Goal: Information Seeking & Learning: Learn about a topic

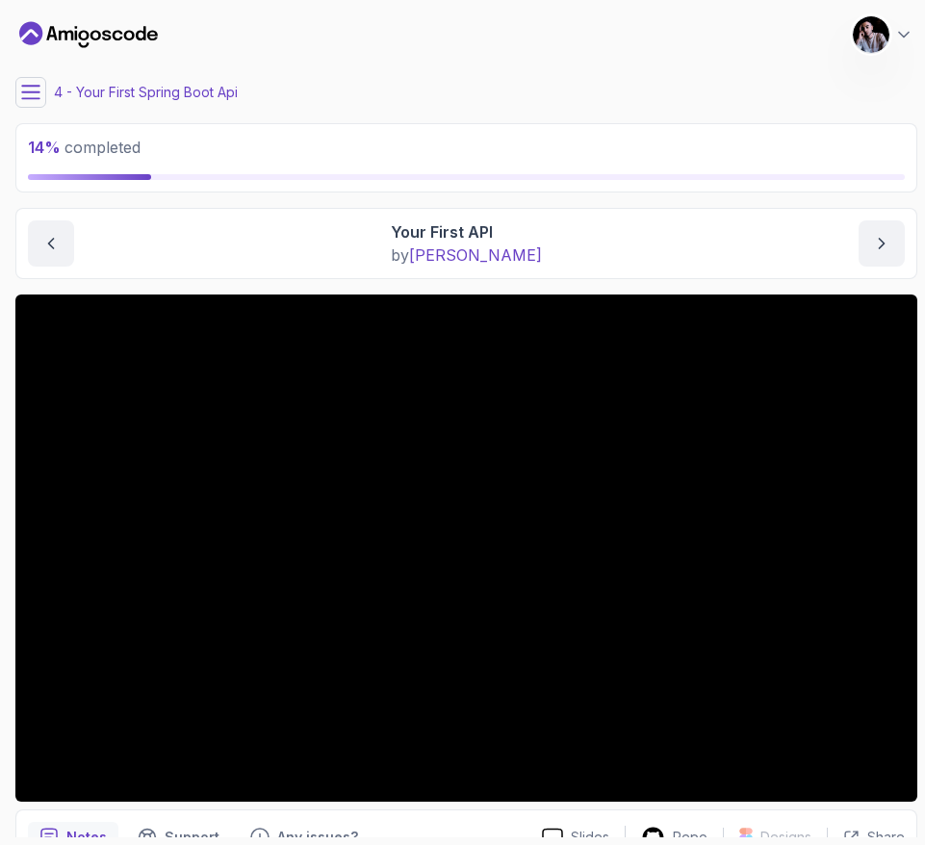
scroll to position [129, 0]
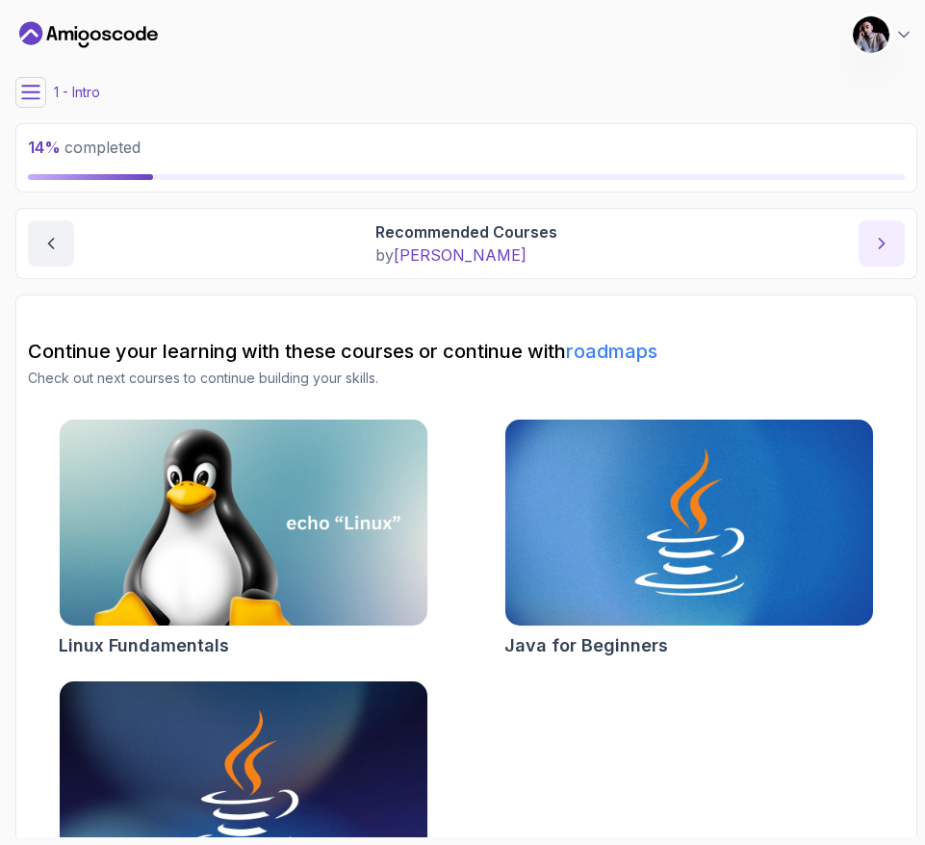
click at [883, 243] on icon "next content" at bounding box center [882, 244] width 5 height 10
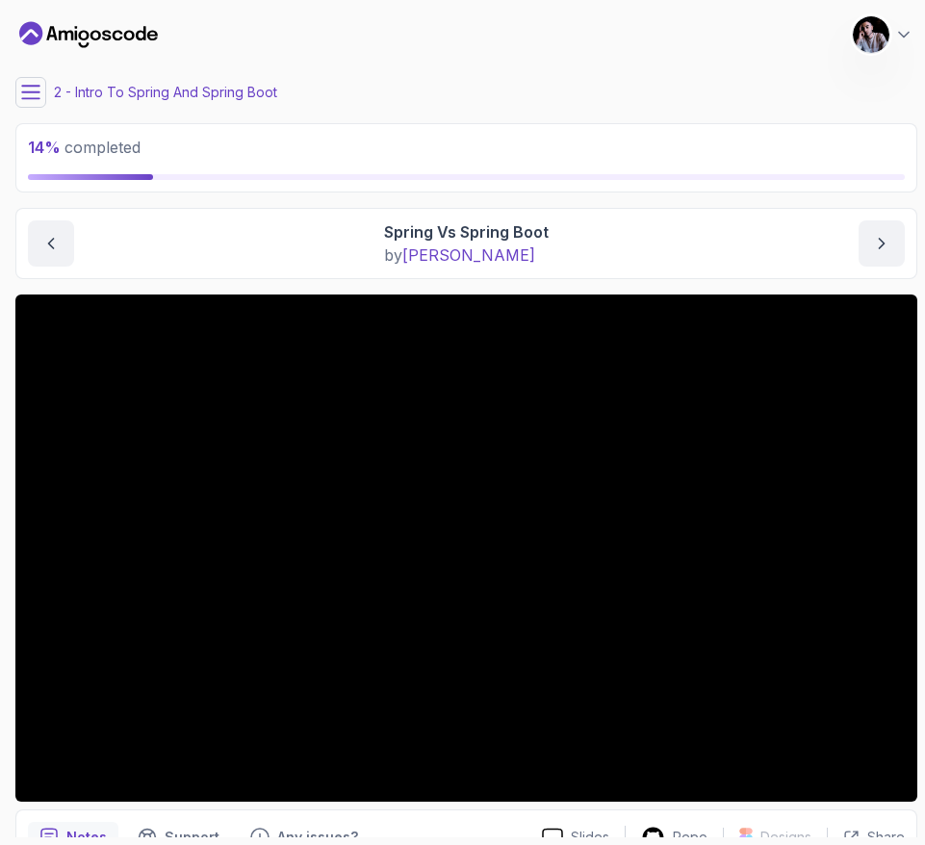
scroll to position [98, 0]
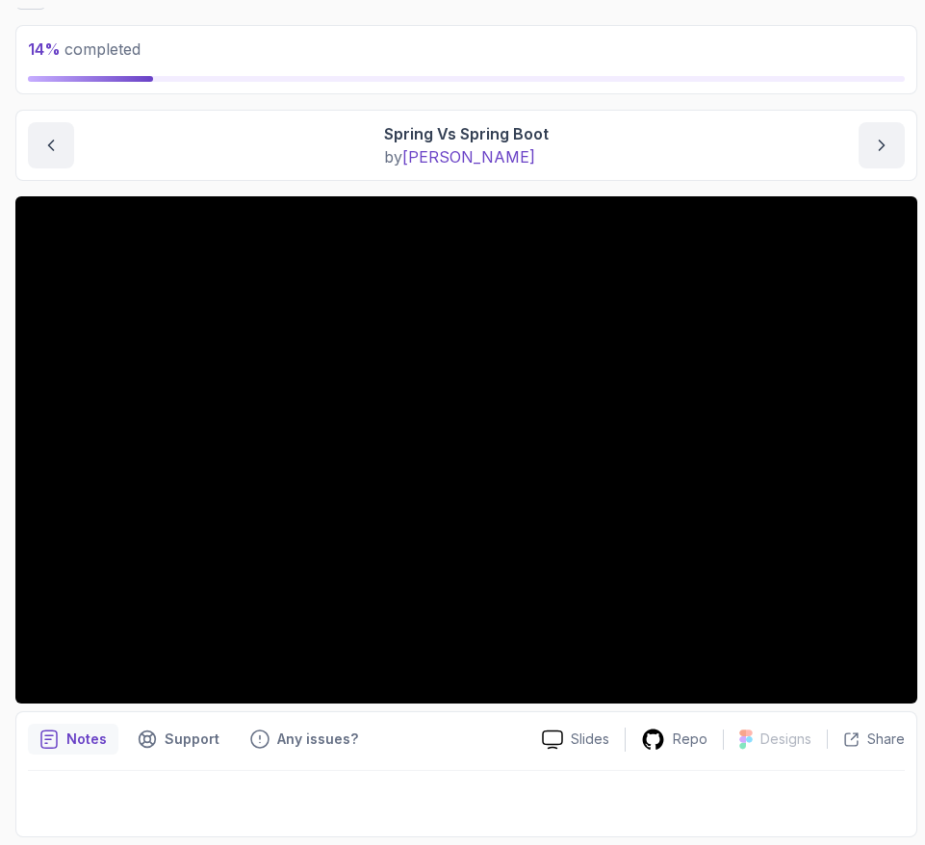
click at [172, 60] on p "14 % completed" at bounding box center [466, 49] width 877 height 23
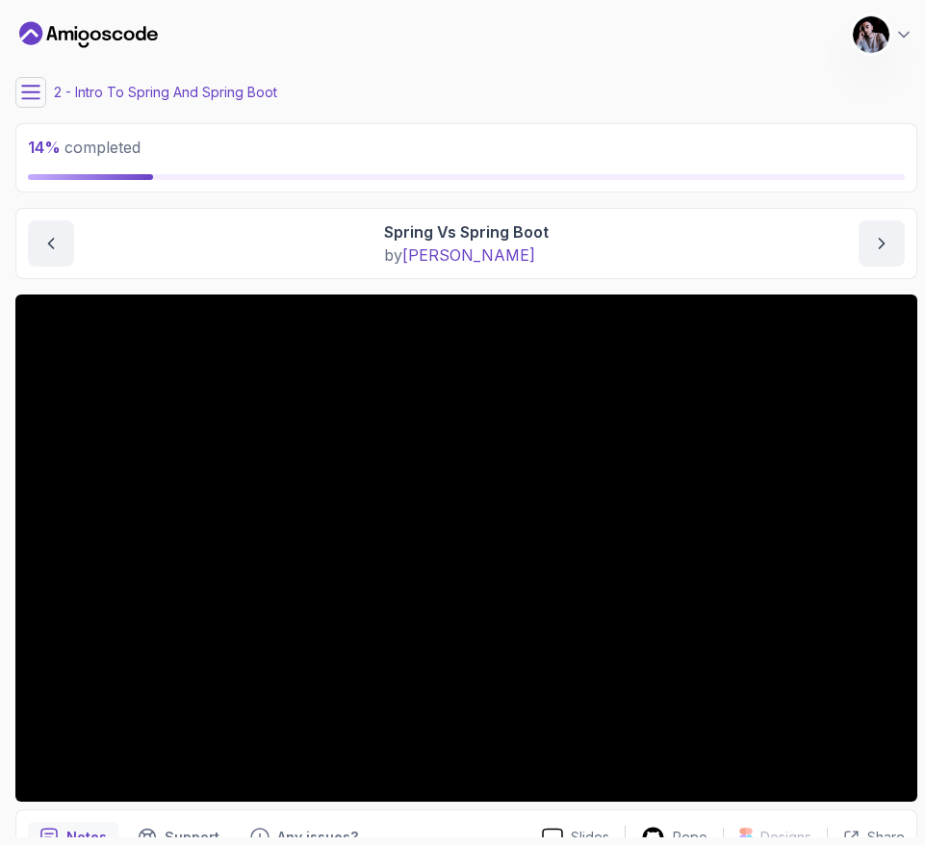
click at [32, 86] on icon at bounding box center [30, 92] width 17 height 13
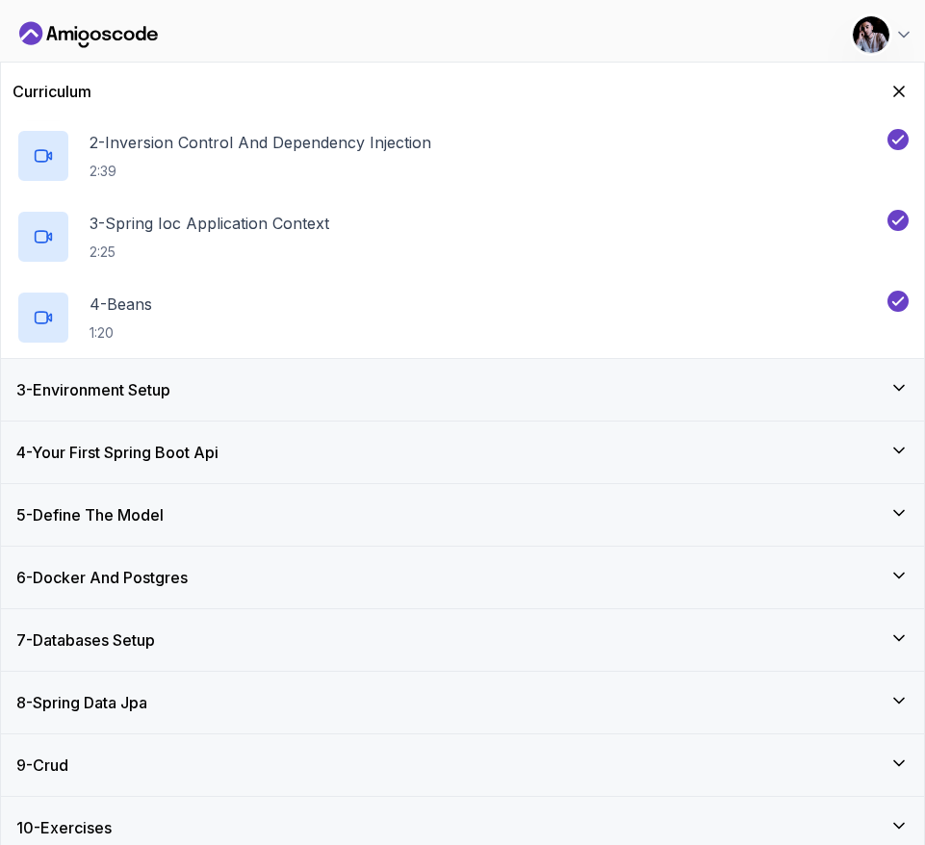
scroll to position [288, 0]
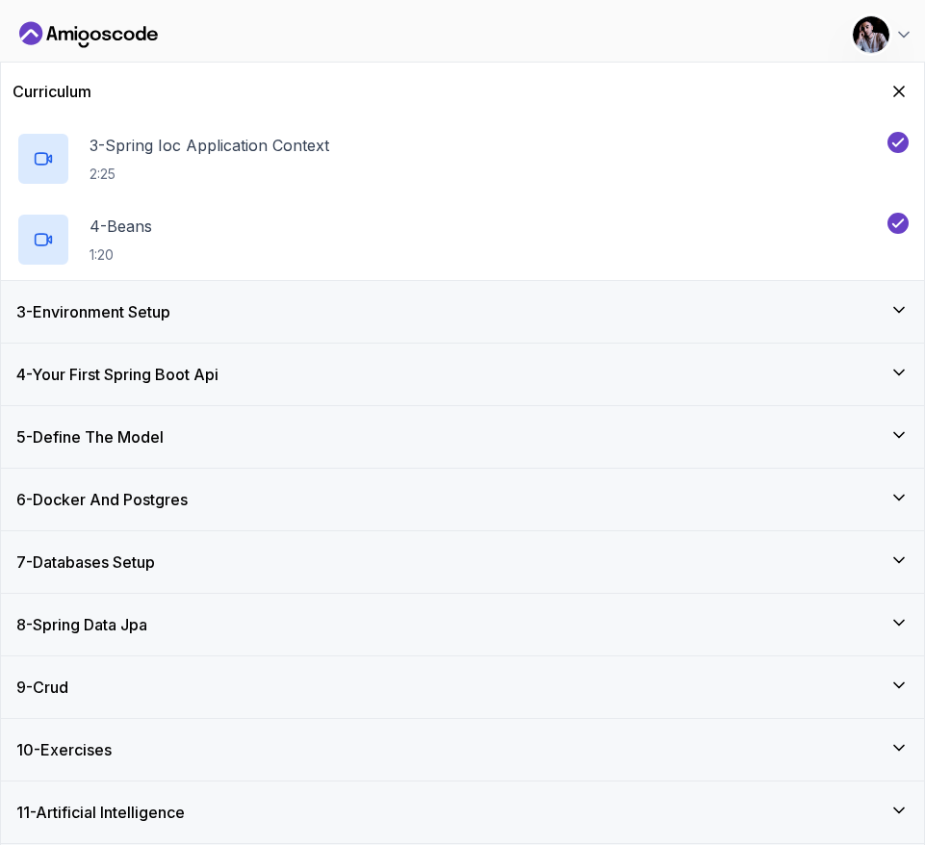
click at [502, 381] on div "4 - Your First Spring Boot Api" at bounding box center [462, 374] width 893 height 23
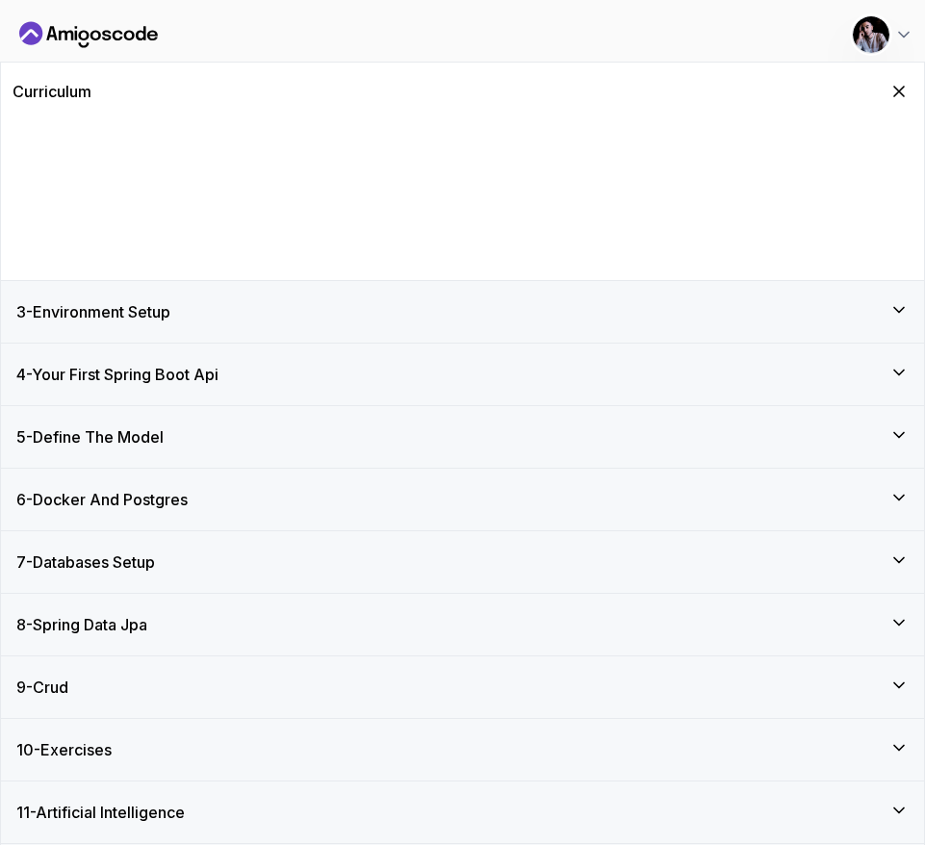
scroll to position [0, 0]
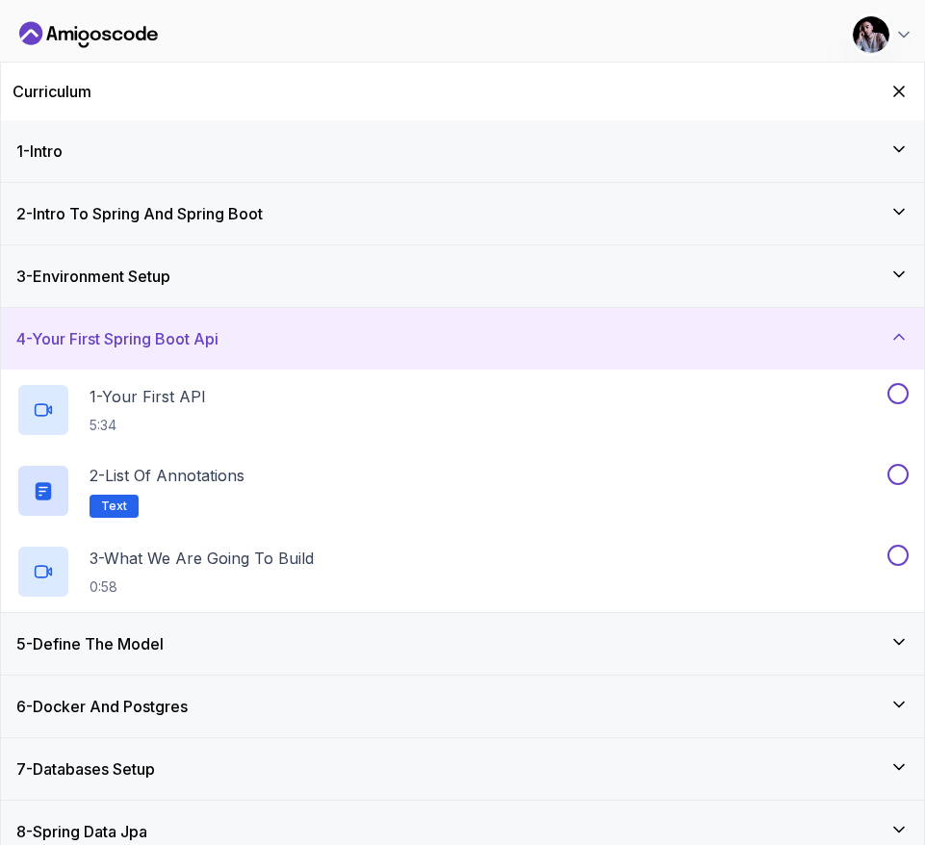
click at [703, 276] on div "3 - Environment Setup" at bounding box center [462, 276] width 893 height 23
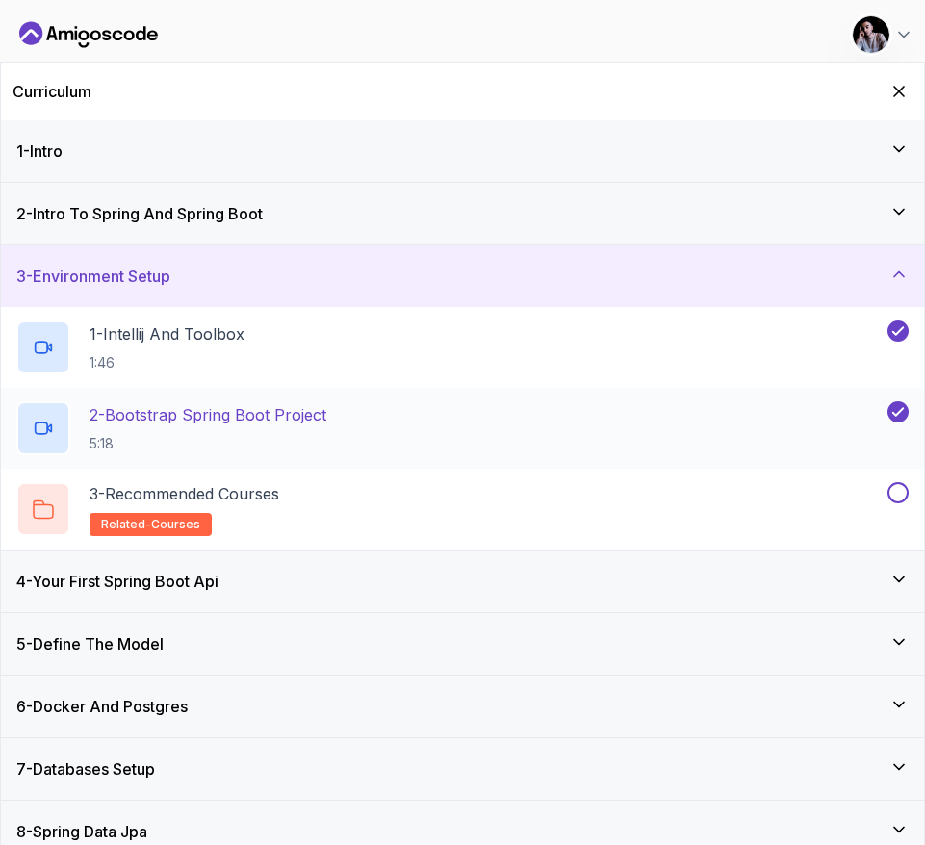
click at [278, 421] on p "2 - Bootstrap Spring Boot Project" at bounding box center [208, 414] width 237 height 23
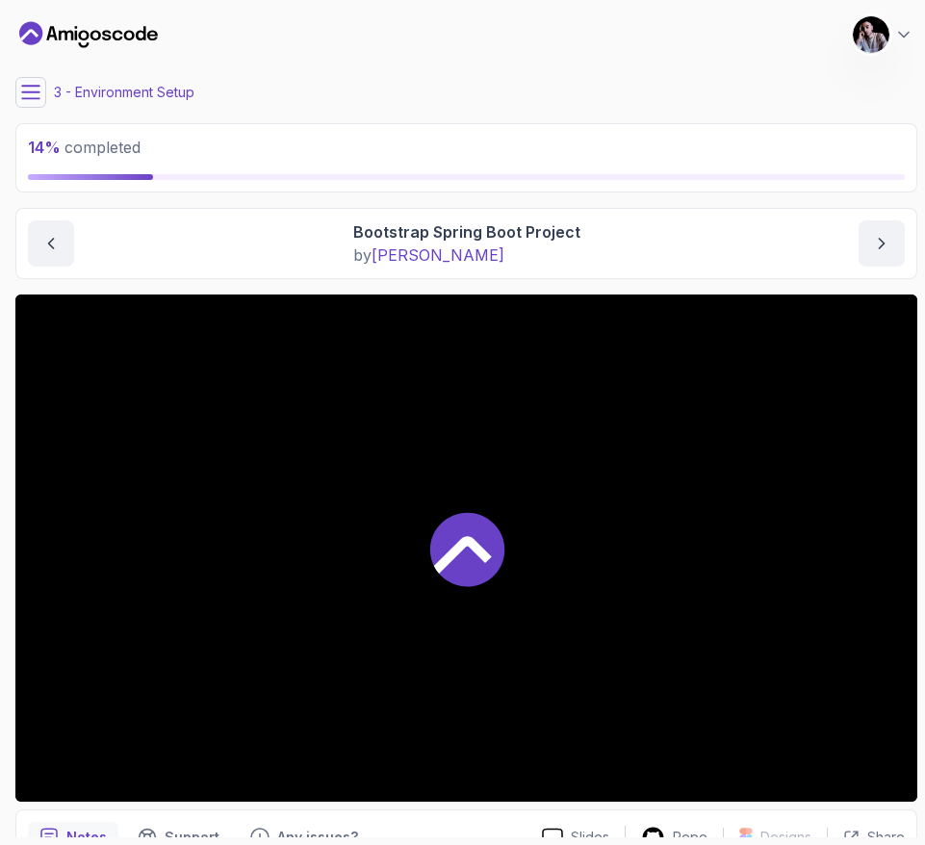
scroll to position [77, 0]
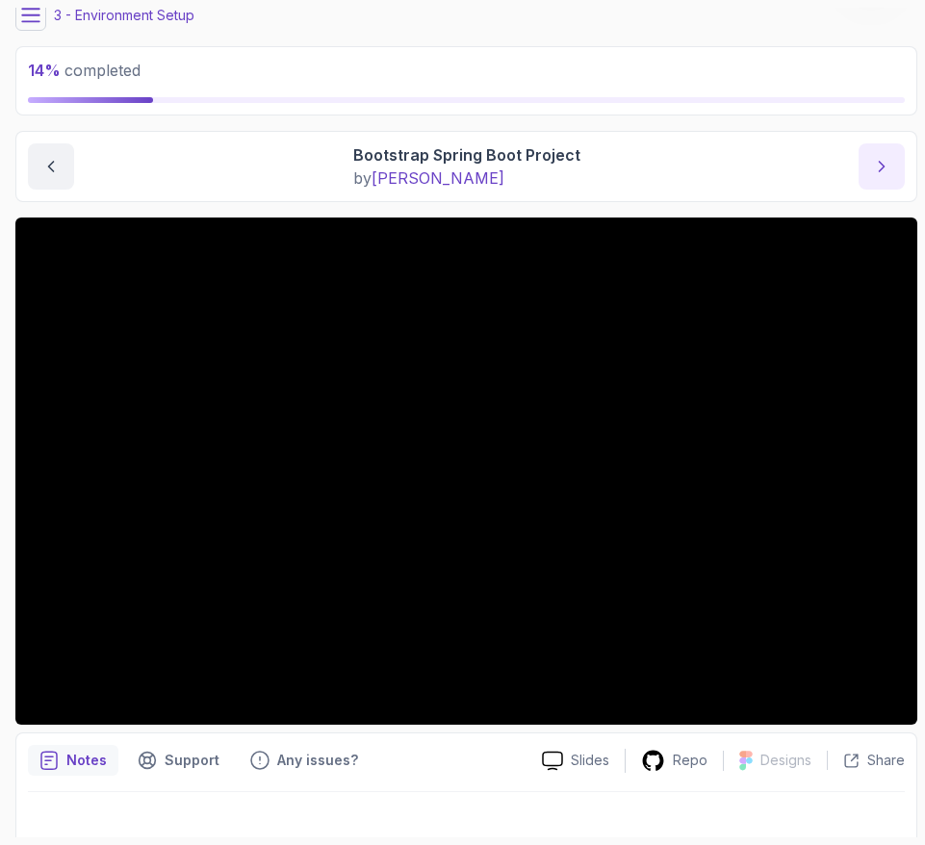
click at [888, 168] on icon "next content" at bounding box center [881, 166] width 19 height 19
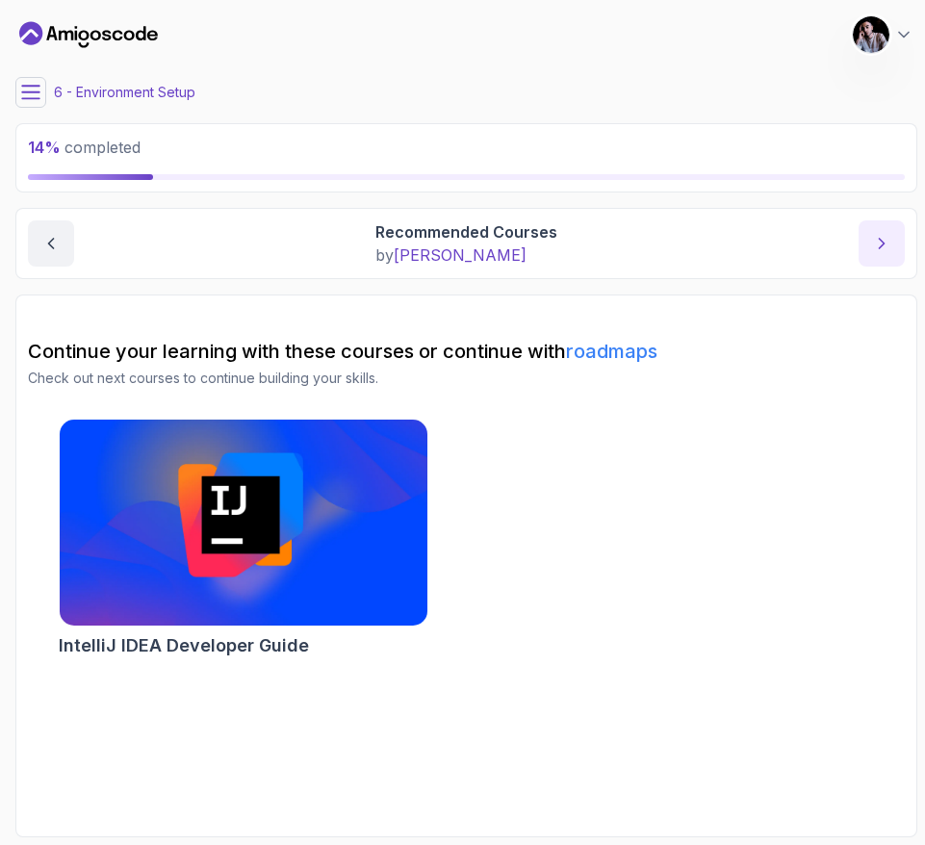
click at [888, 168] on div "14 % completed" at bounding box center [466, 158] width 877 height 44
click at [893, 225] on button "next content" at bounding box center [882, 243] width 46 height 46
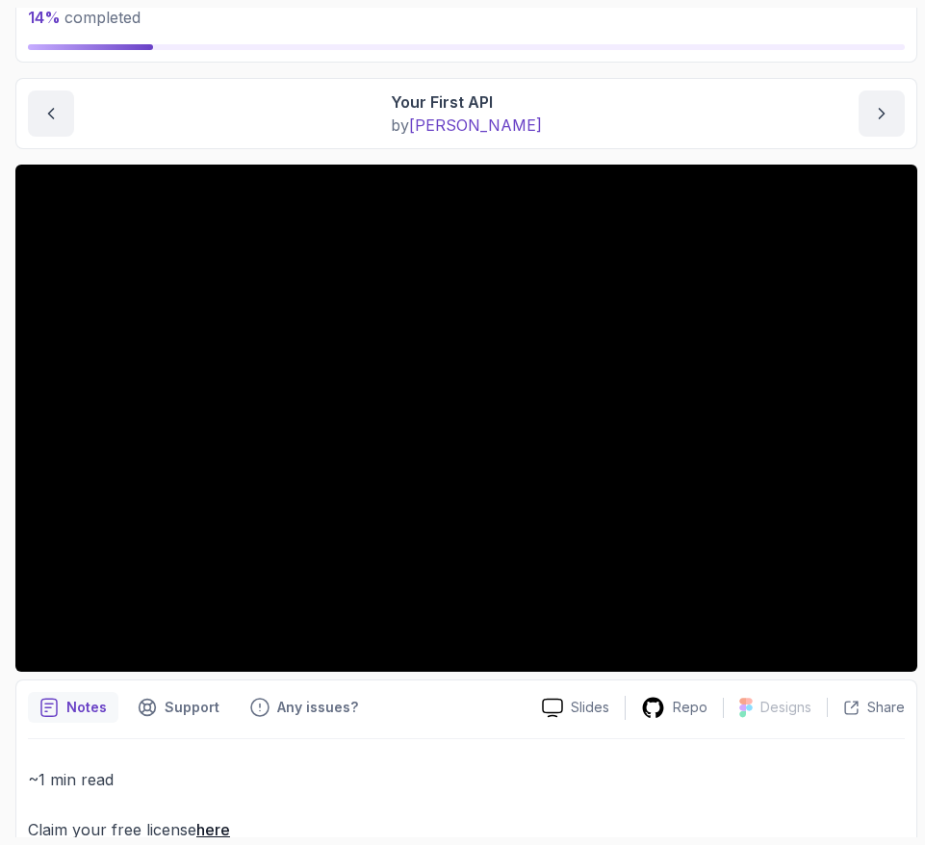
scroll to position [175, 0]
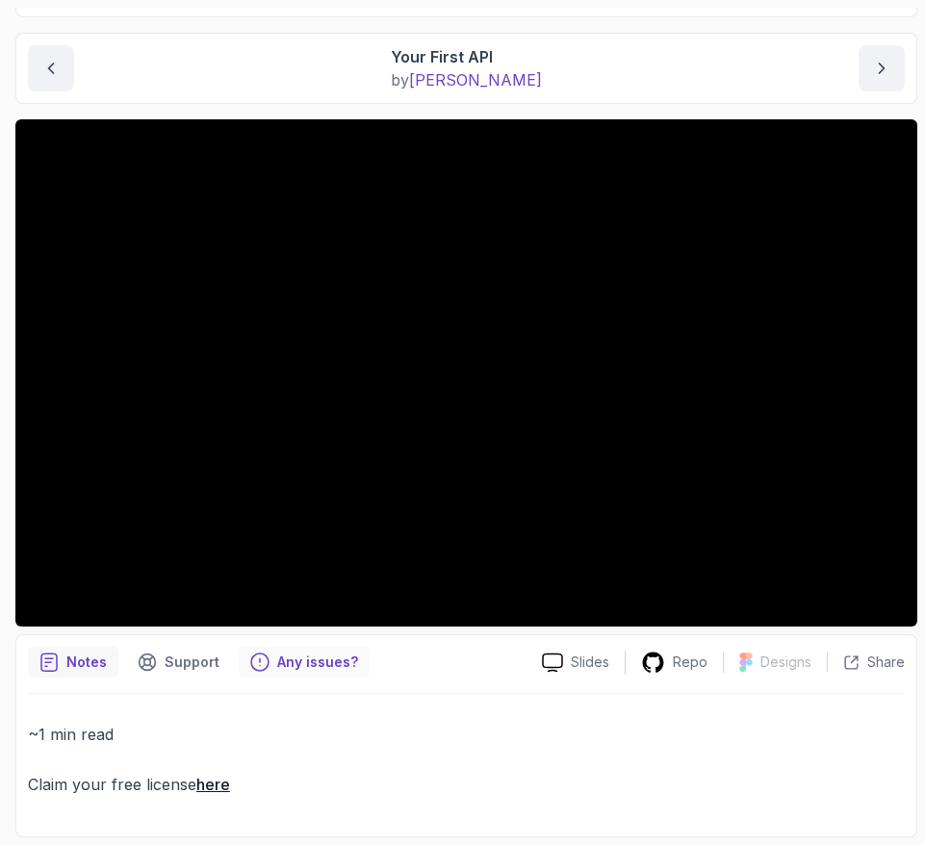
click at [277, 668] on p "Any issues?" at bounding box center [317, 662] width 81 height 19
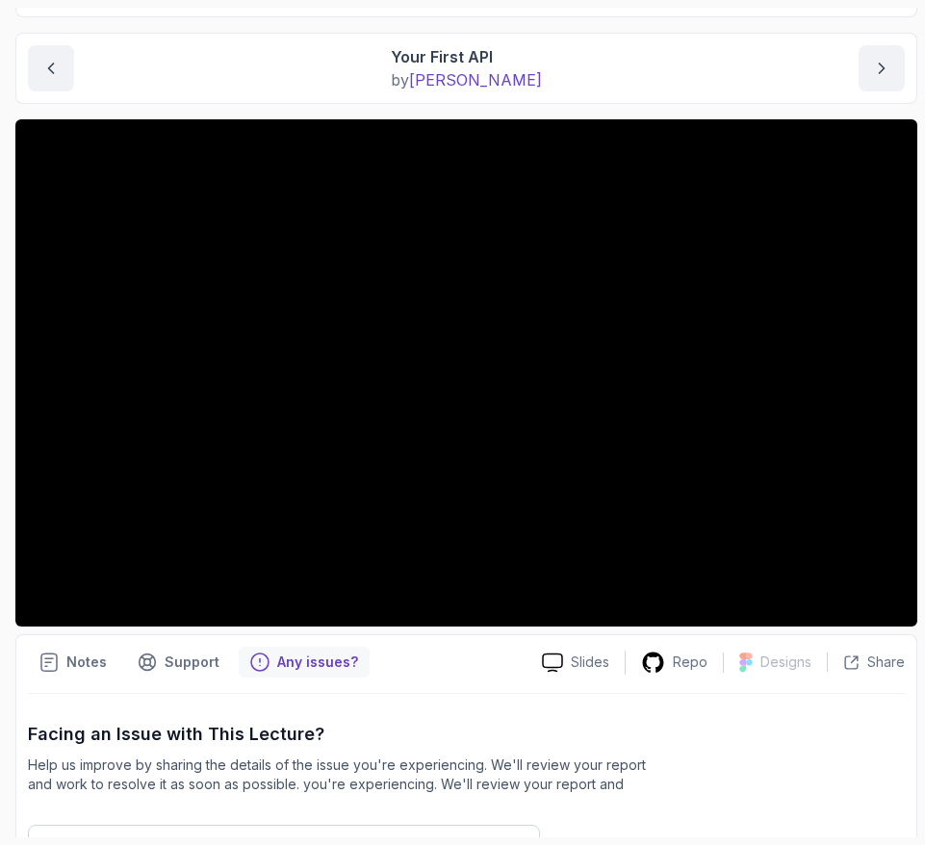
scroll to position [379, 0]
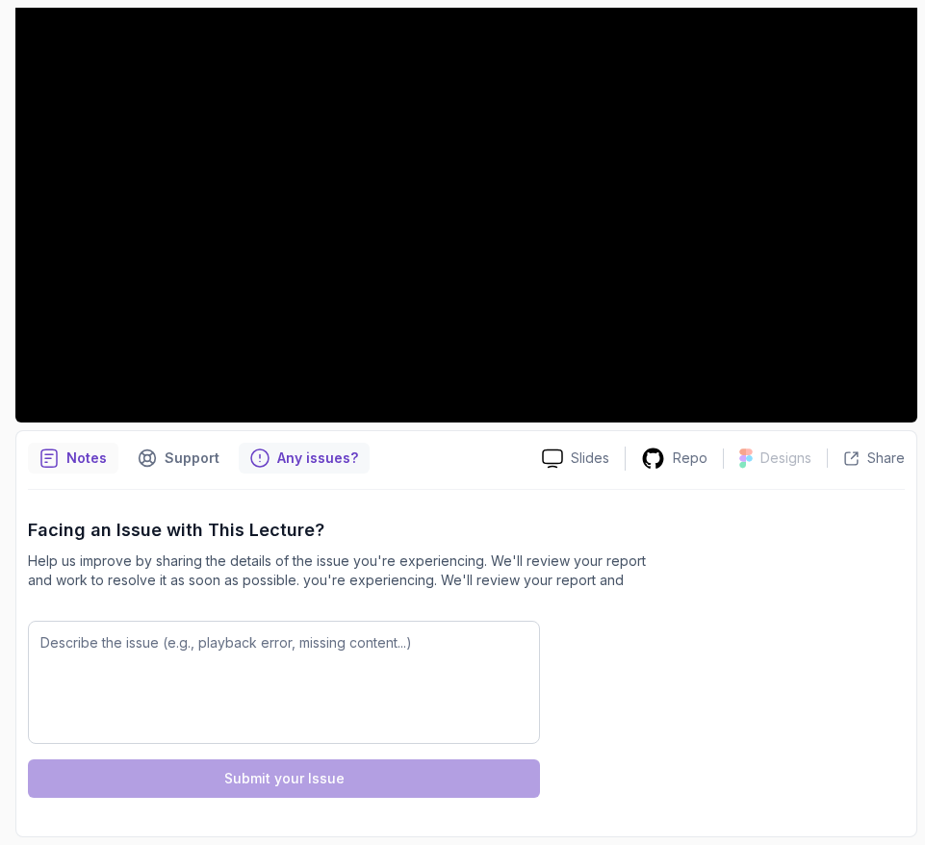
click at [65, 461] on div "Notes" at bounding box center [73, 458] width 91 height 31
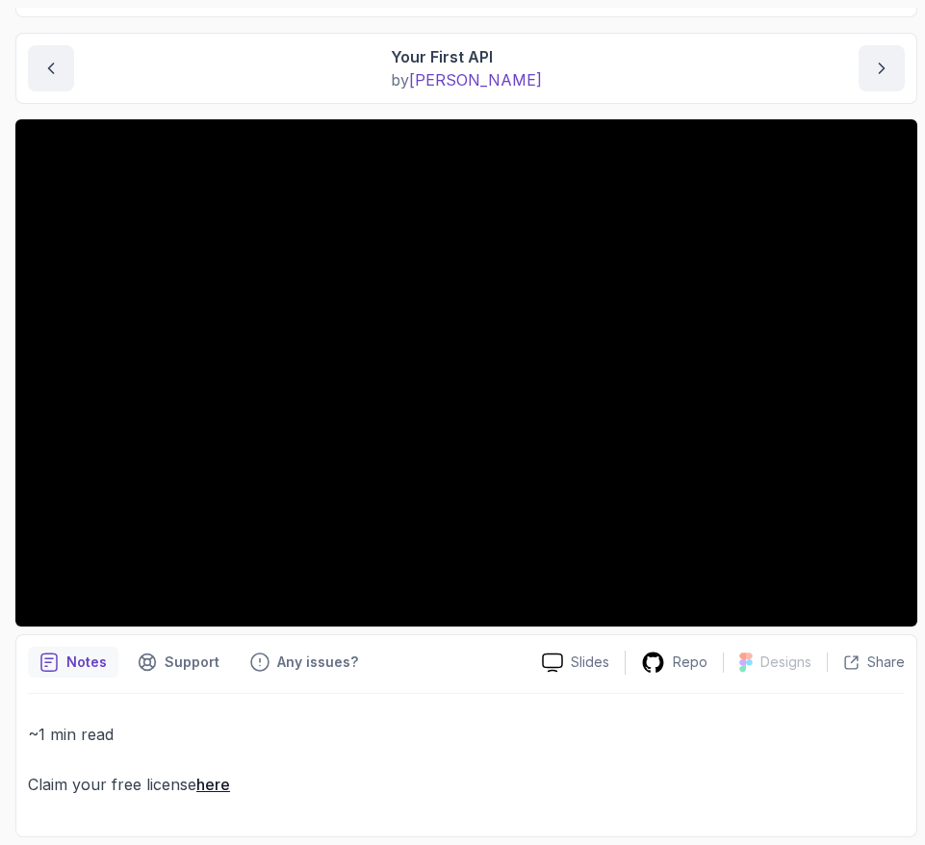
scroll to position [0, 0]
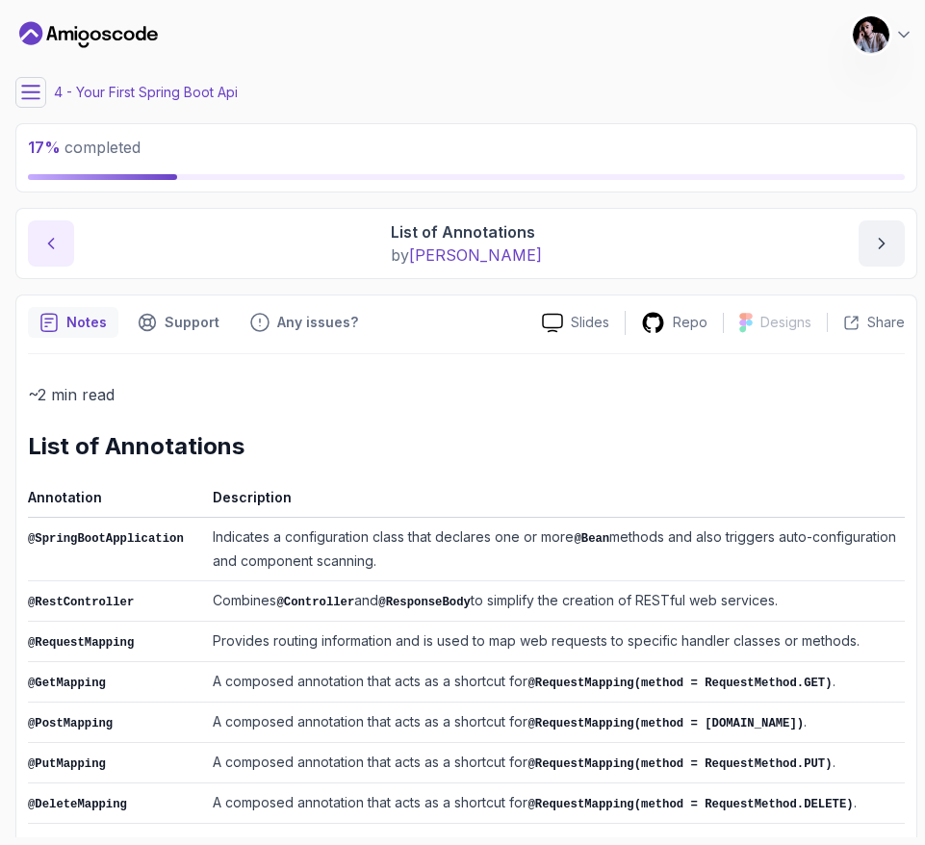
click at [43, 243] on icon "previous content" at bounding box center [50, 243] width 19 height 19
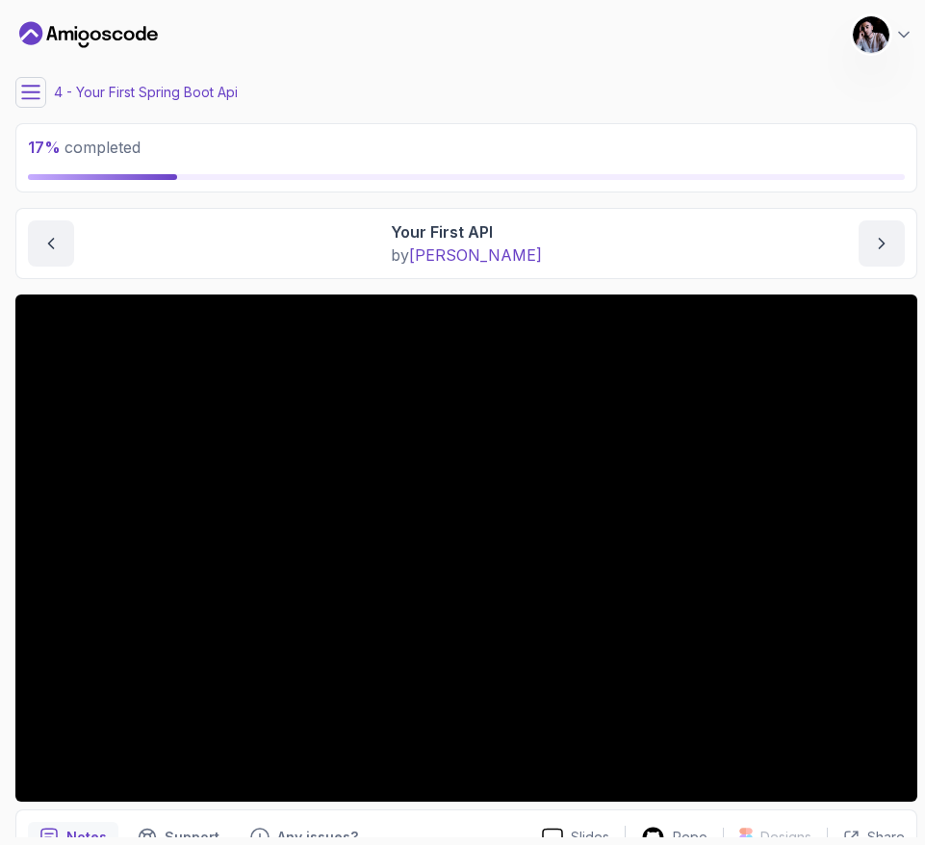
scroll to position [175, 0]
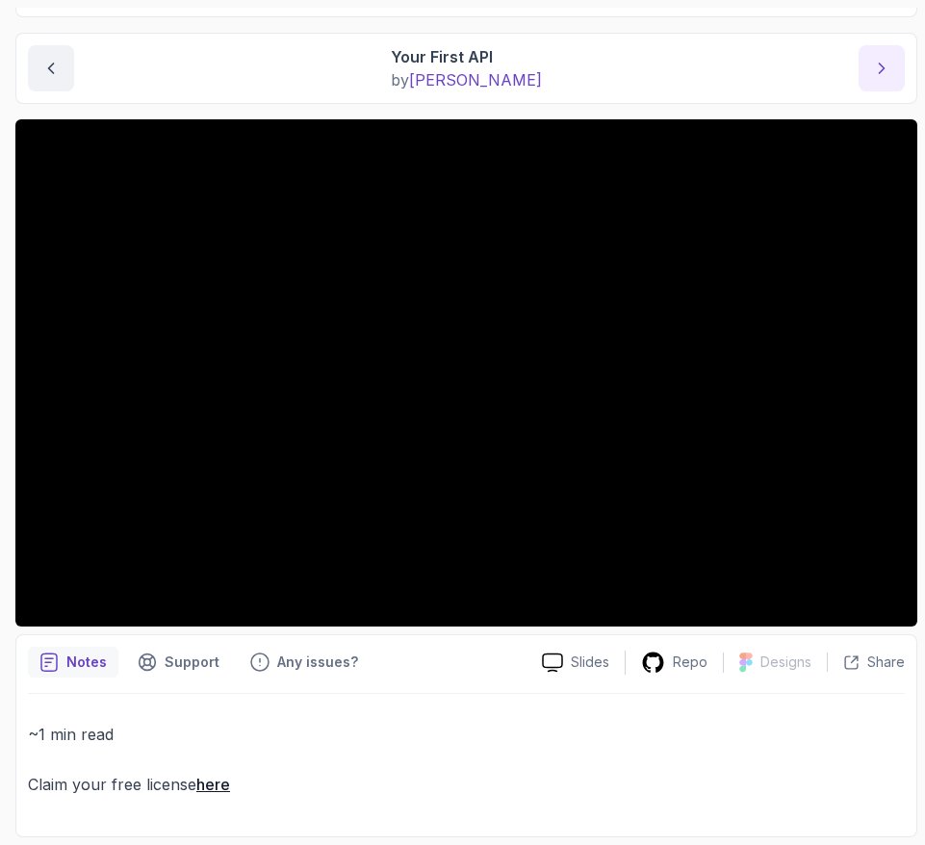
click at [877, 65] on icon "next content" at bounding box center [881, 68] width 19 height 19
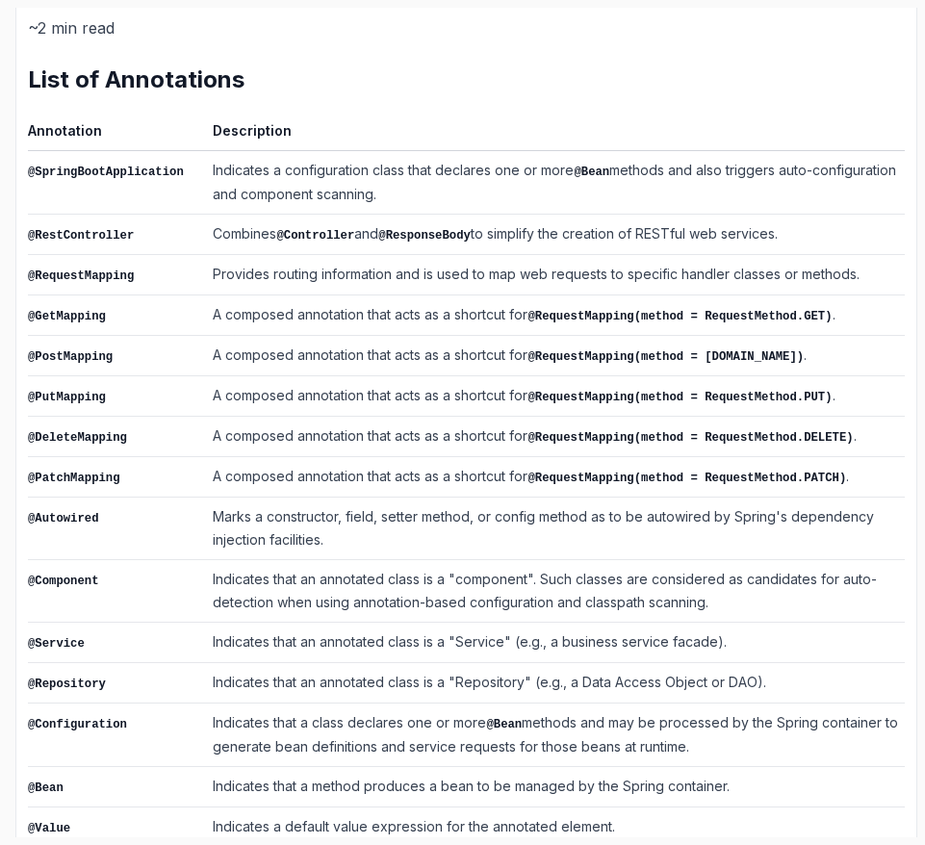
scroll to position [379, 0]
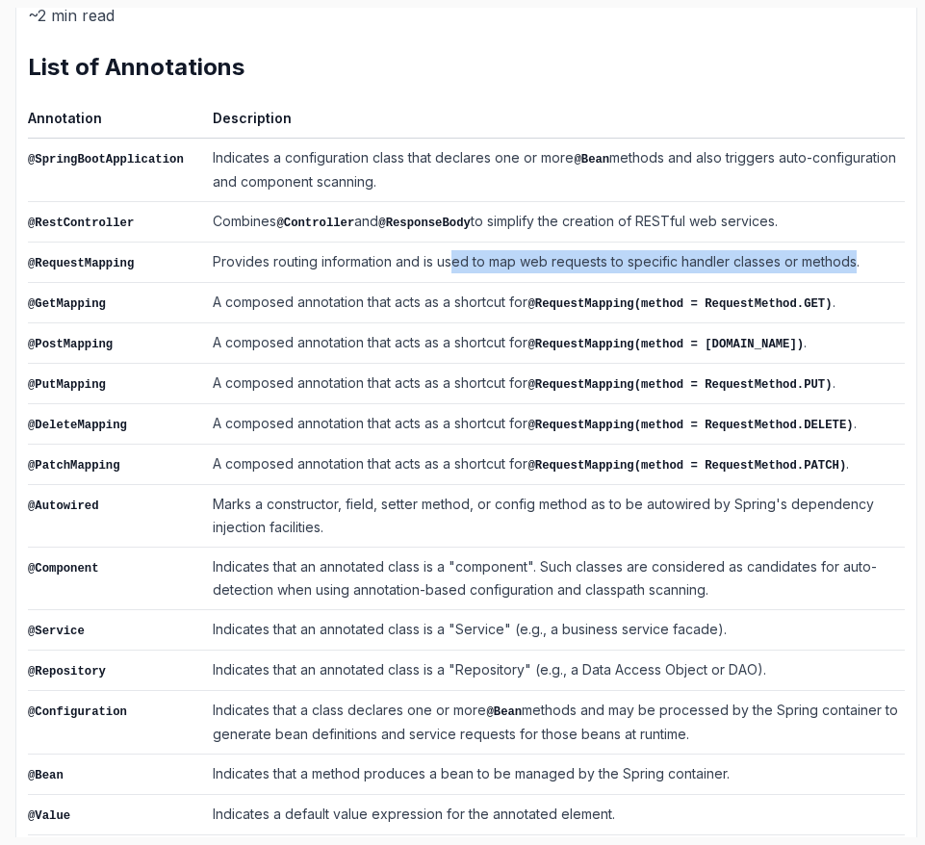
drag, startPoint x: 456, startPoint y: 262, endPoint x: 855, endPoint y: 255, distance: 398.7
click at [855, 255] on td "Provides routing information and is used to map web requests to specific handle…" at bounding box center [555, 263] width 700 height 40
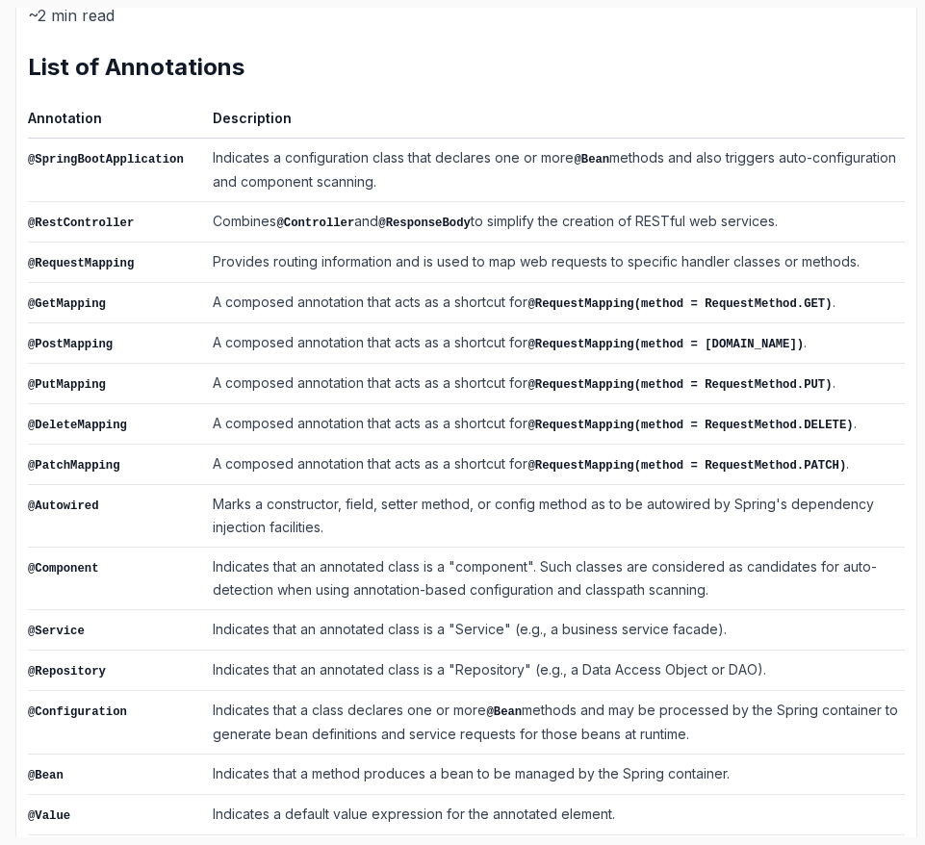
click at [551, 243] on td "Provides routing information and is used to map web requests to specific handle…" at bounding box center [555, 263] width 700 height 40
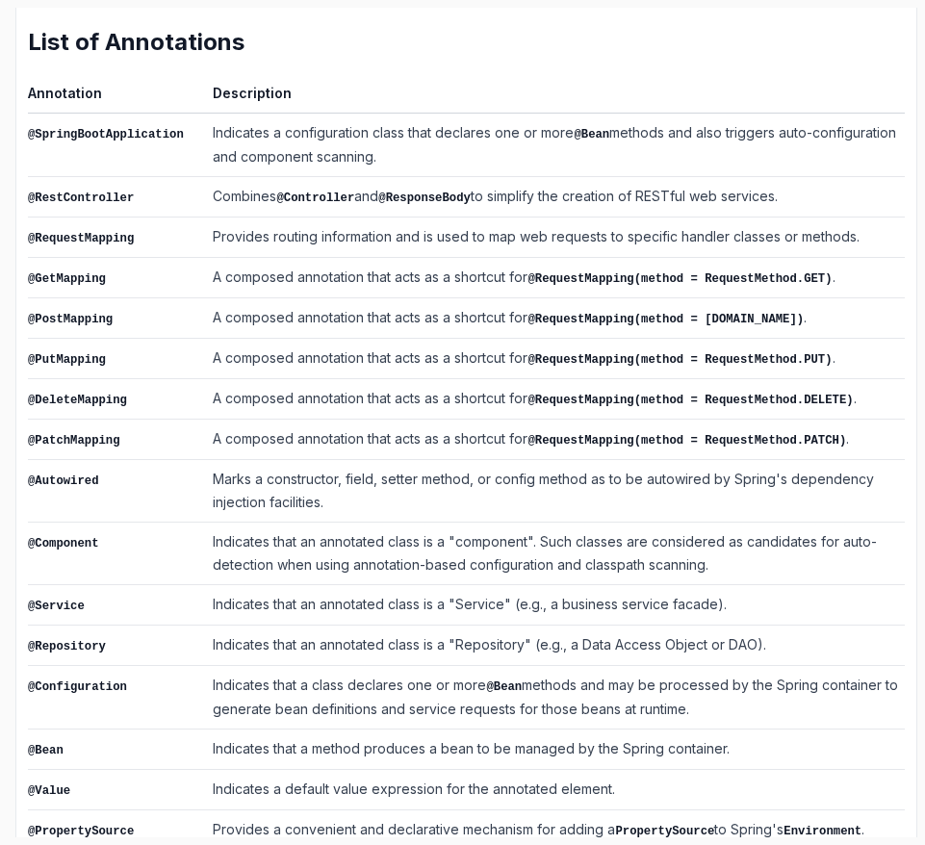
scroll to position [417, 0]
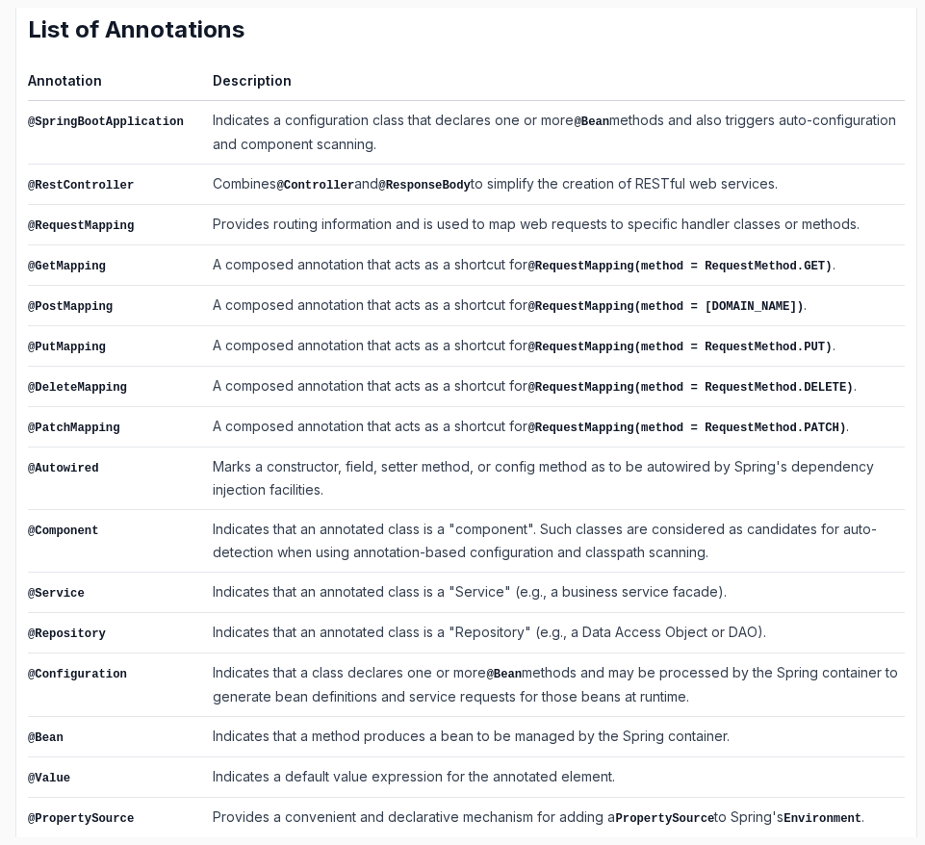
drag, startPoint x: 301, startPoint y: 423, endPoint x: 447, endPoint y: 410, distance: 145.9
click at [447, 410] on td "A composed annotation that acts as a shortcut for @RequestMapping(method = Requ…" at bounding box center [555, 427] width 700 height 40
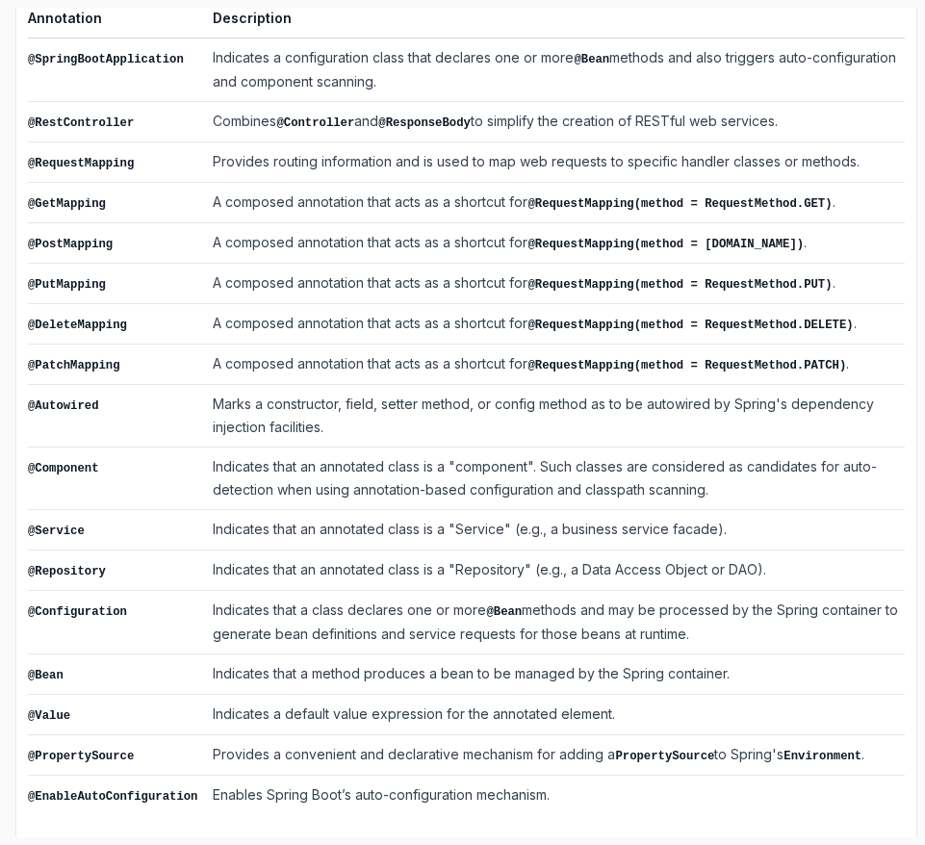
scroll to position [482, 0]
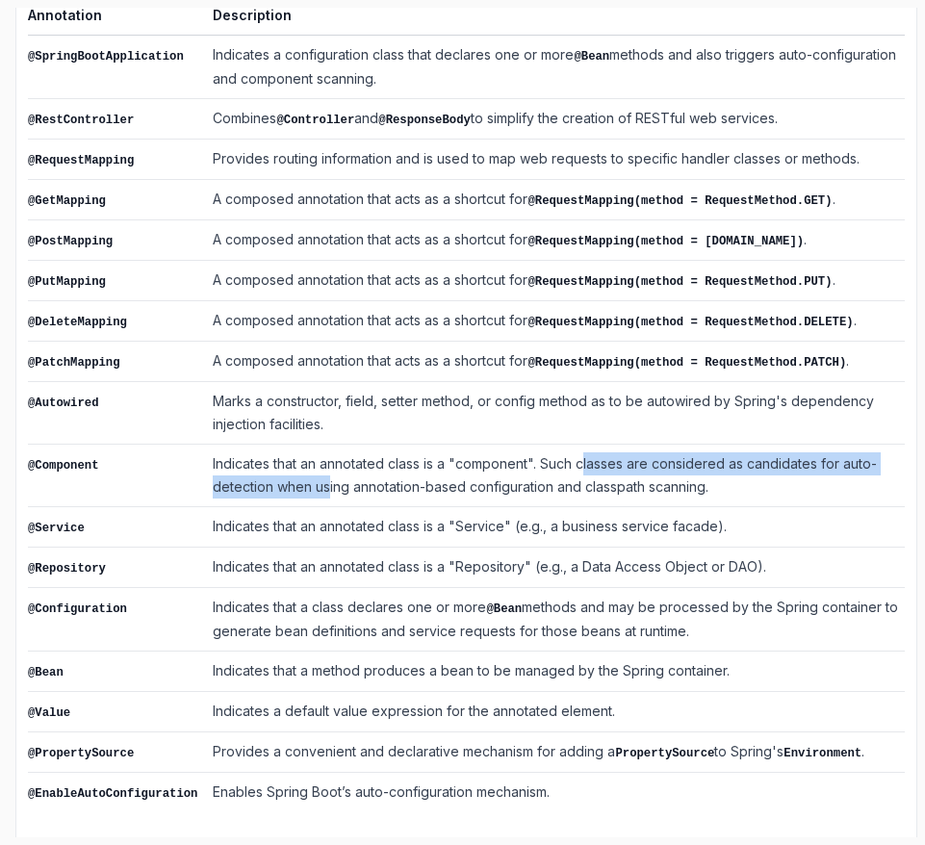
drag, startPoint x: 328, startPoint y: 479, endPoint x: 584, endPoint y: 466, distance: 256.5
click at [584, 466] on td "Indicates that an annotated class is a "component". Such classes are considered…" at bounding box center [555, 476] width 700 height 63
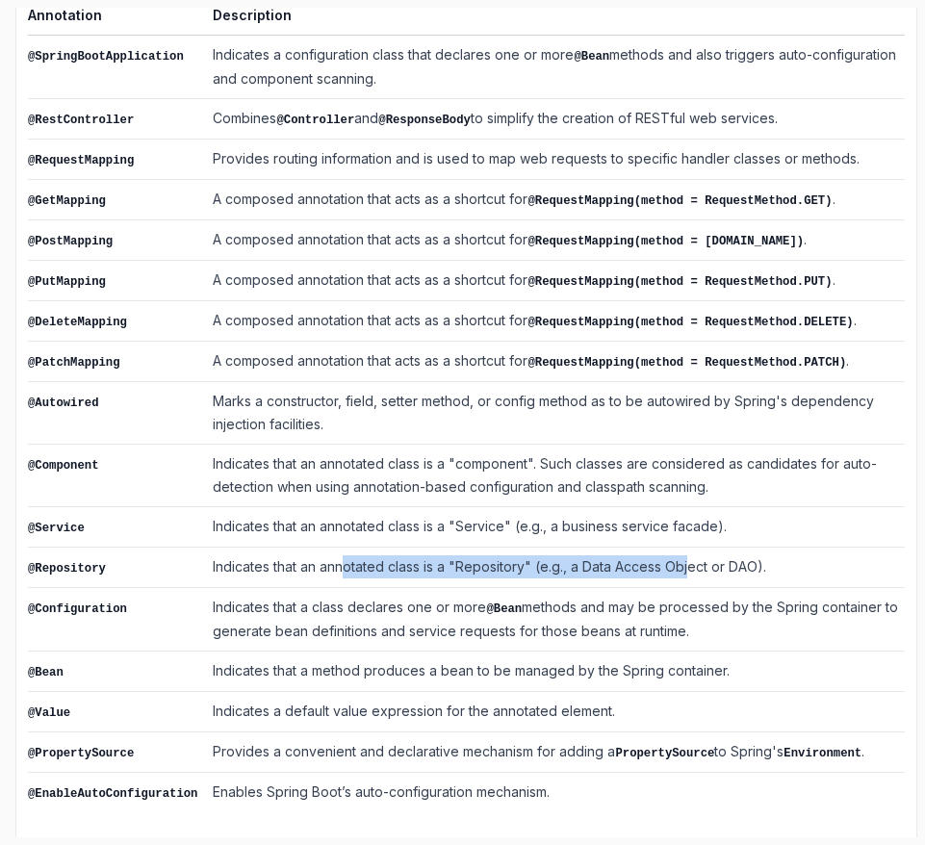
drag, startPoint x: 344, startPoint y: 556, endPoint x: 693, endPoint y: 553, distance: 349.5
click at [693, 553] on td "Indicates that an annotated class is a "Repository" (e.g., a Data Access Object…" at bounding box center [555, 568] width 700 height 40
click at [686, 553] on td "Indicates that an annotated class is a "Repository" (e.g., a Data Access Object…" at bounding box center [555, 568] width 700 height 40
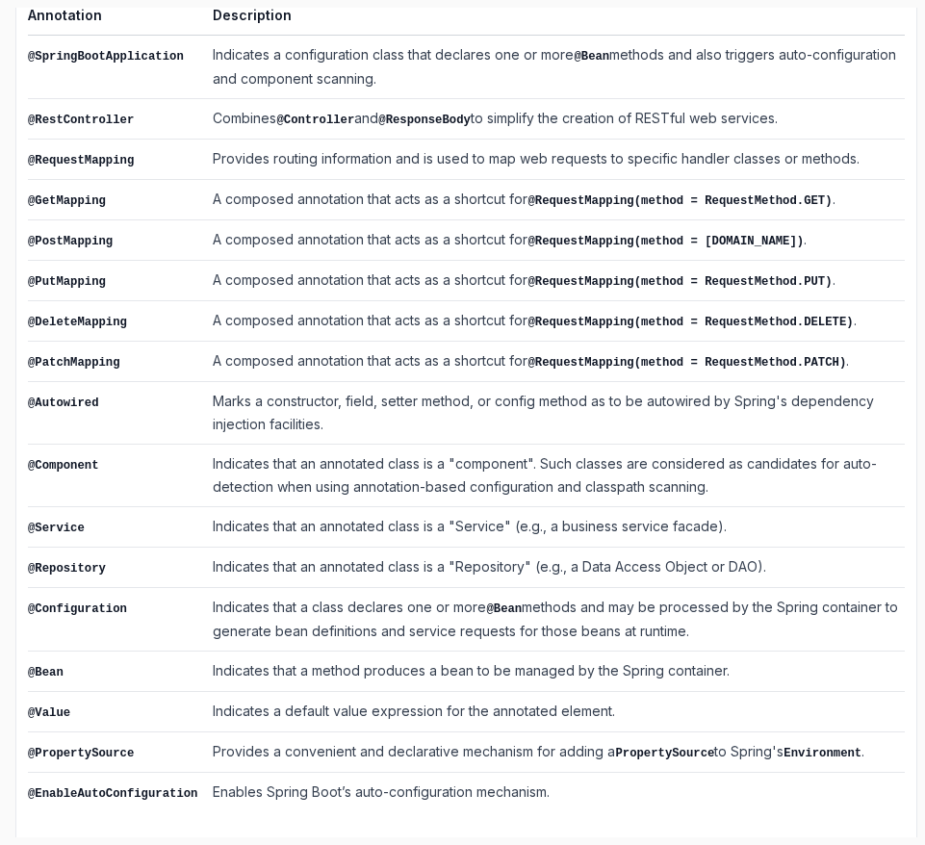
drag, startPoint x: 324, startPoint y: 701, endPoint x: 460, endPoint y: 696, distance: 135.8
click at [460, 696] on td "Indicates a default value expression for the annotated element." at bounding box center [555, 712] width 700 height 40
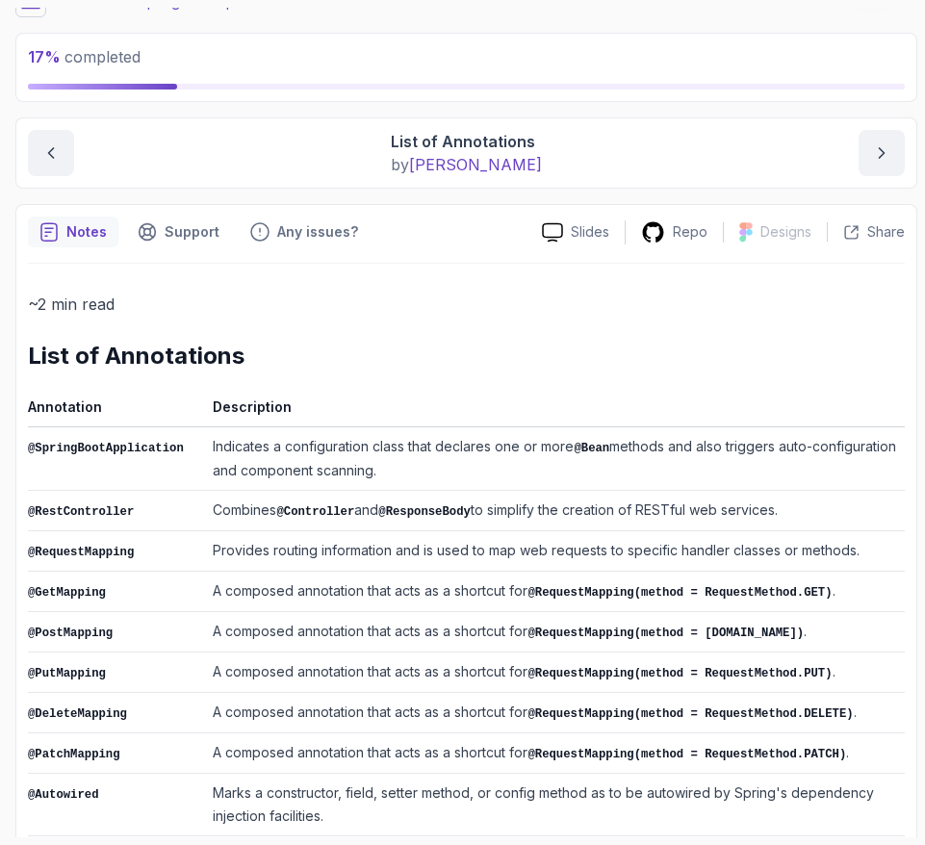
scroll to position [0, 0]
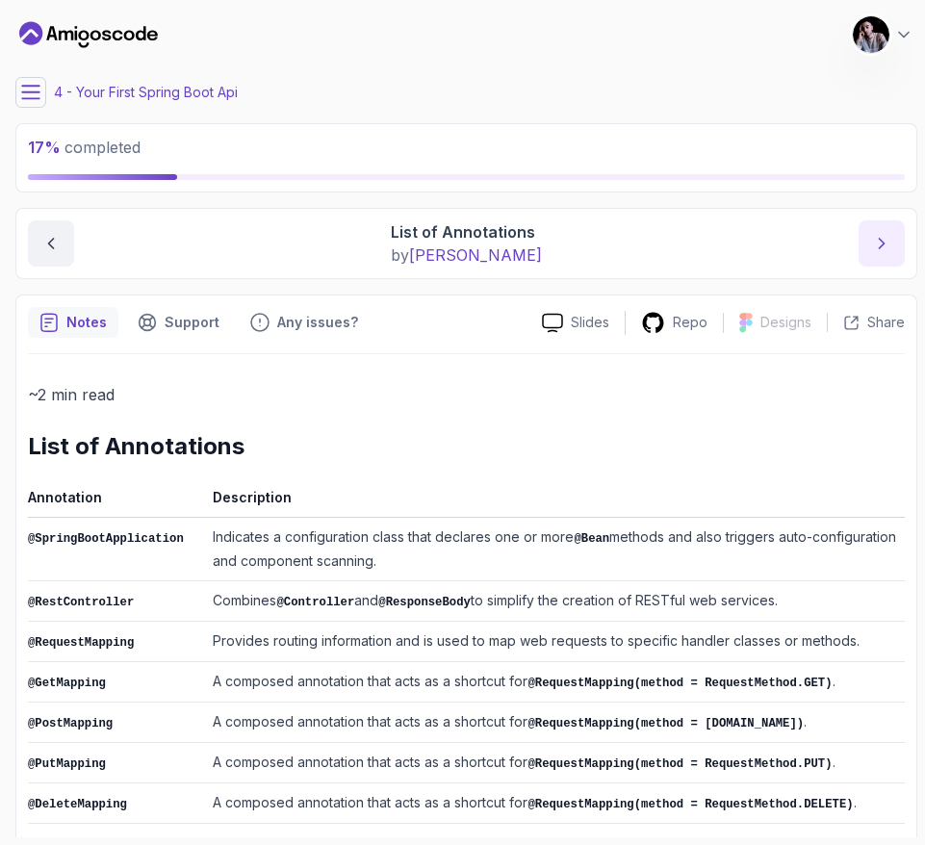
click at [884, 245] on icon "next content" at bounding box center [881, 243] width 19 height 19
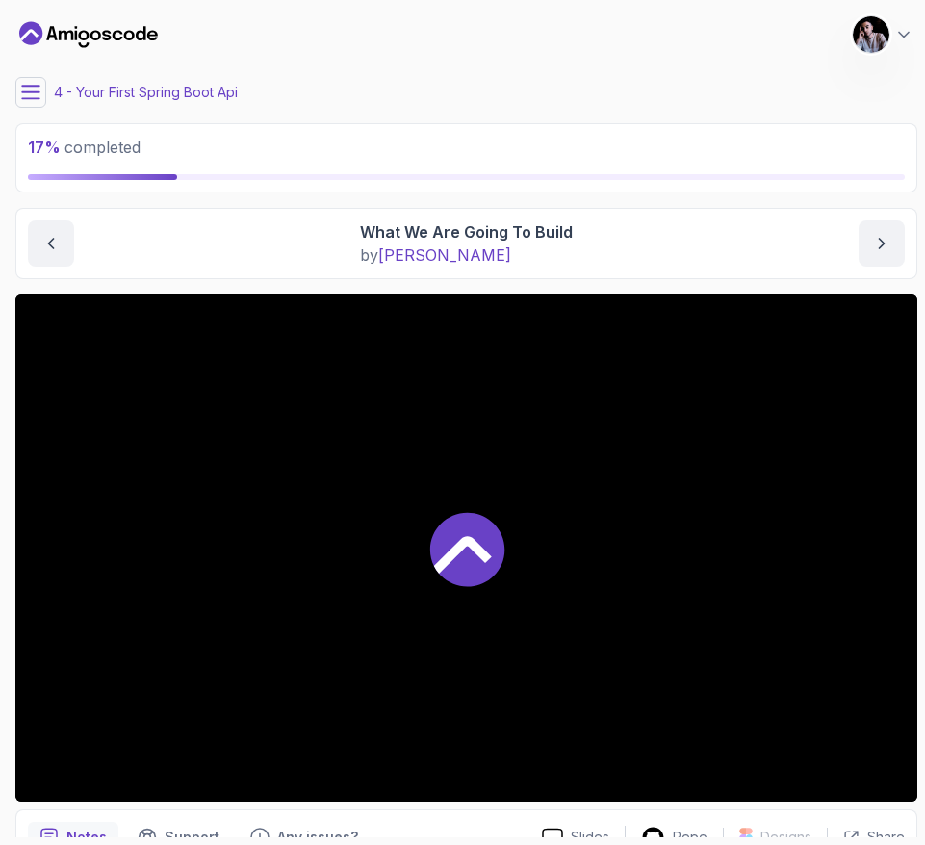
scroll to position [24, 0]
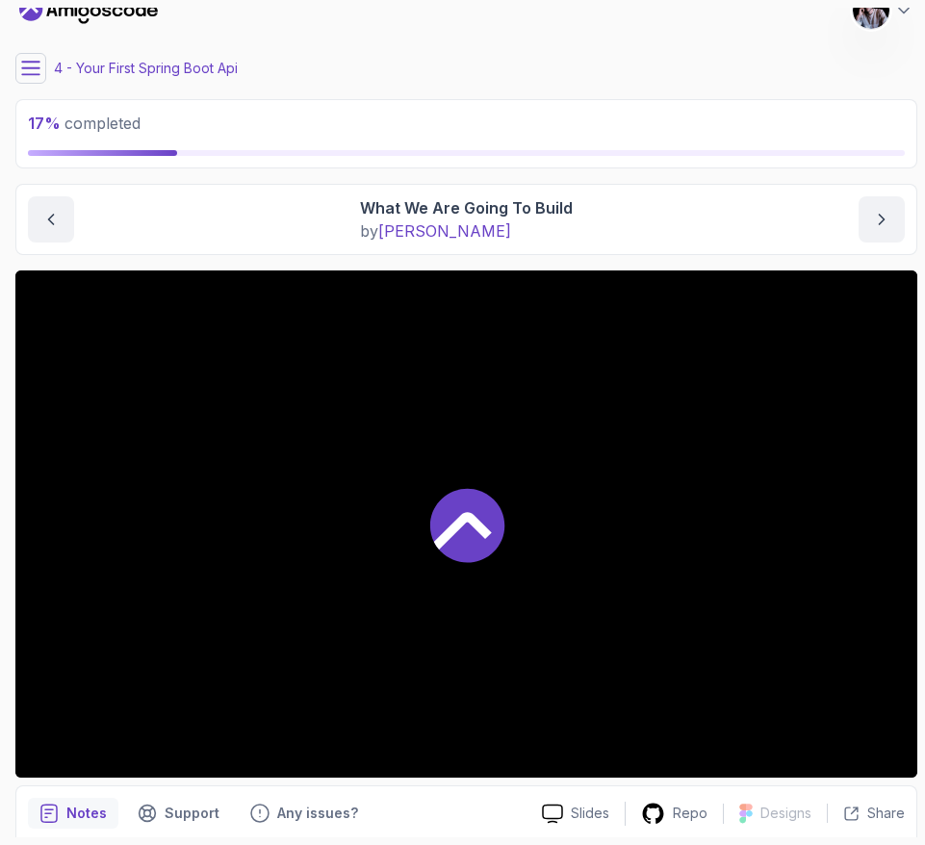
click at [458, 508] on icon at bounding box center [466, 525] width 74 height 74
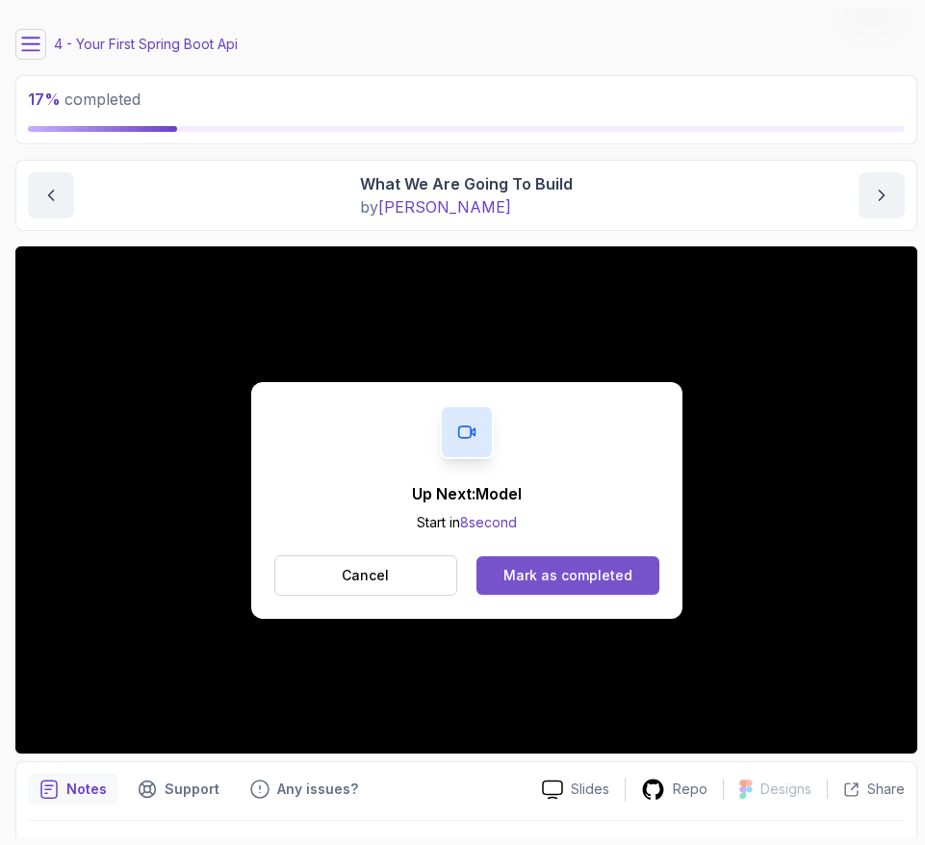
click at [590, 563] on button "Mark as completed" at bounding box center [568, 575] width 182 height 39
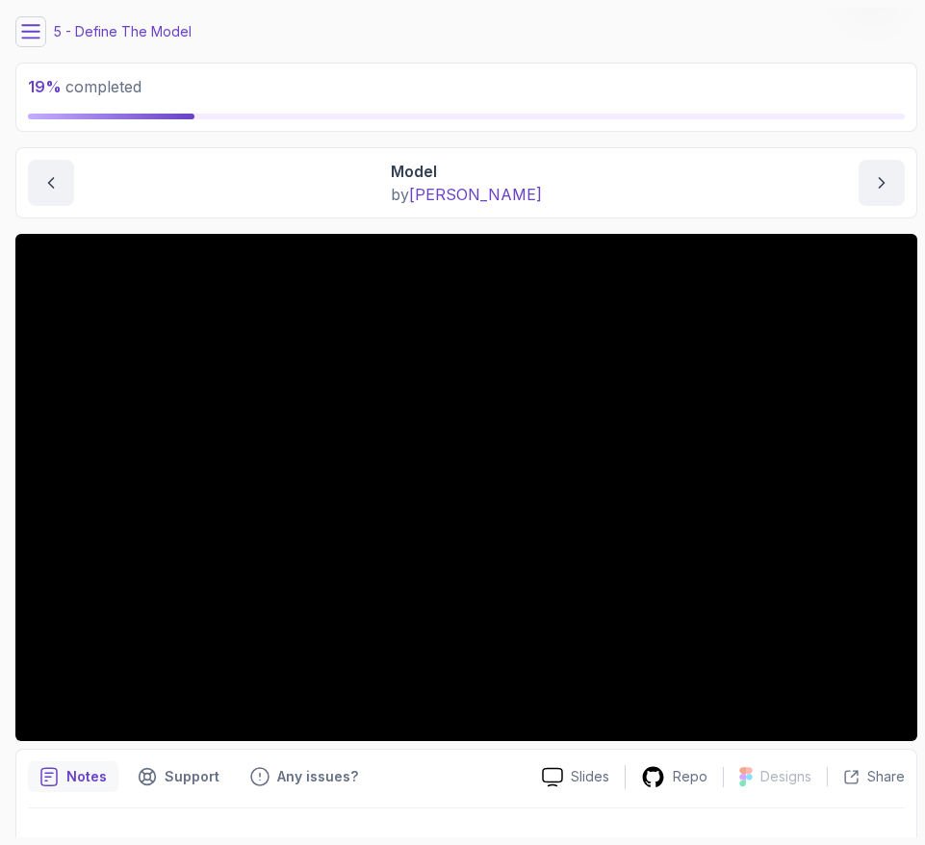
scroll to position [73, 0]
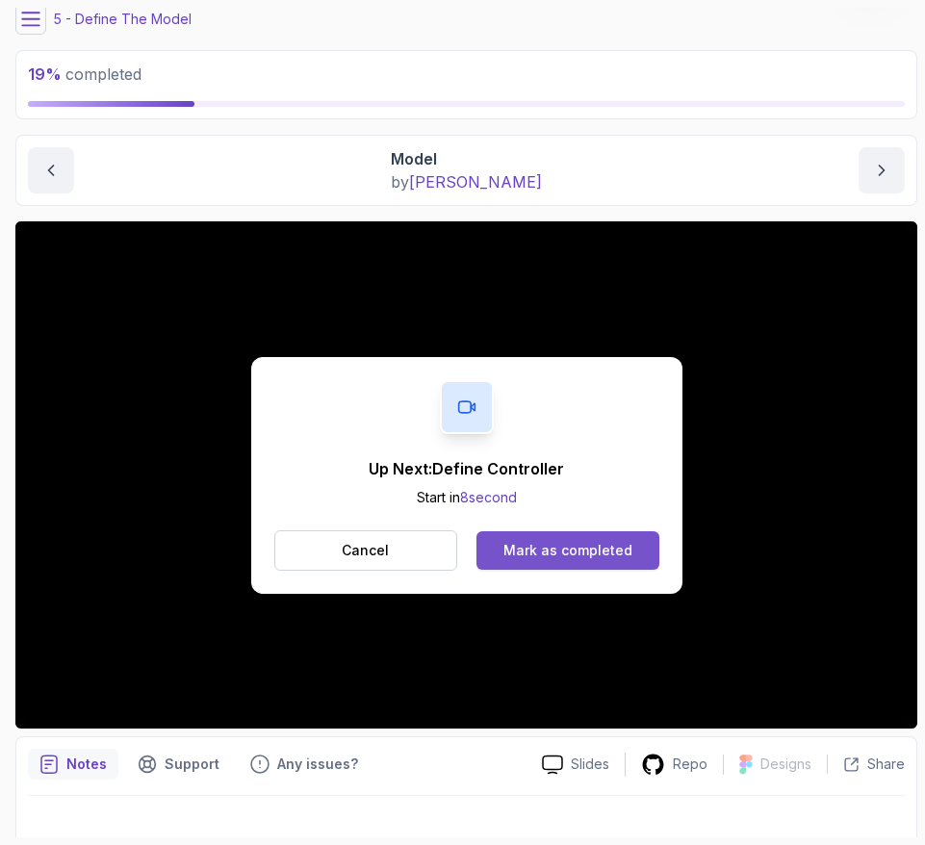
click at [608, 545] on div "Mark as completed" at bounding box center [568, 550] width 129 height 19
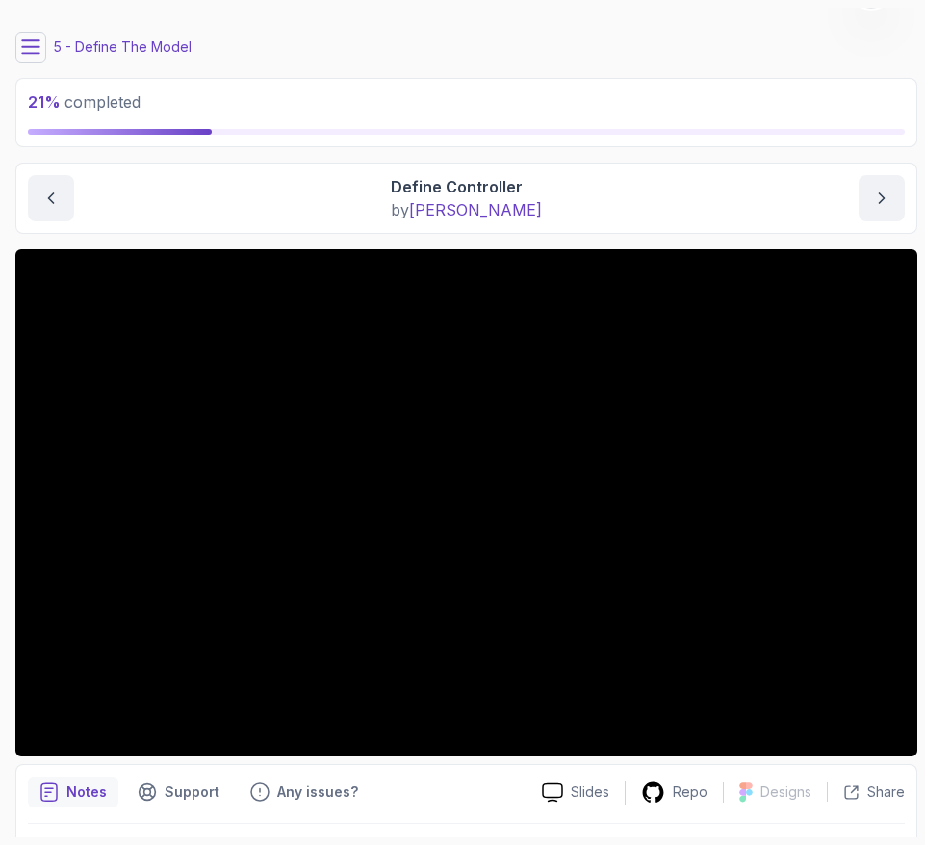
scroll to position [58, 0]
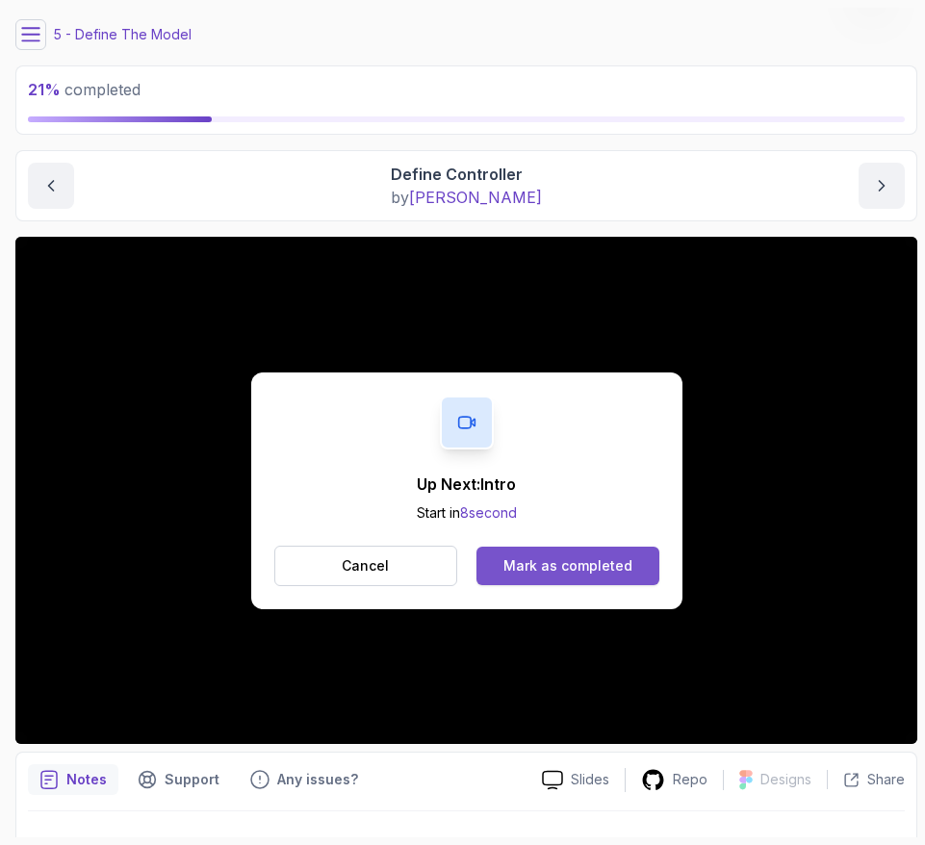
click at [607, 563] on div "Mark as completed" at bounding box center [568, 565] width 129 height 19
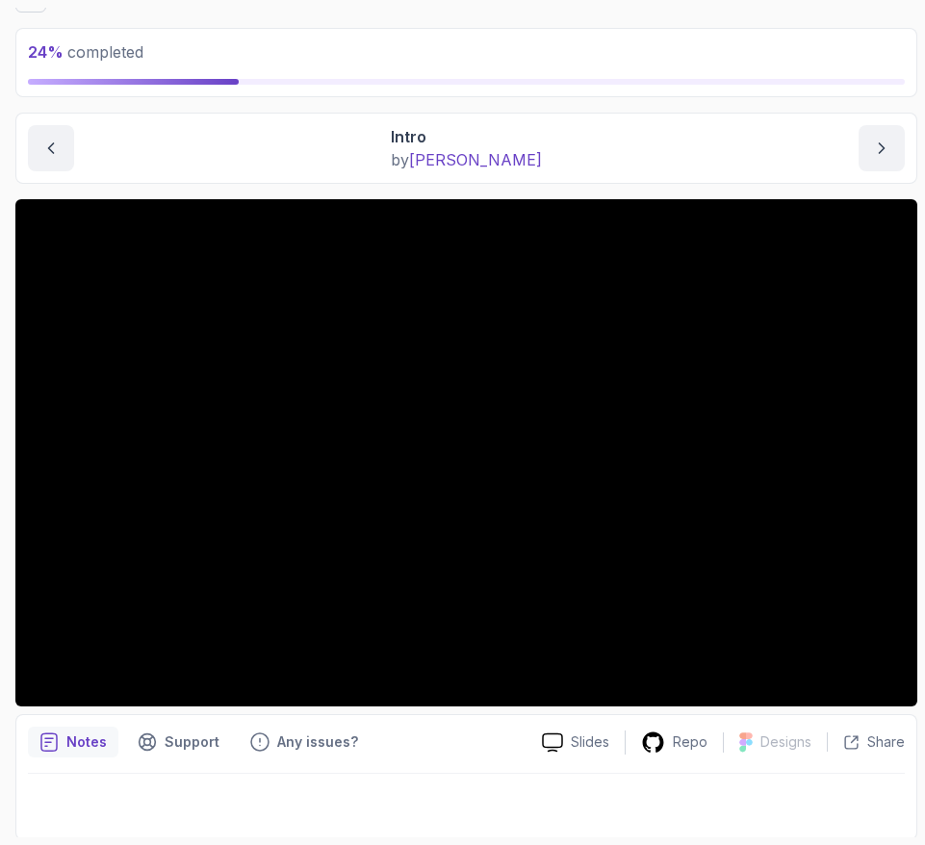
scroll to position [98, 0]
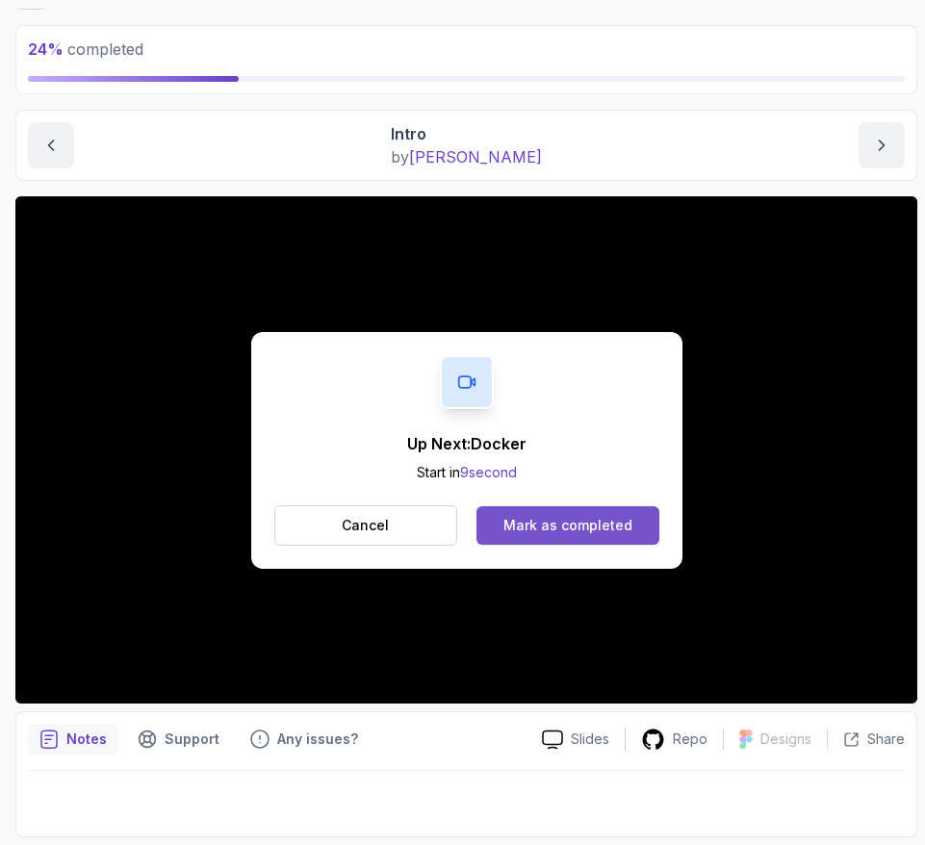
click at [622, 523] on div "Mark as completed" at bounding box center [568, 525] width 129 height 19
click at [611, 518] on div "Mark as completed" at bounding box center [568, 525] width 129 height 19
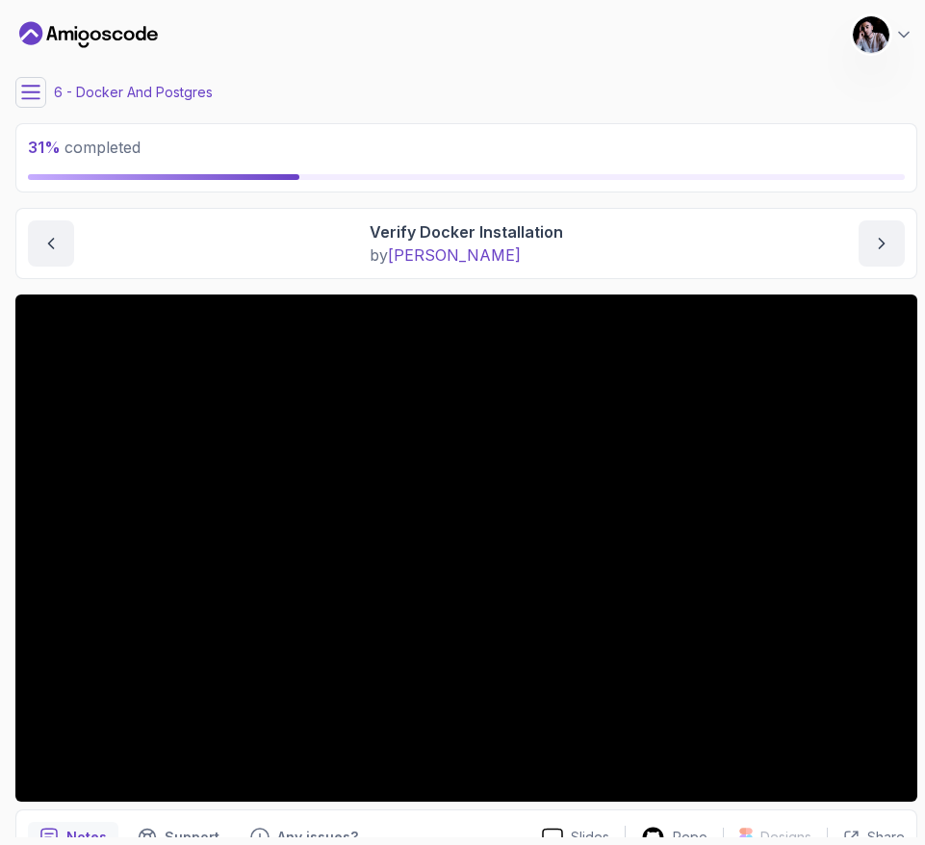
scroll to position [111, 0]
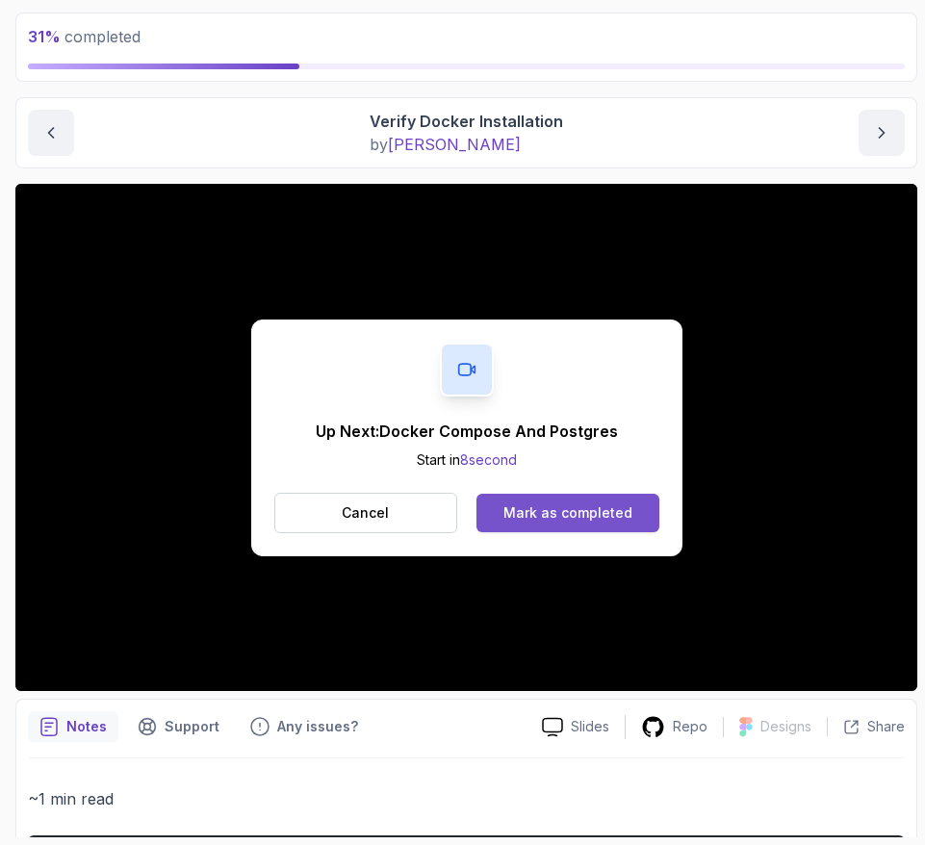
click at [555, 514] on div "Mark as completed" at bounding box center [568, 513] width 129 height 19
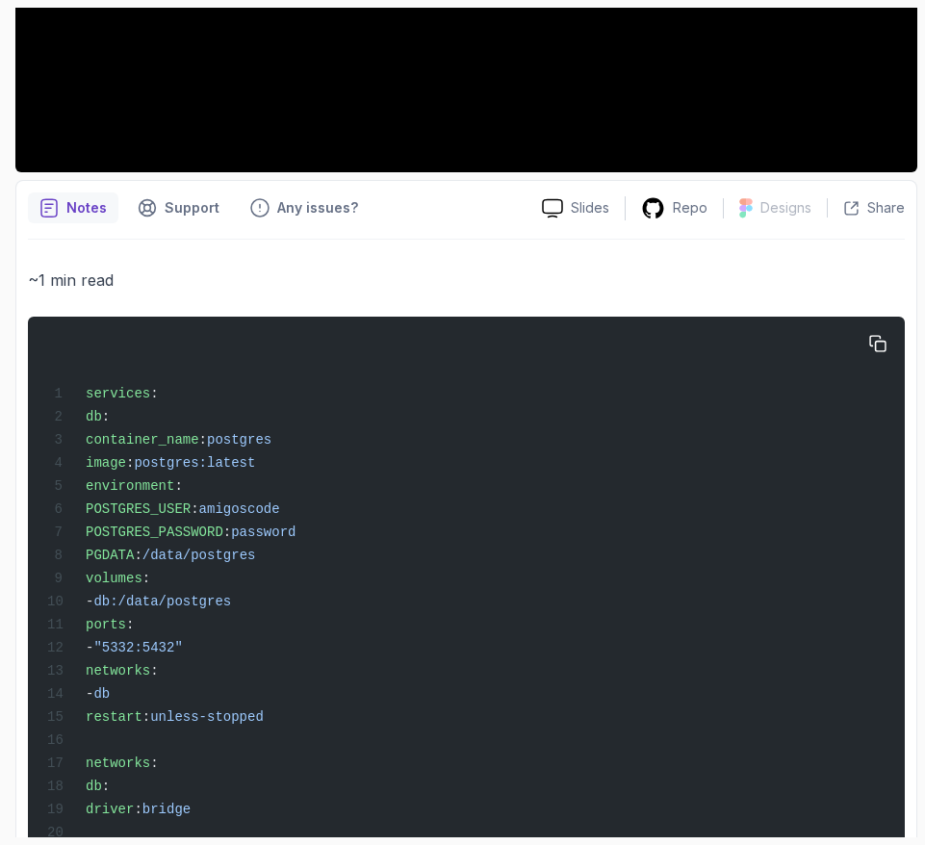
scroll to position [738, 0]
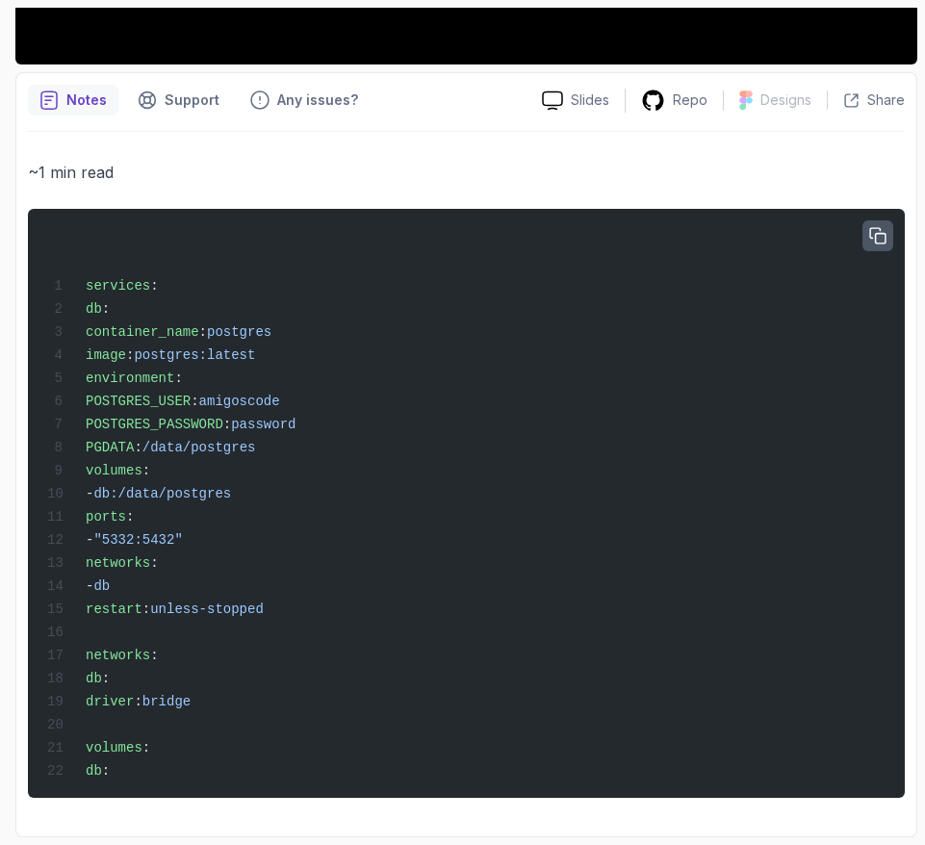
click at [867, 236] on button "button" at bounding box center [878, 235] width 31 height 31
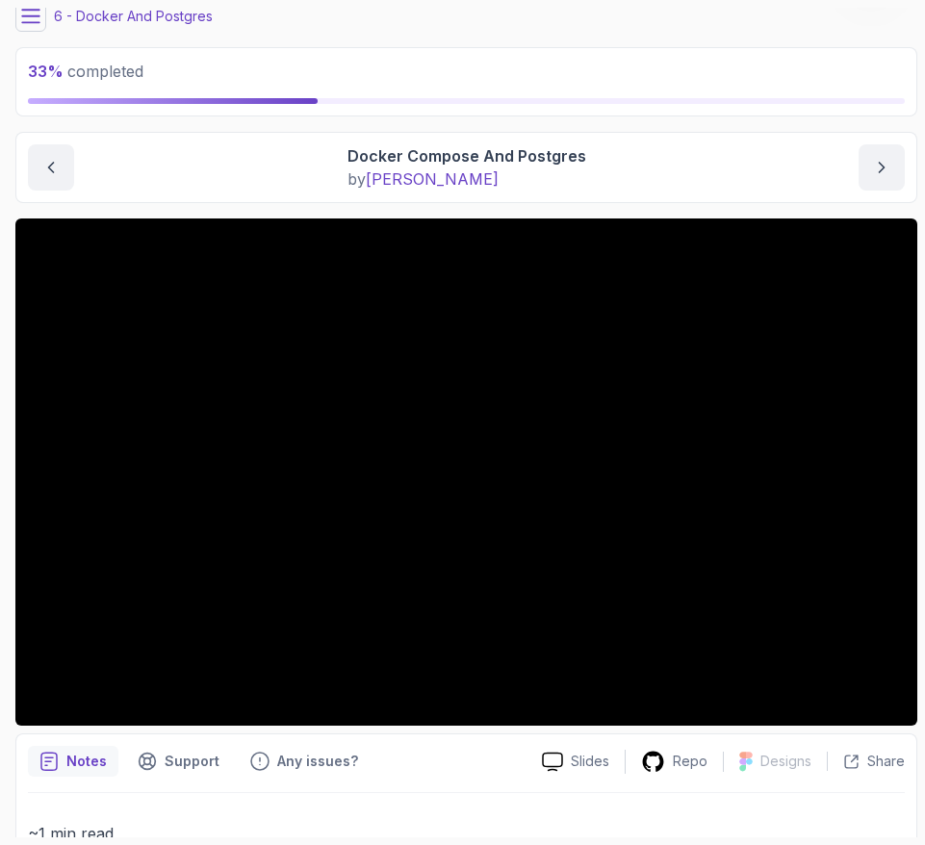
scroll to position [133, 0]
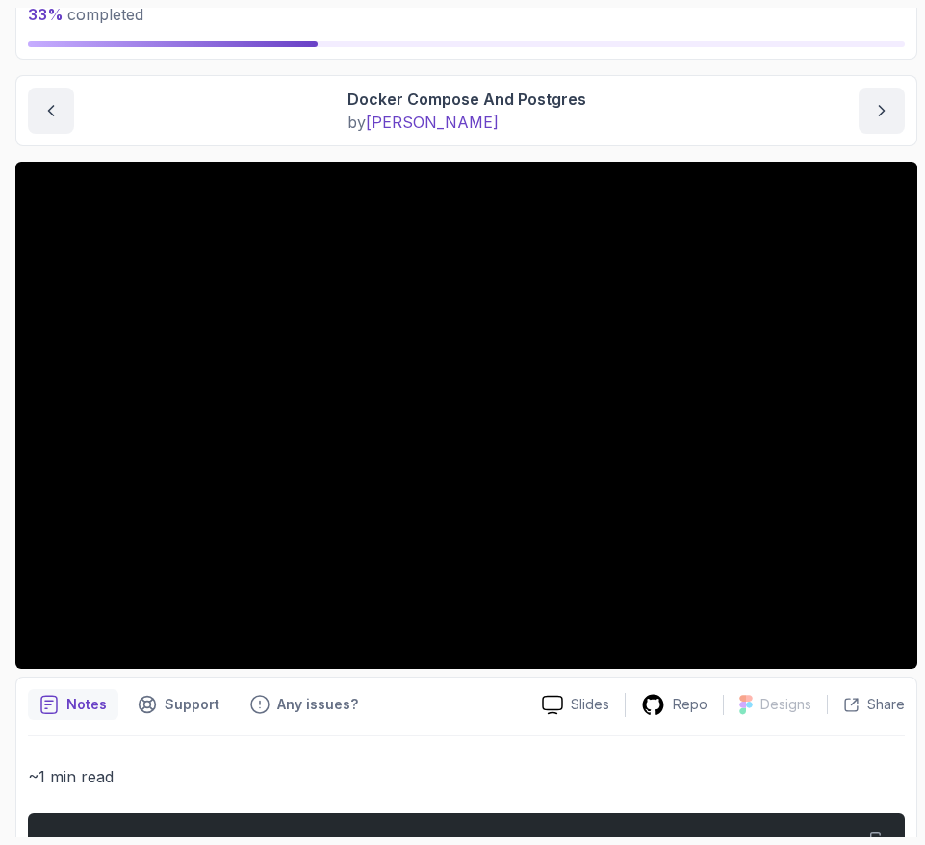
click at [863, 825] on button "button" at bounding box center [878, 840] width 31 height 31
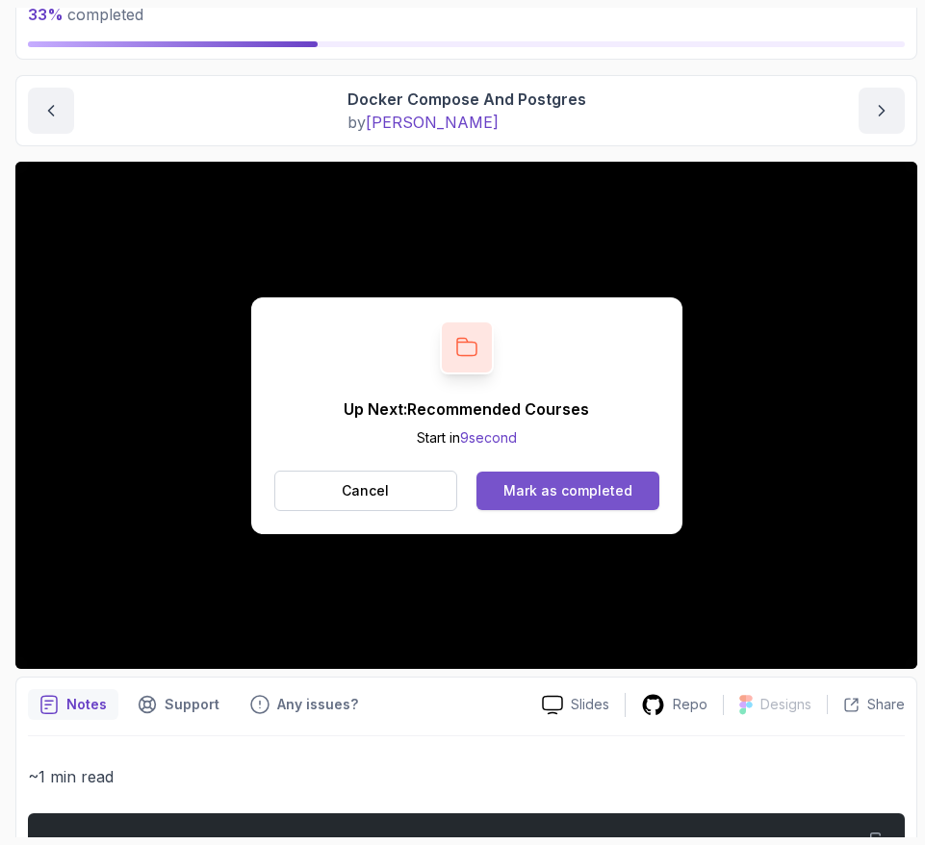
click at [608, 478] on button "Mark as completed" at bounding box center [568, 491] width 182 height 39
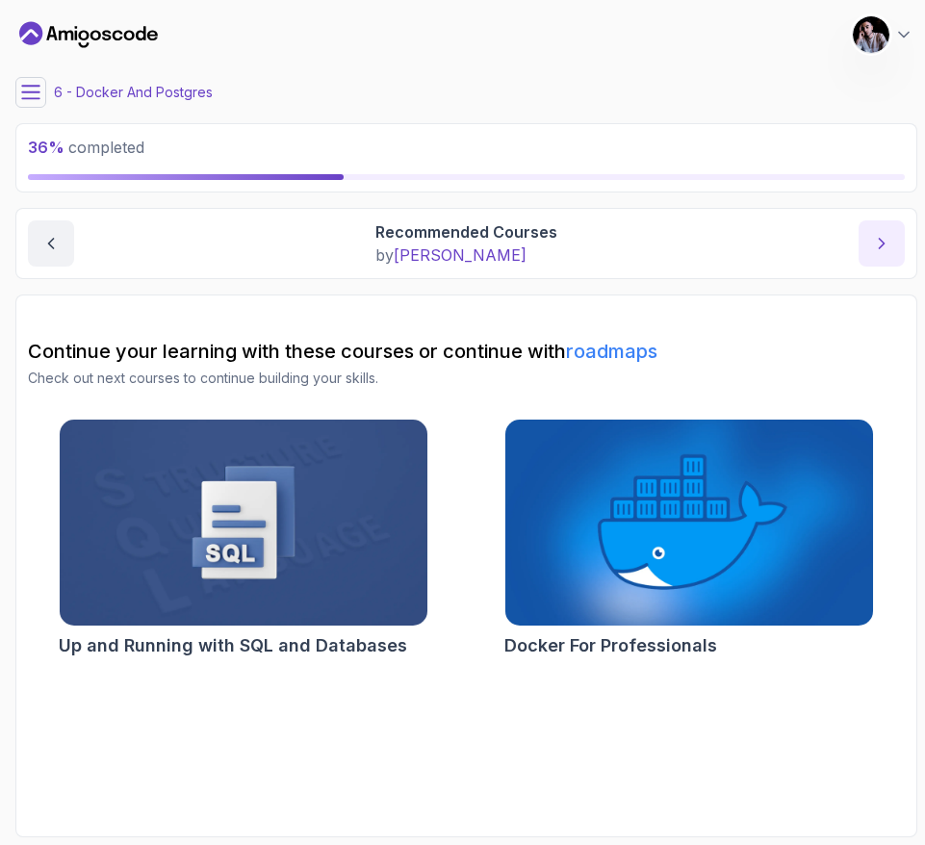
click at [873, 240] on icon "next content" at bounding box center [881, 243] width 19 height 19
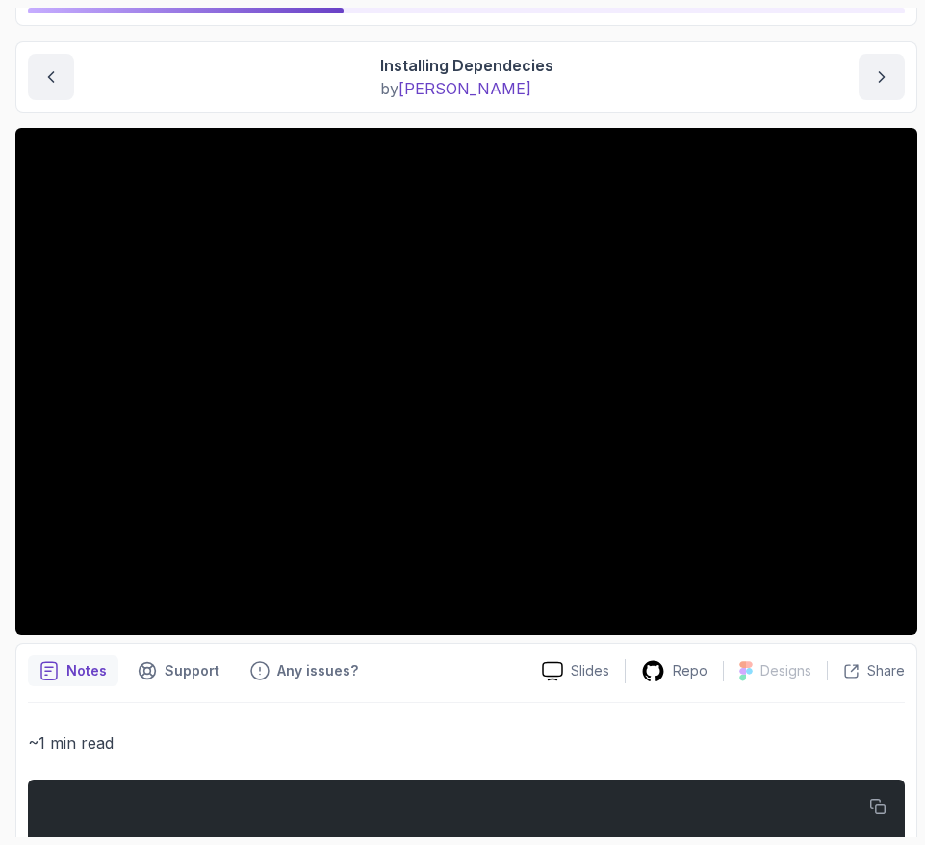
scroll to position [140, 0]
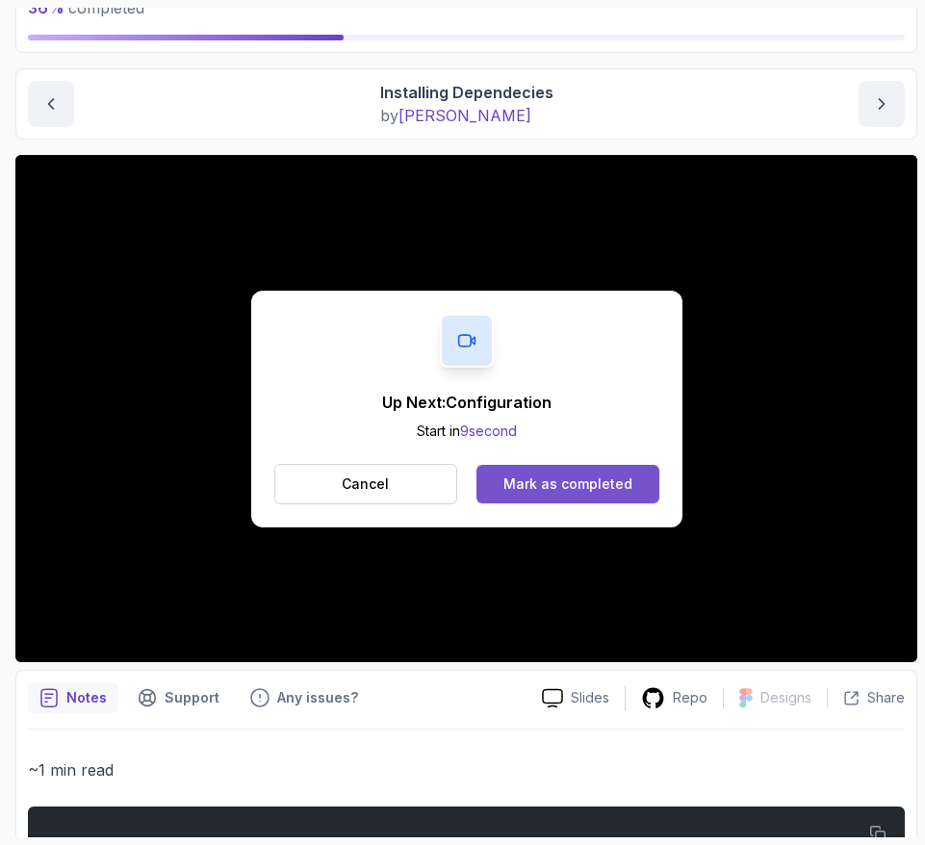
click at [594, 486] on div "Mark as completed" at bounding box center [568, 484] width 129 height 19
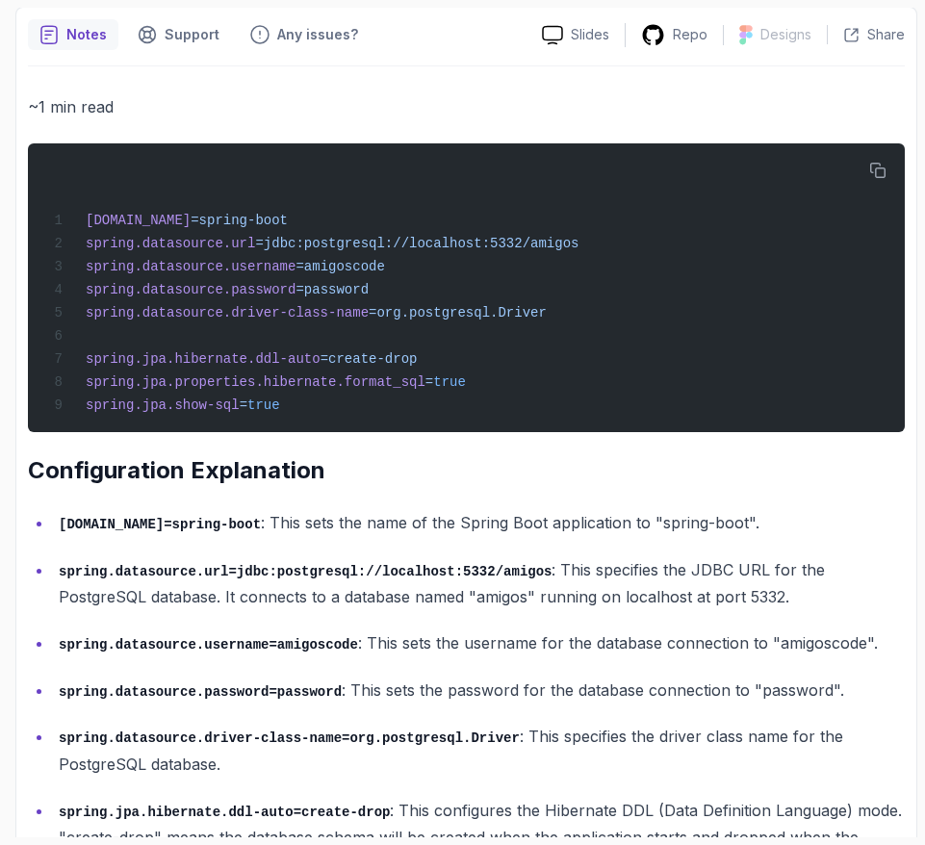
scroll to position [186, 0]
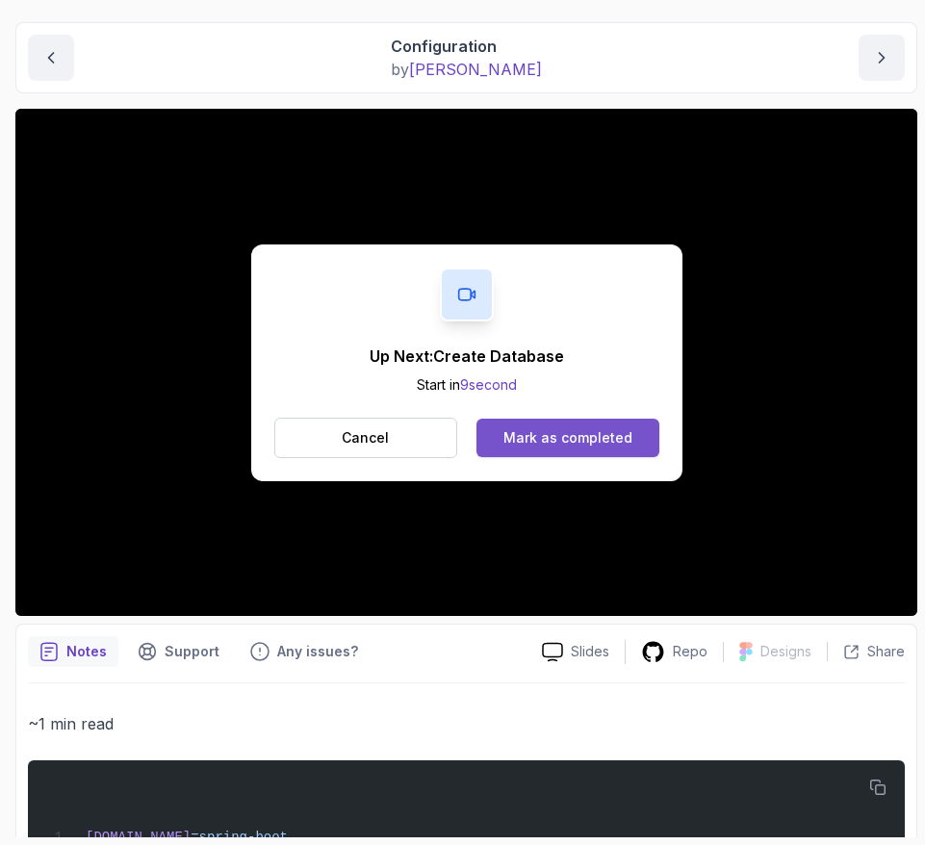
click at [574, 435] on div "Mark as completed" at bounding box center [568, 437] width 129 height 19
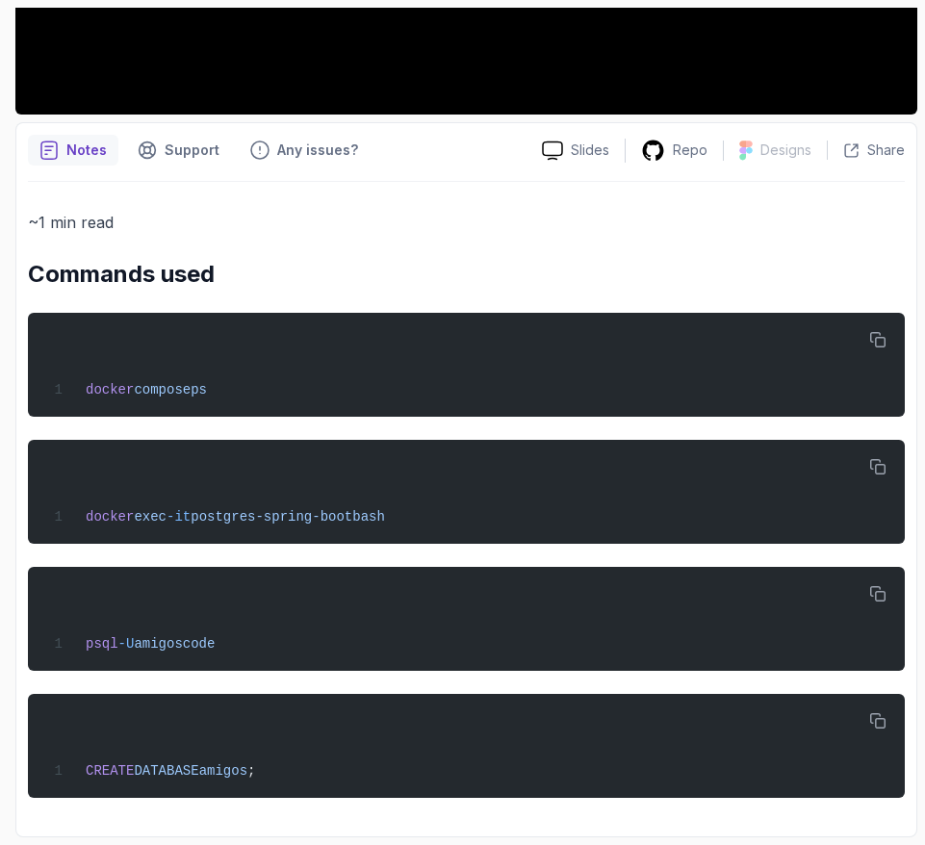
scroll to position [315, 0]
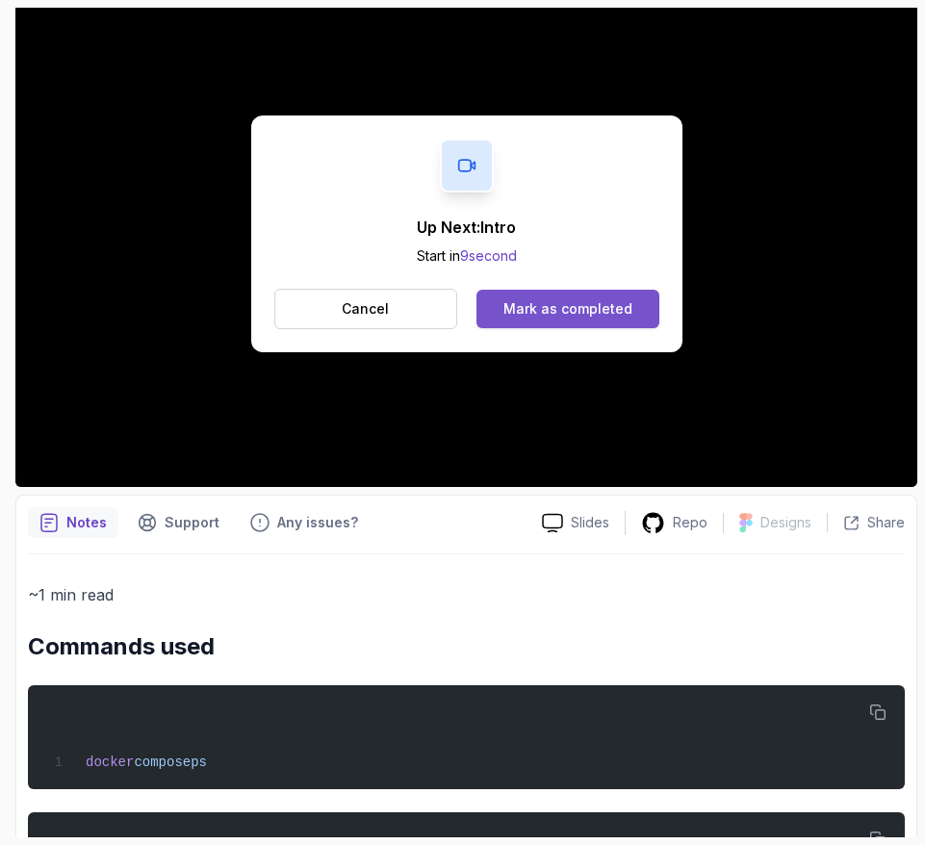
click at [596, 306] on div "Mark as completed" at bounding box center [568, 308] width 129 height 19
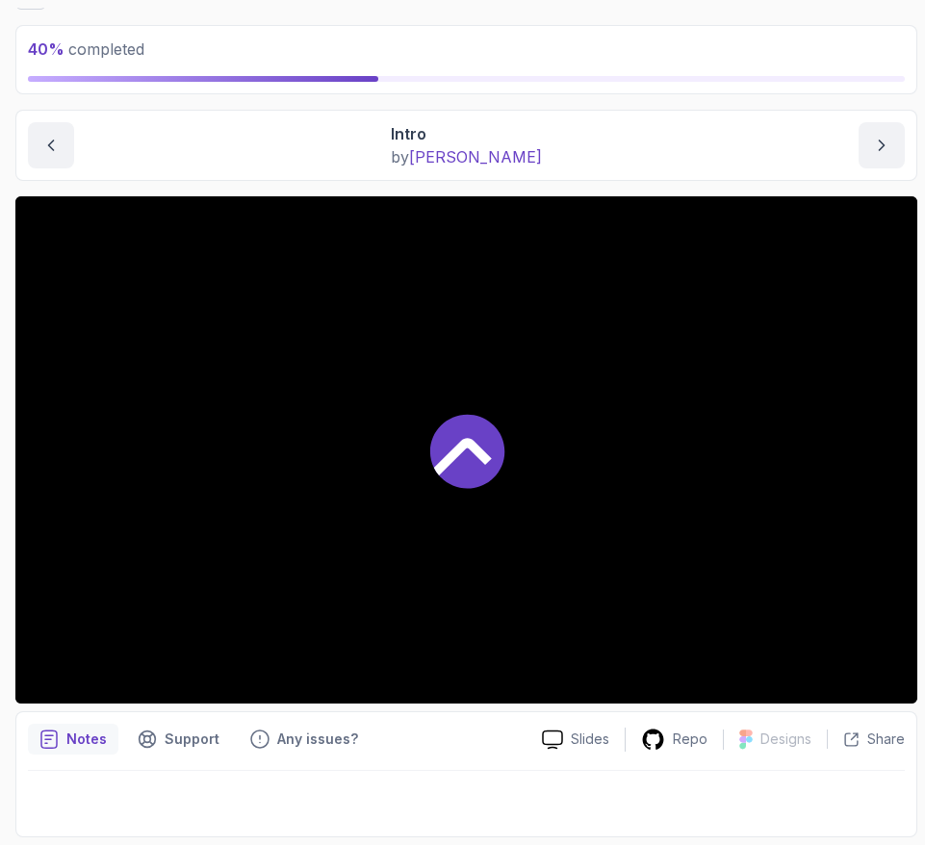
scroll to position [98, 0]
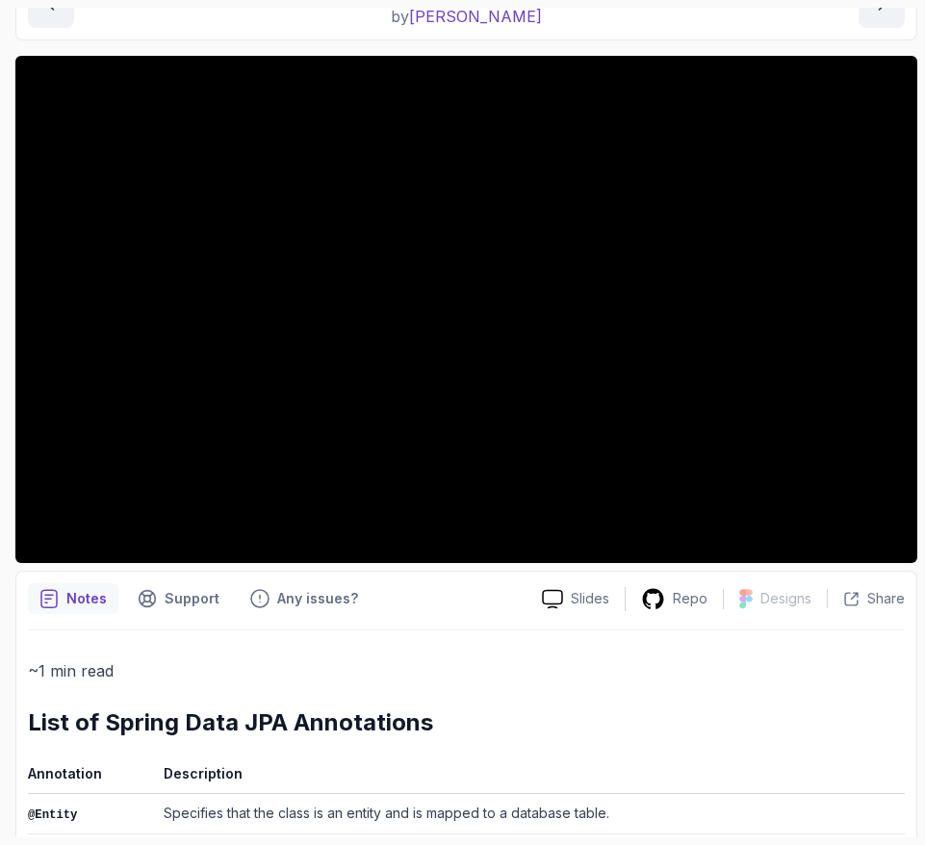
scroll to position [174, 0]
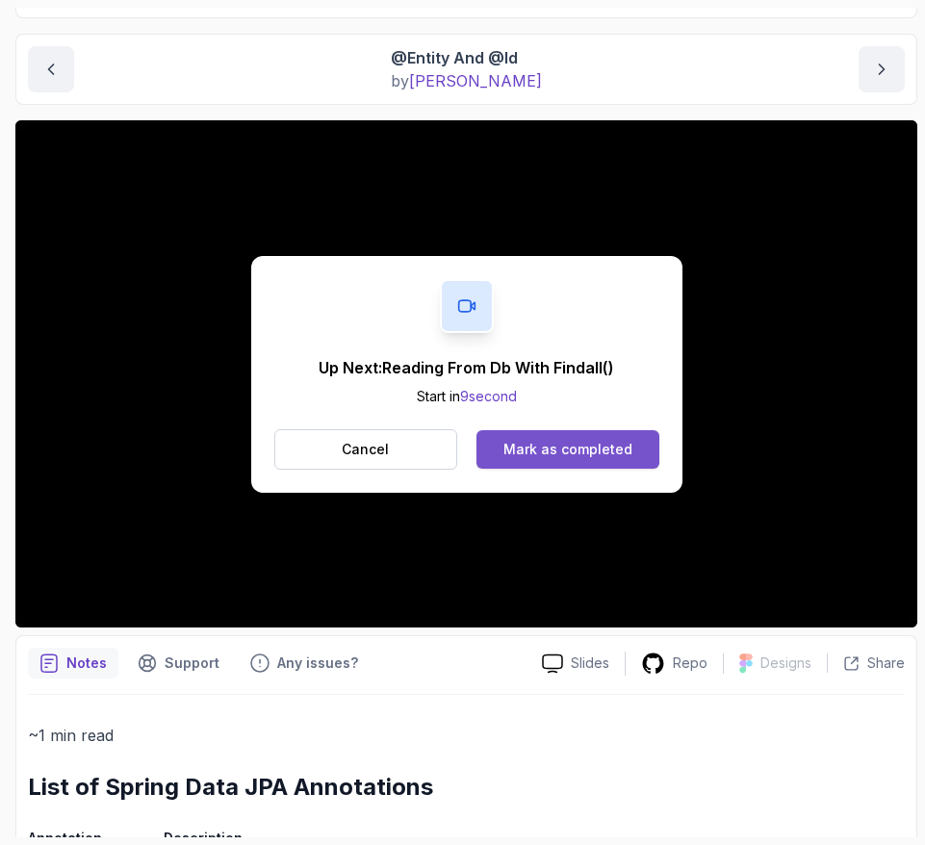
drag, startPoint x: 619, startPoint y: 428, endPoint x: 602, endPoint y: 461, distance: 37.0
click at [603, 456] on div "Cancel Mark as completed" at bounding box center [466, 449] width 385 height 40
click at [613, 440] on div "Mark as completed" at bounding box center [568, 449] width 129 height 19
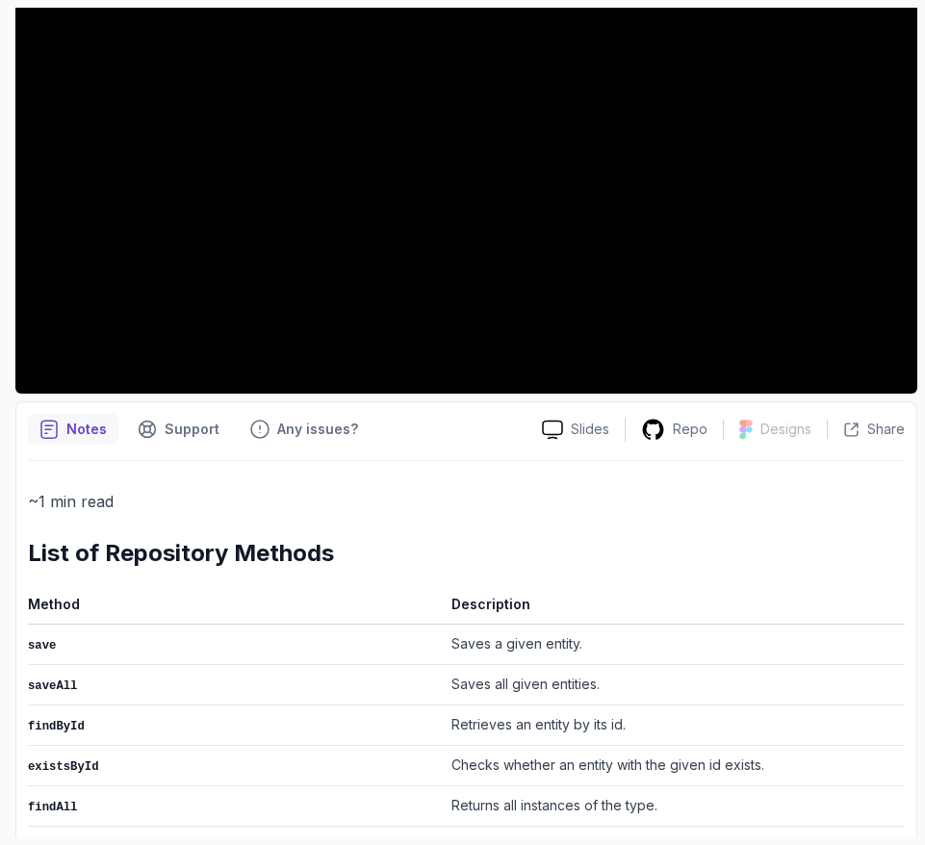
scroll to position [77, 0]
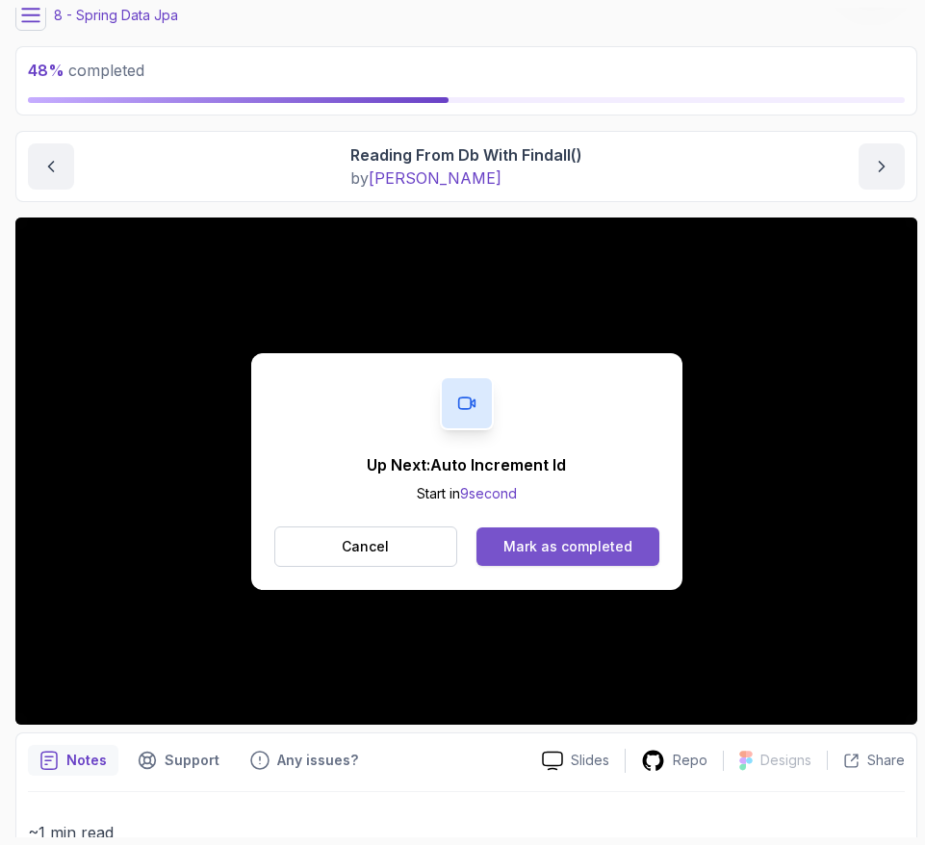
click at [630, 531] on button "Mark as completed" at bounding box center [568, 547] width 182 height 39
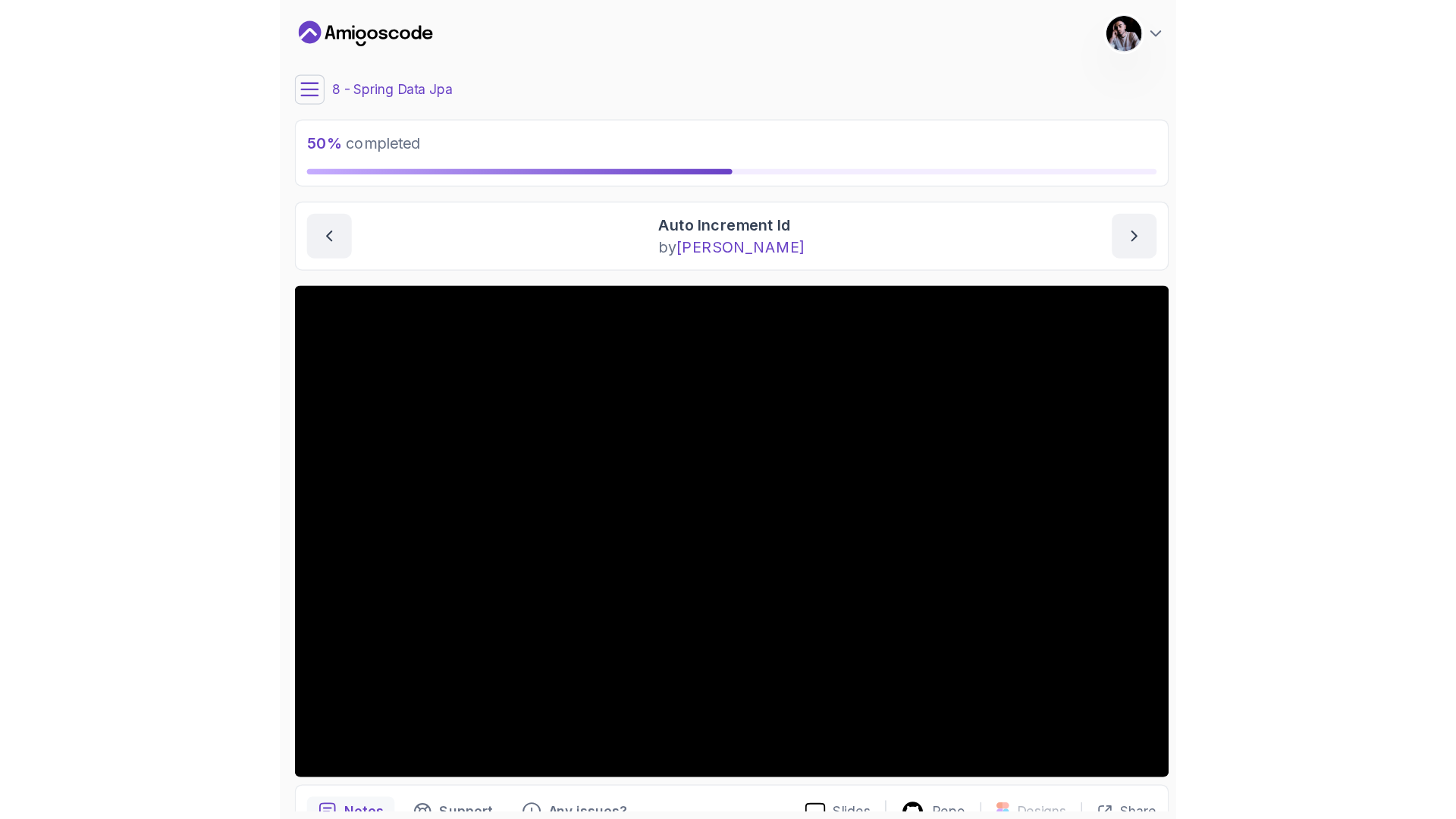
scroll to position [77, 0]
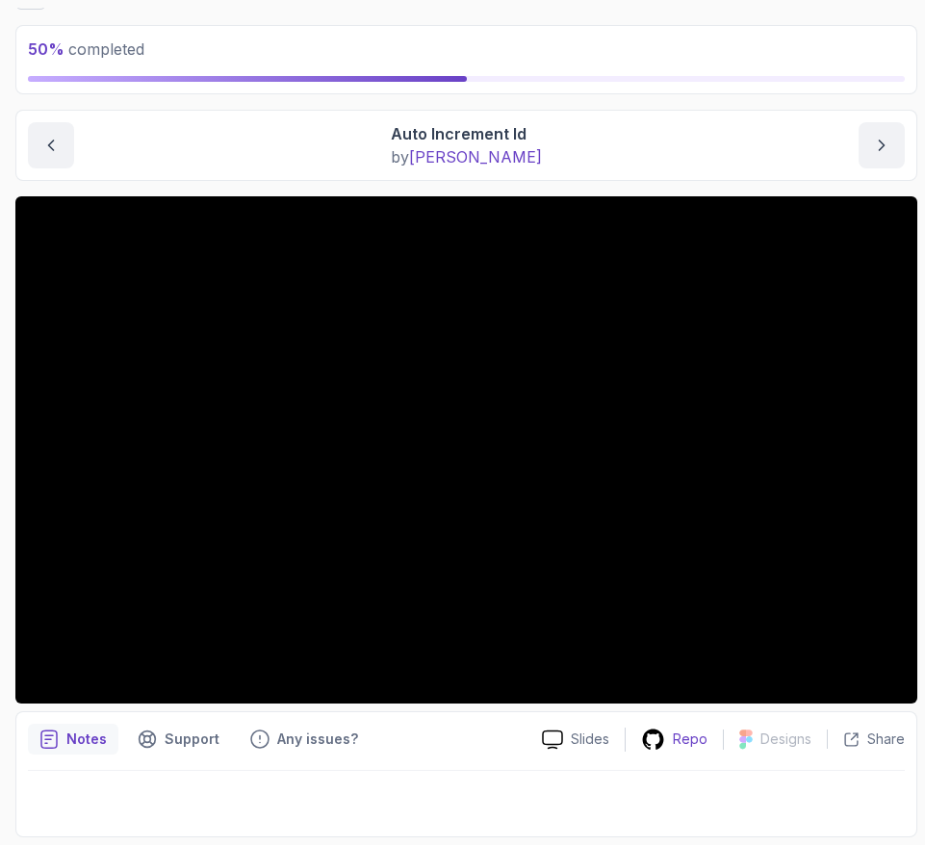
click at [673, 738] on div "Repo" at bounding box center [674, 740] width 97 height 24
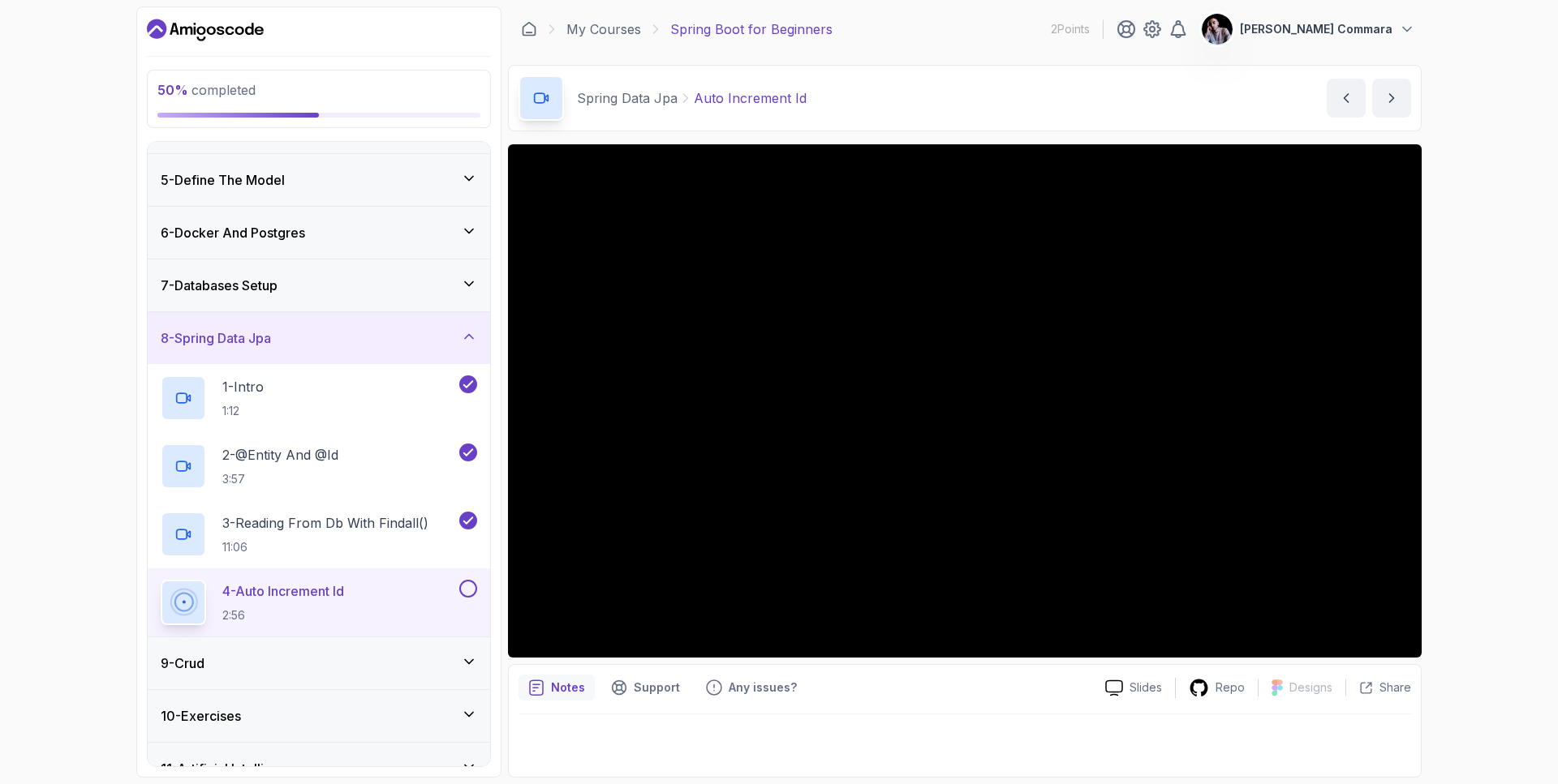
scroll to position [280, 0]
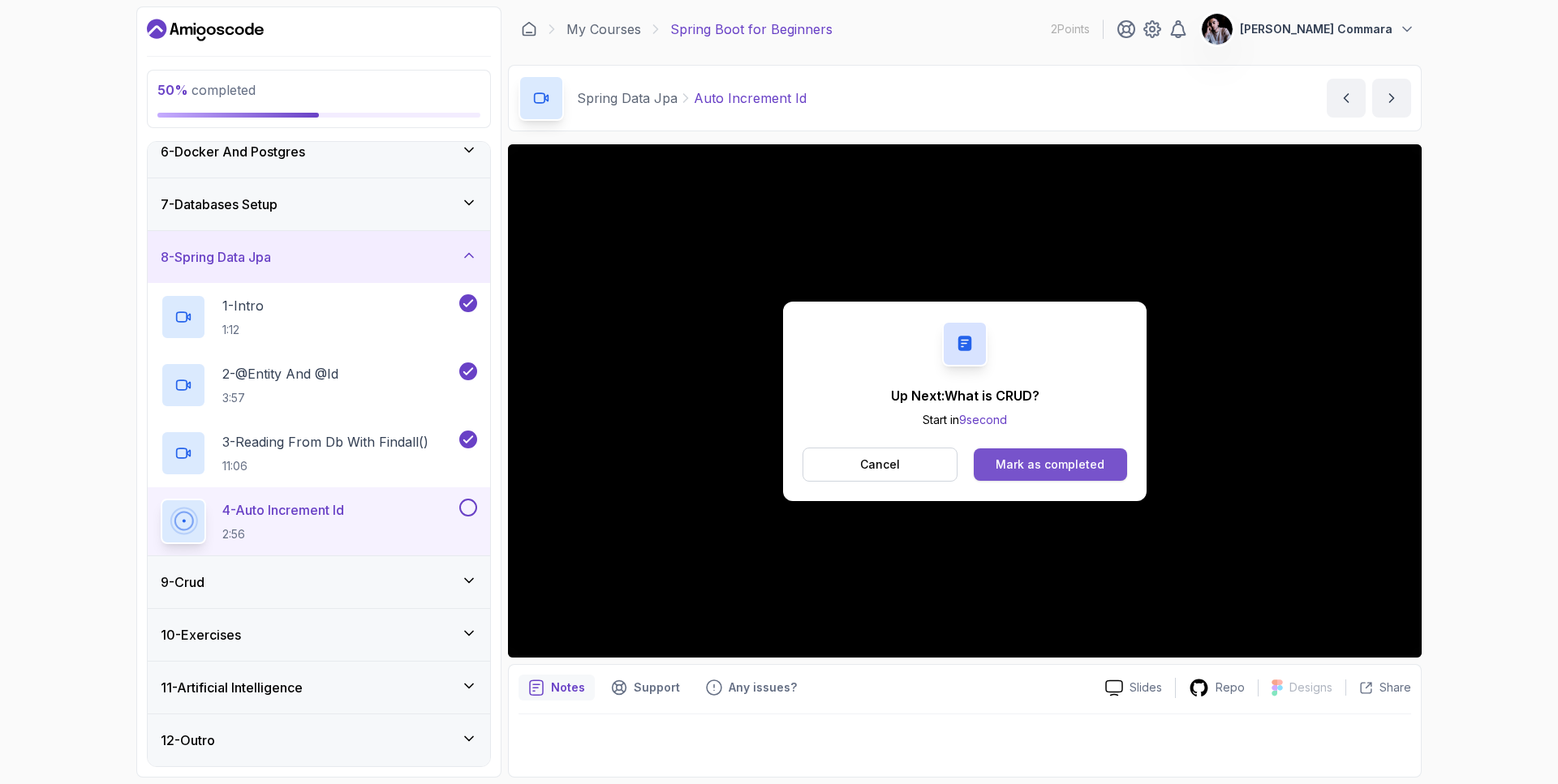
click at [779, 469] on div "Mark as completed" at bounding box center [1049, 464] width 109 height 16
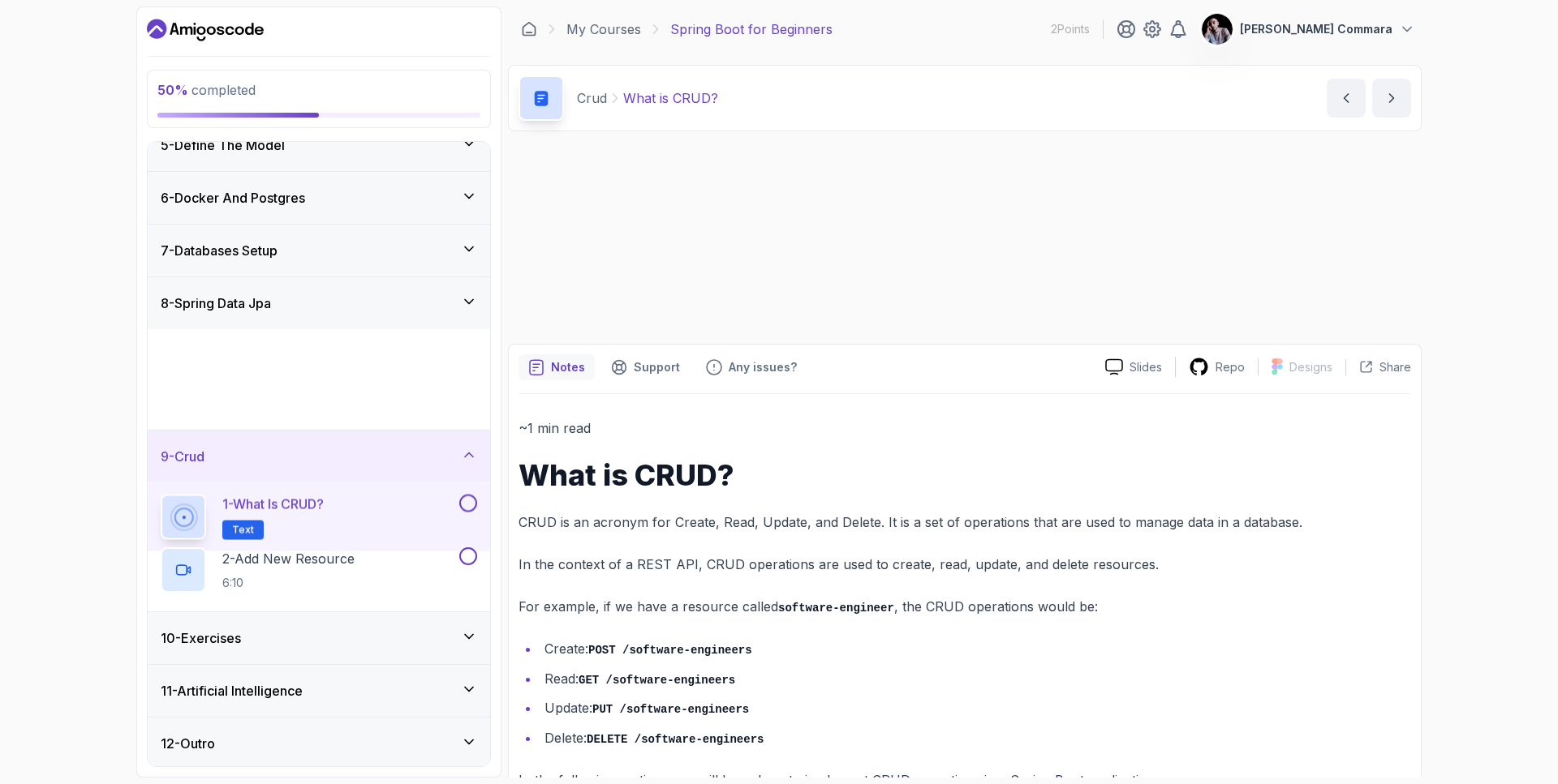
scroll to position [211, 0]
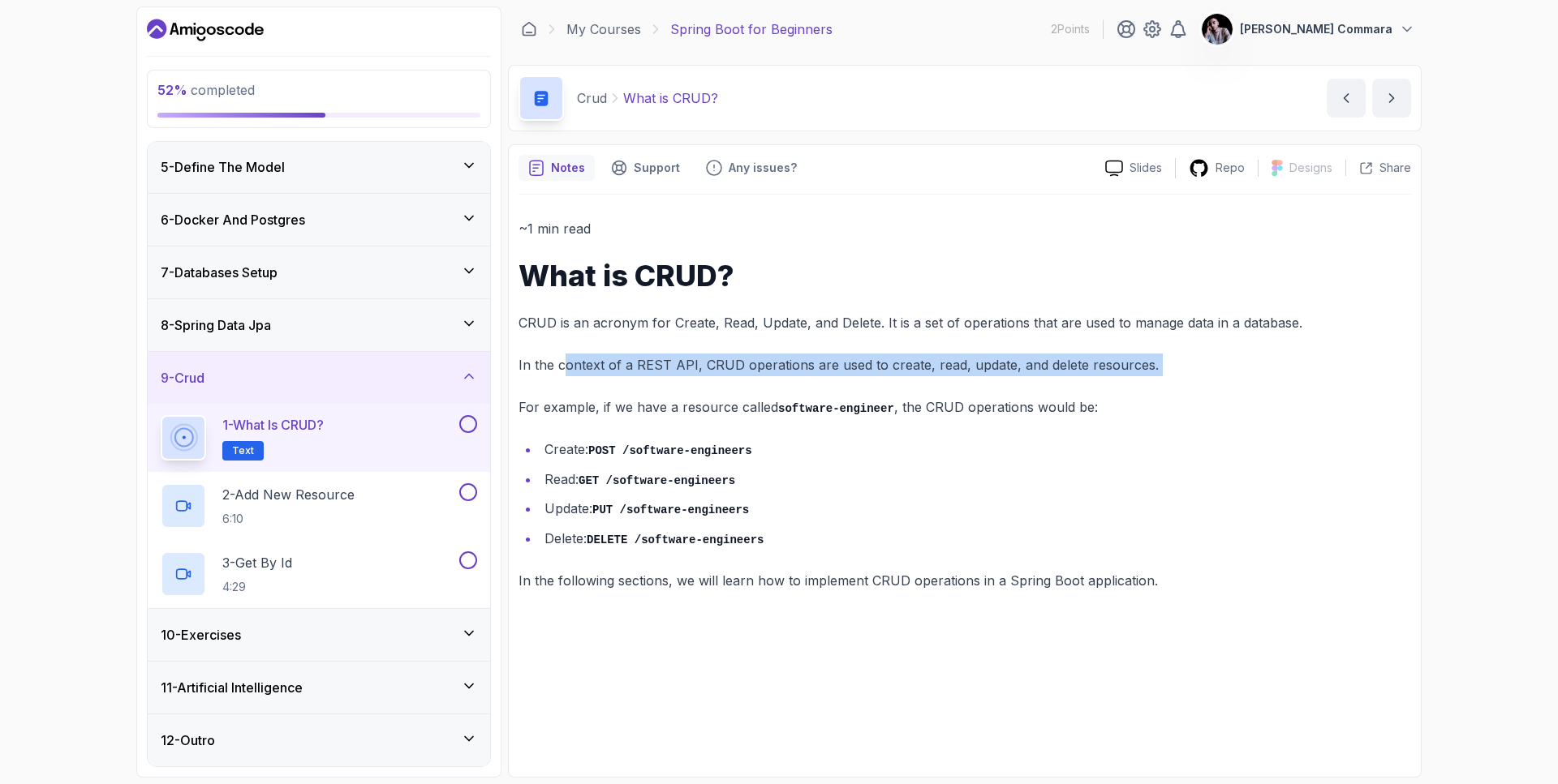
drag, startPoint x: 568, startPoint y: 357, endPoint x: 677, endPoint y: 377, distance: 110.8
click at [677, 377] on div "~1 min read What is CRUD? CRUD is an acronym for Create, Read, Update, and Dele…" at bounding box center [964, 404] width 892 height 375
click at [678, 373] on p "In the context of a REST API, CRUD operations are used to create, read, update,…" at bounding box center [964, 365] width 892 height 23
drag, startPoint x: 705, startPoint y: 364, endPoint x: 961, endPoint y: 378, distance: 256.4
click at [779, 381] on div "~1 min read What is CRUD? CRUD is an acronym for Create, Read, Update, and Dele…" at bounding box center [964, 404] width 892 height 375
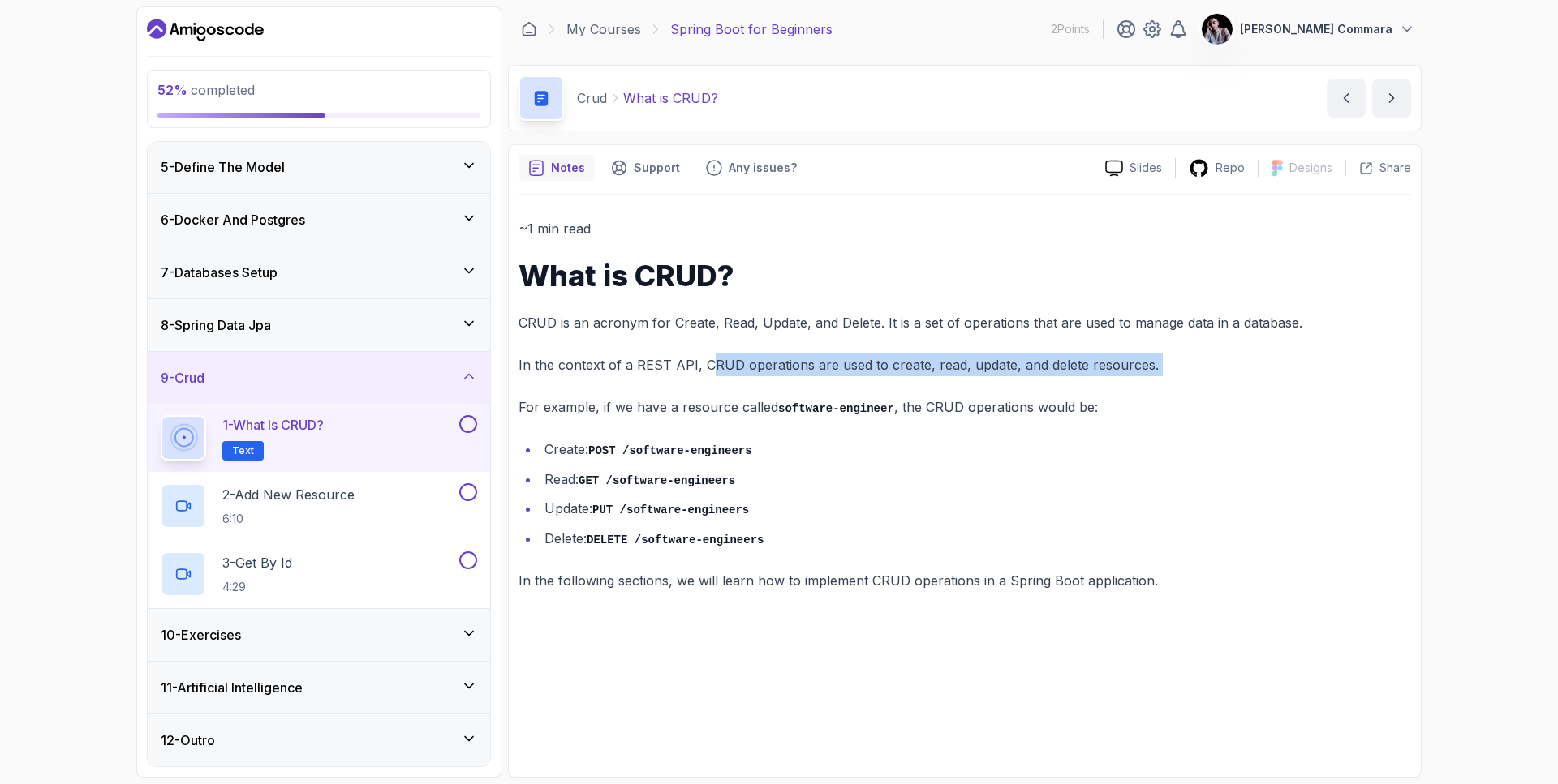
click at [779, 378] on div "~1 min read What is CRUD? CRUD is an acronym for Create, Read, Update, and Dele…" at bounding box center [964, 404] width 892 height 375
drag, startPoint x: 919, startPoint y: 371, endPoint x: 1015, endPoint y: 383, distance: 96.7
click at [779, 383] on div "~1 min read What is CRUD? CRUD is an acronym for Create, Read, Update, and Dele…" at bounding box center [964, 404] width 892 height 375
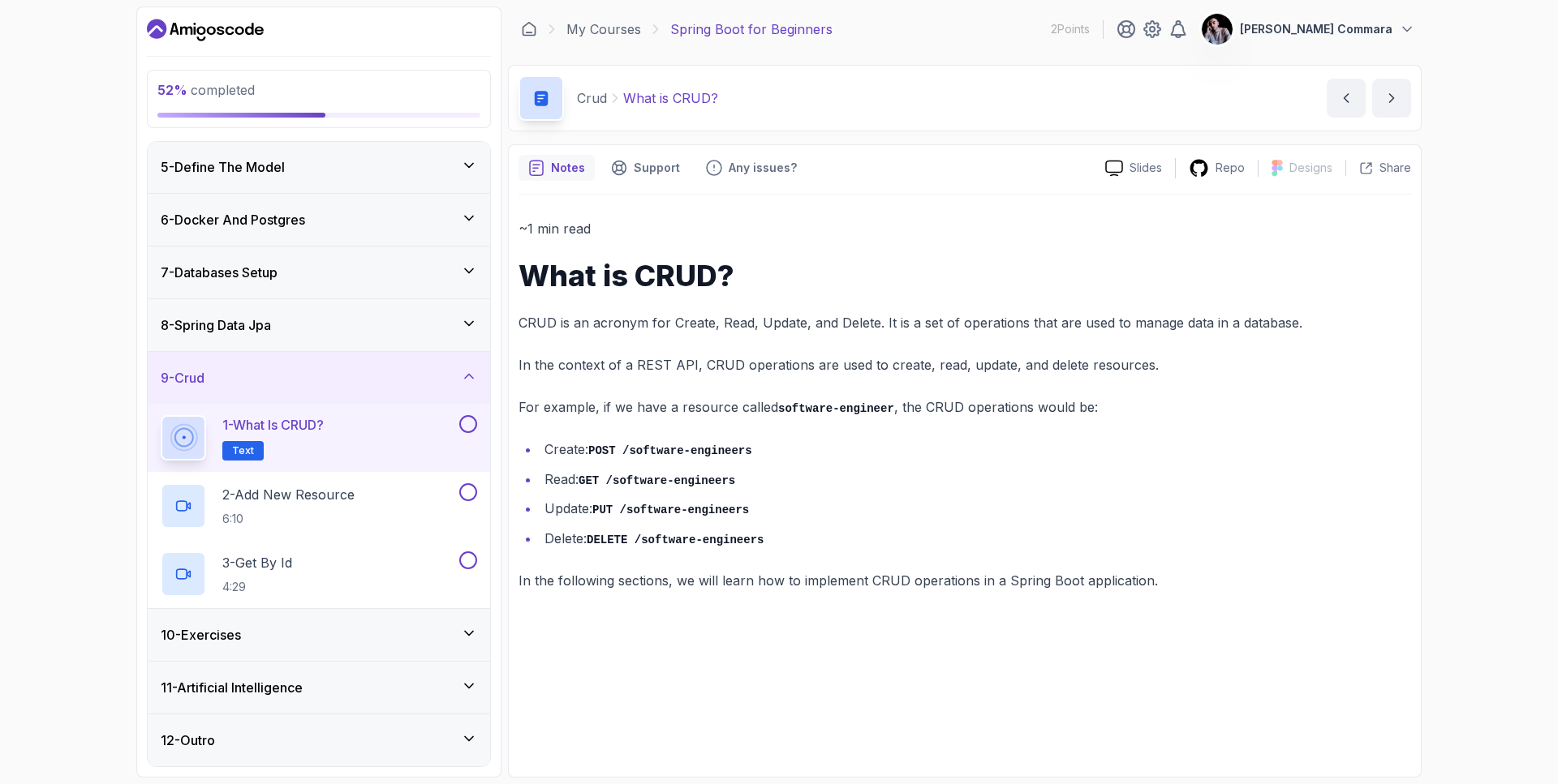
click at [589, 339] on div "~1 min read What is CRUD? CRUD is an acronym for Create, Read, Update, and Dele…" at bounding box center [964, 404] width 892 height 375
drag, startPoint x: 744, startPoint y: 410, endPoint x: 795, endPoint y: 414, distance: 51.2
click at [779, 414] on p "For example, if we have a resource called software-engineer , the CRUD operatio…" at bounding box center [964, 408] width 892 height 24
click at [779, 407] on p "For example, if we have a resource called software-engineer , the CRUD operatio…" at bounding box center [964, 408] width 892 height 24
drag, startPoint x: 571, startPoint y: 448, endPoint x: 626, endPoint y: 450, distance: 55.0
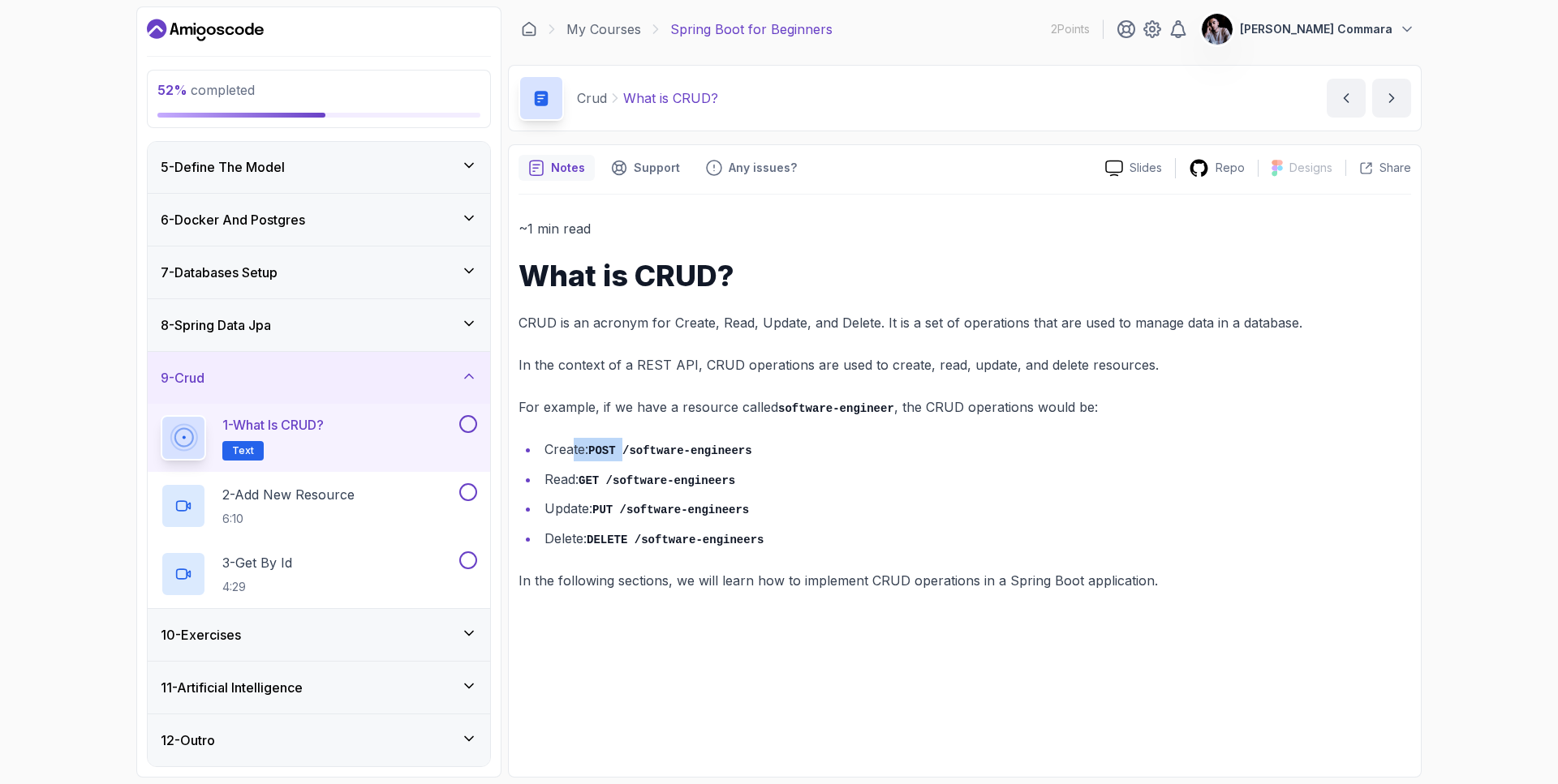
click at [626, 450] on li "Create: POST /software-engineers" at bounding box center [975, 450] width 871 height 24
click at [586, 447] on li "Create: POST /software-engineers" at bounding box center [975, 450] width 871 height 24
drag, startPoint x: 741, startPoint y: 465, endPoint x: 766, endPoint y: 451, distance: 28.7
click at [766, 451] on ul "Create: POST /software-engineers Read: GET /software-engineers Update: PUT /sof…" at bounding box center [964, 493] width 892 height 112
drag, startPoint x: 731, startPoint y: 440, endPoint x: 511, endPoint y: 487, distance: 225.0
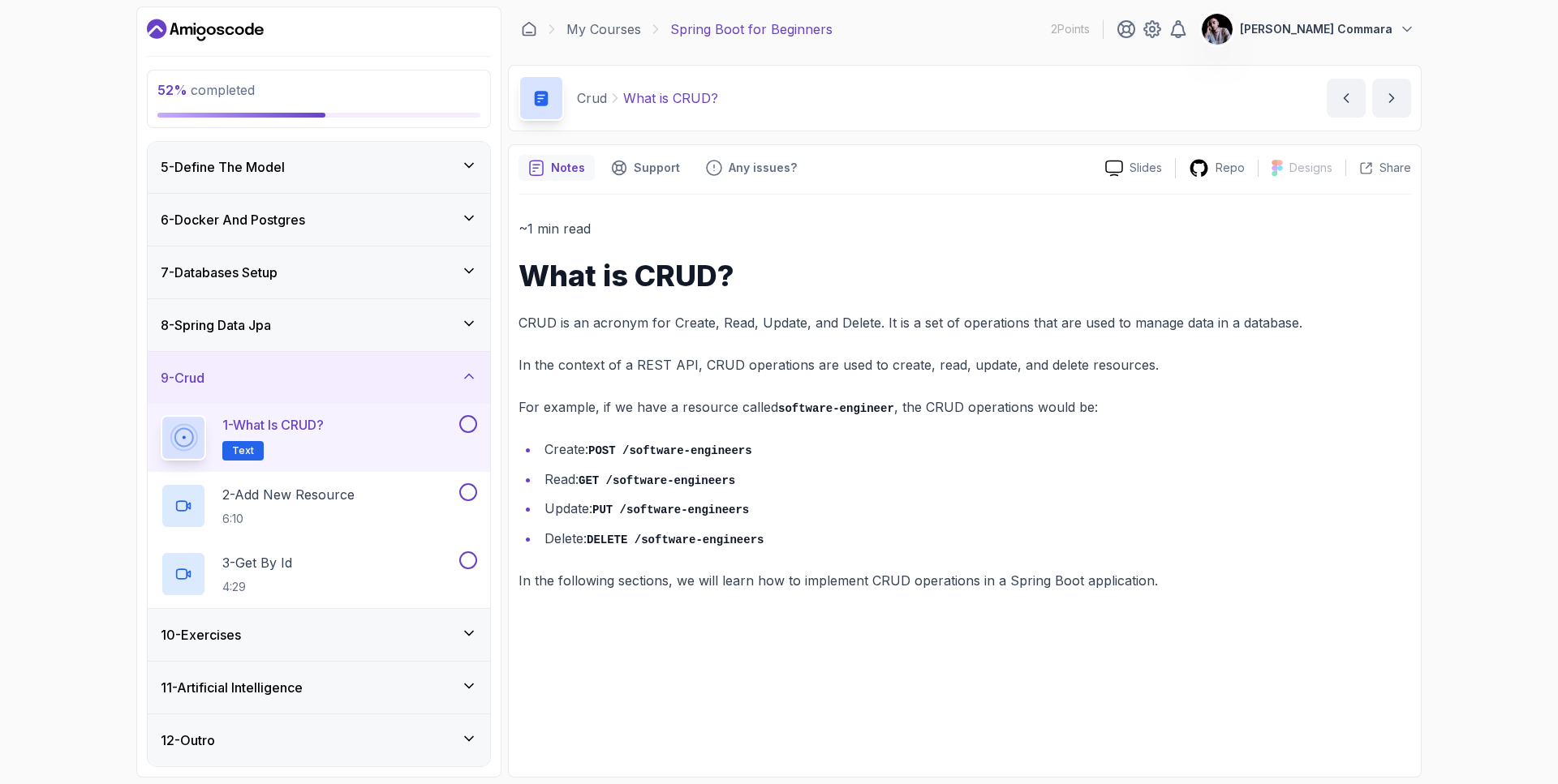
click at [692, 456] on li "Create: POST /software-engineers" at bounding box center [975, 450] width 871 height 24
click at [587, 468] on li "Read: GET /software-engineers" at bounding box center [975, 480] width 871 height 24
drag, startPoint x: 592, startPoint y: 504, endPoint x: 763, endPoint y: 505, distance: 171.0
click at [763, 505] on li "Update: PUT /software-engineers" at bounding box center [975, 509] width 871 height 24
click at [758, 504] on li "Update: PUT /software-engineers" at bounding box center [975, 509] width 871 height 24
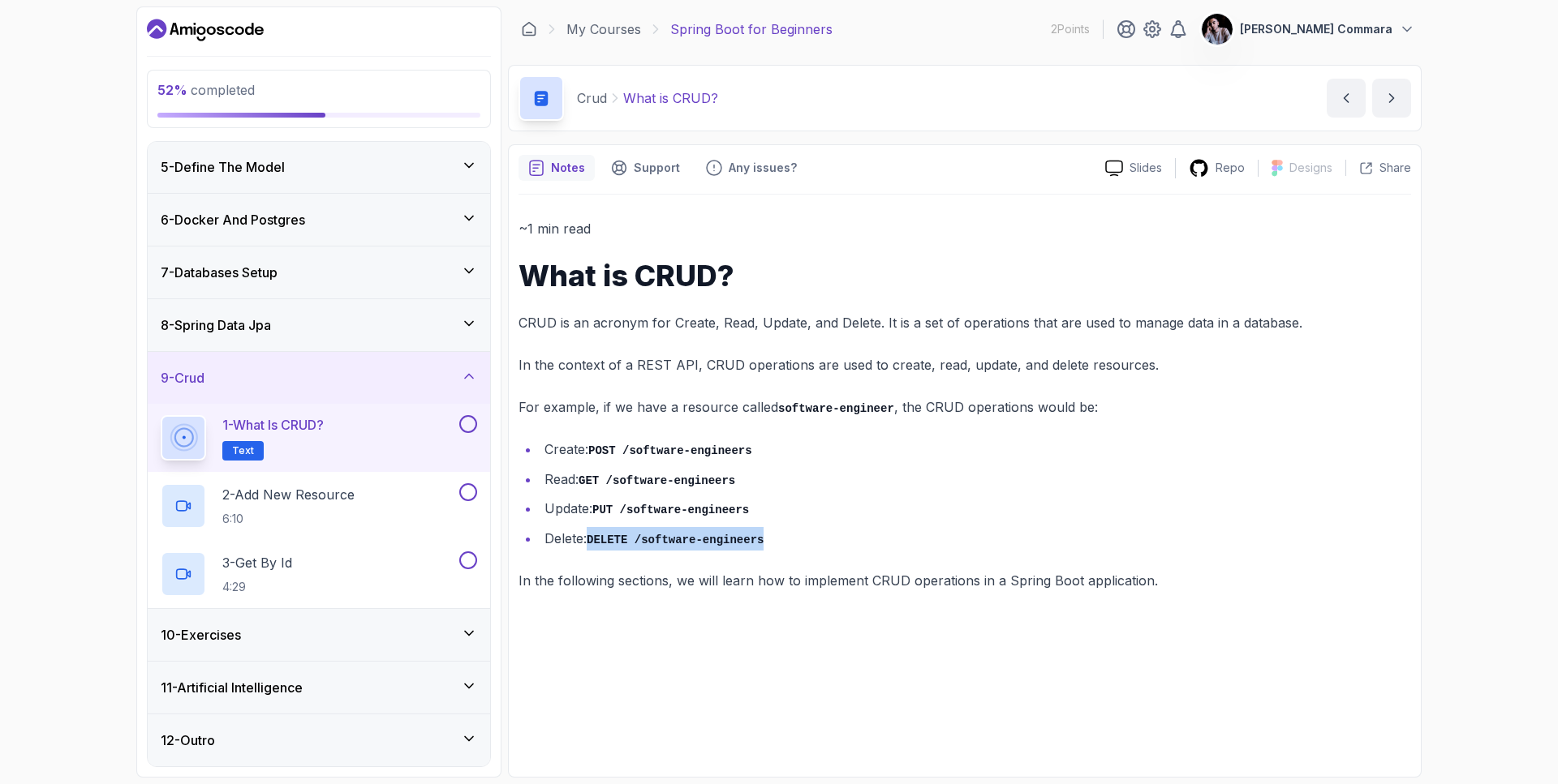
drag, startPoint x: 593, startPoint y: 536, endPoint x: 779, endPoint y: 536, distance: 186.0
click at [779, 536] on li "Delete: DELETE /software-engineers" at bounding box center [975, 539] width 871 height 24
click at [645, 527] on li "Delete: DELETE /software-engineers" at bounding box center [975, 539] width 871 height 24
click at [779, 102] on icon "next content" at bounding box center [1391, 98] width 16 height 16
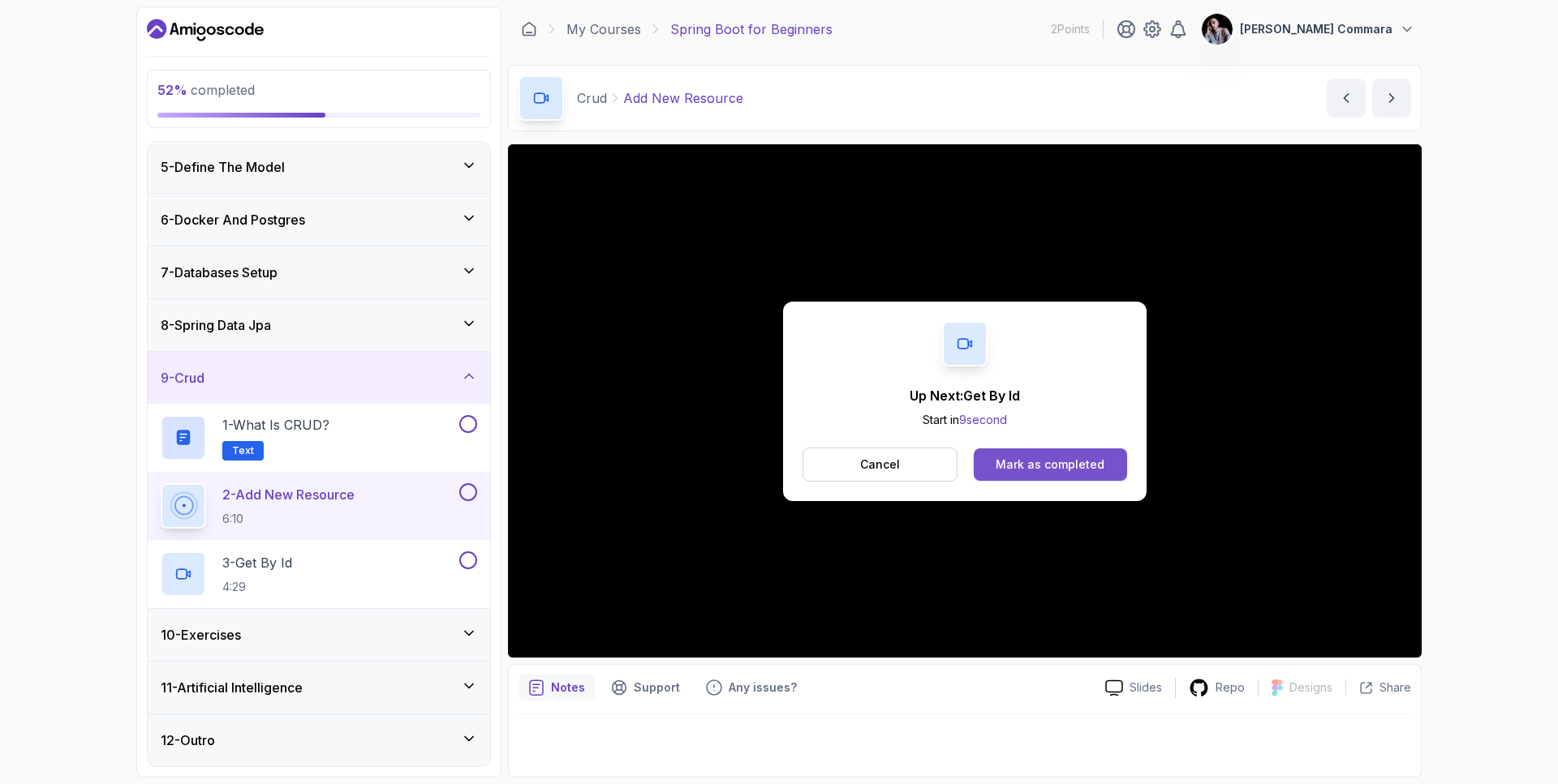
click at [779, 461] on div "Mark as completed" at bounding box center [1049, 464] width 109 height 16
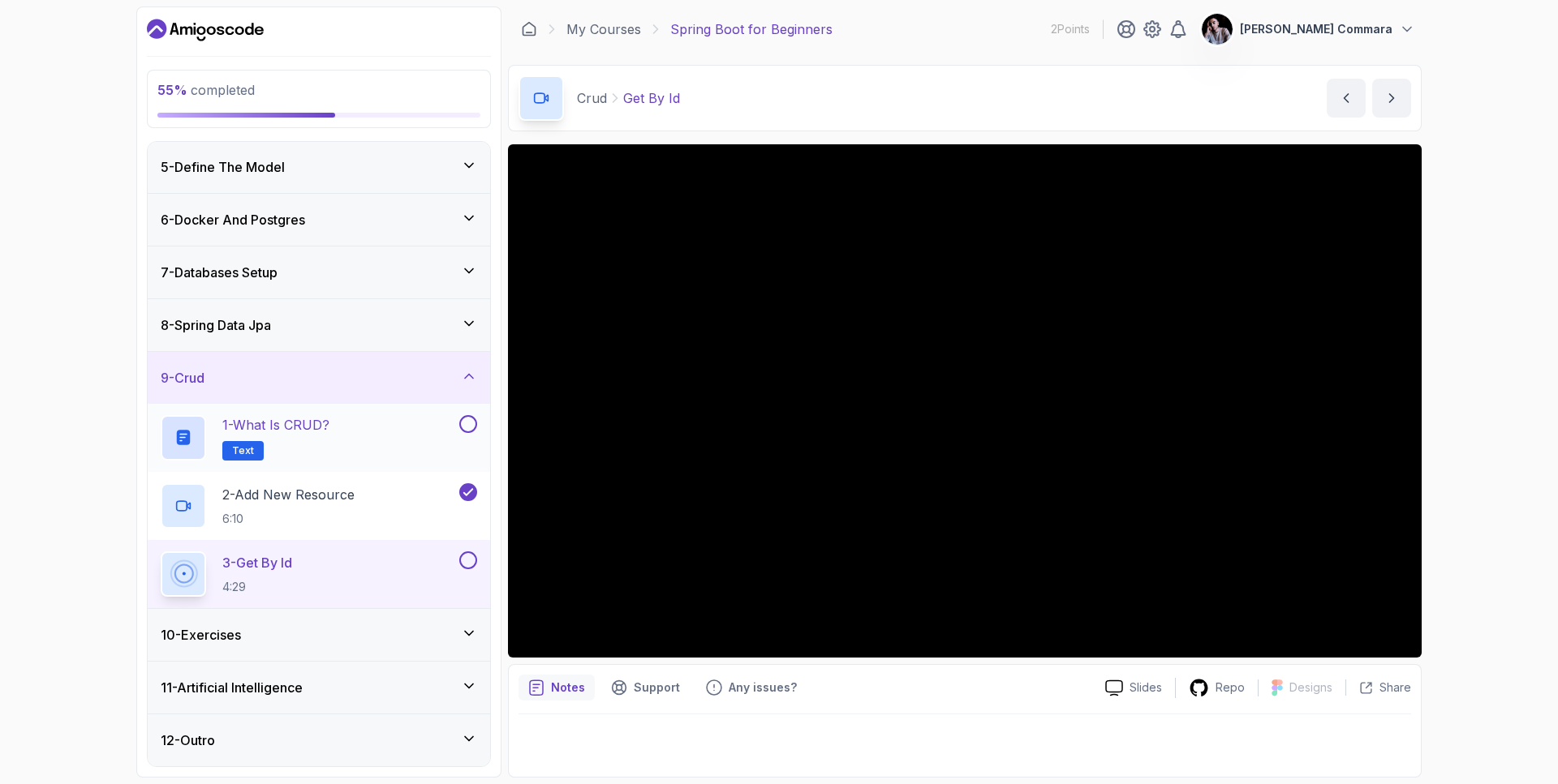
click at [469, 424] on button at bounding box center [468, 424] width 18 height 18
click at [349, 570] on div "3 - Get By Id 4:29" at bounding box center [308, 574] width 295 height 45
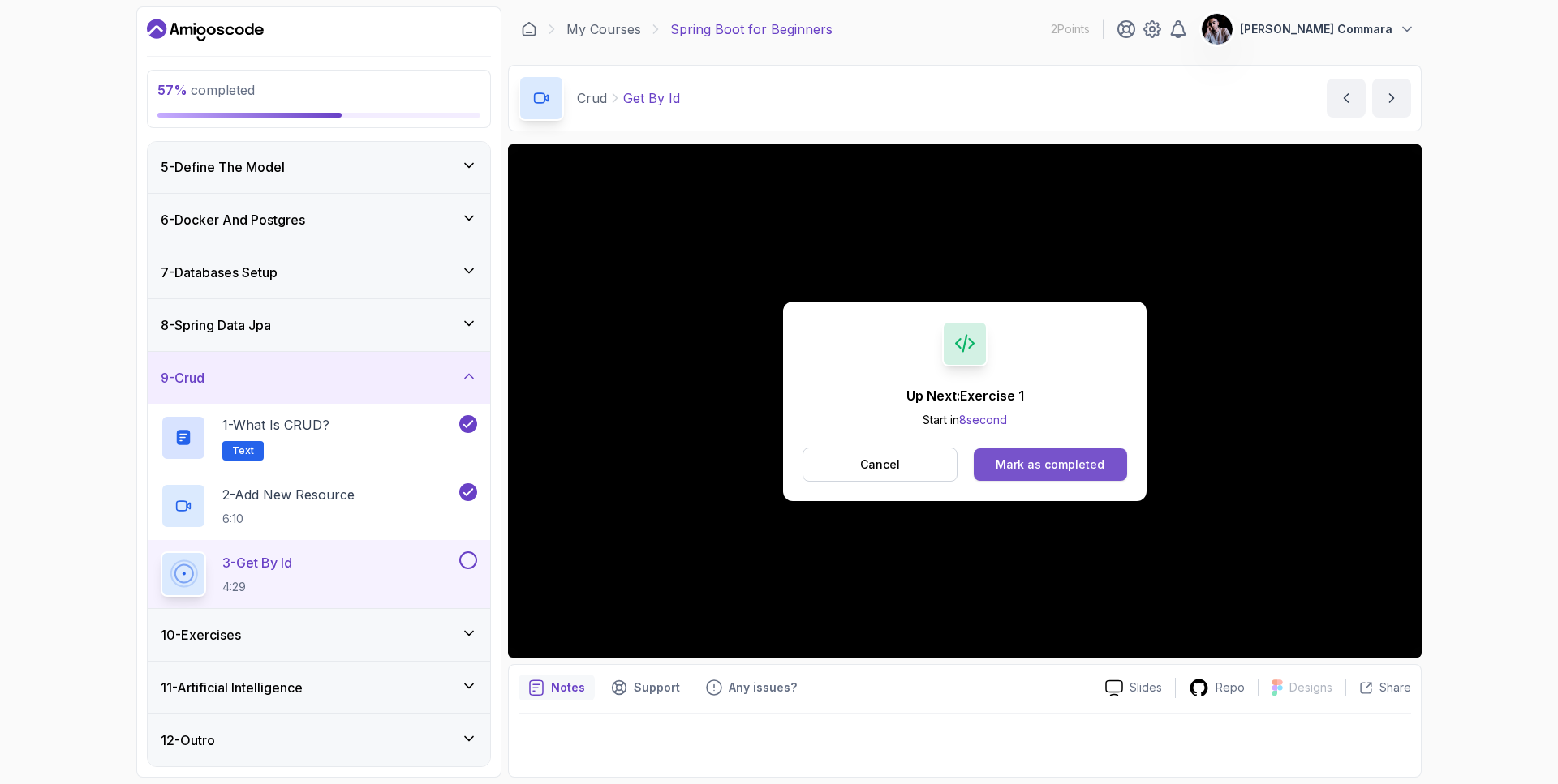
click at [779, 454] on button "Mark as completed" at bounding box center [1050, 464] width 153 height 33
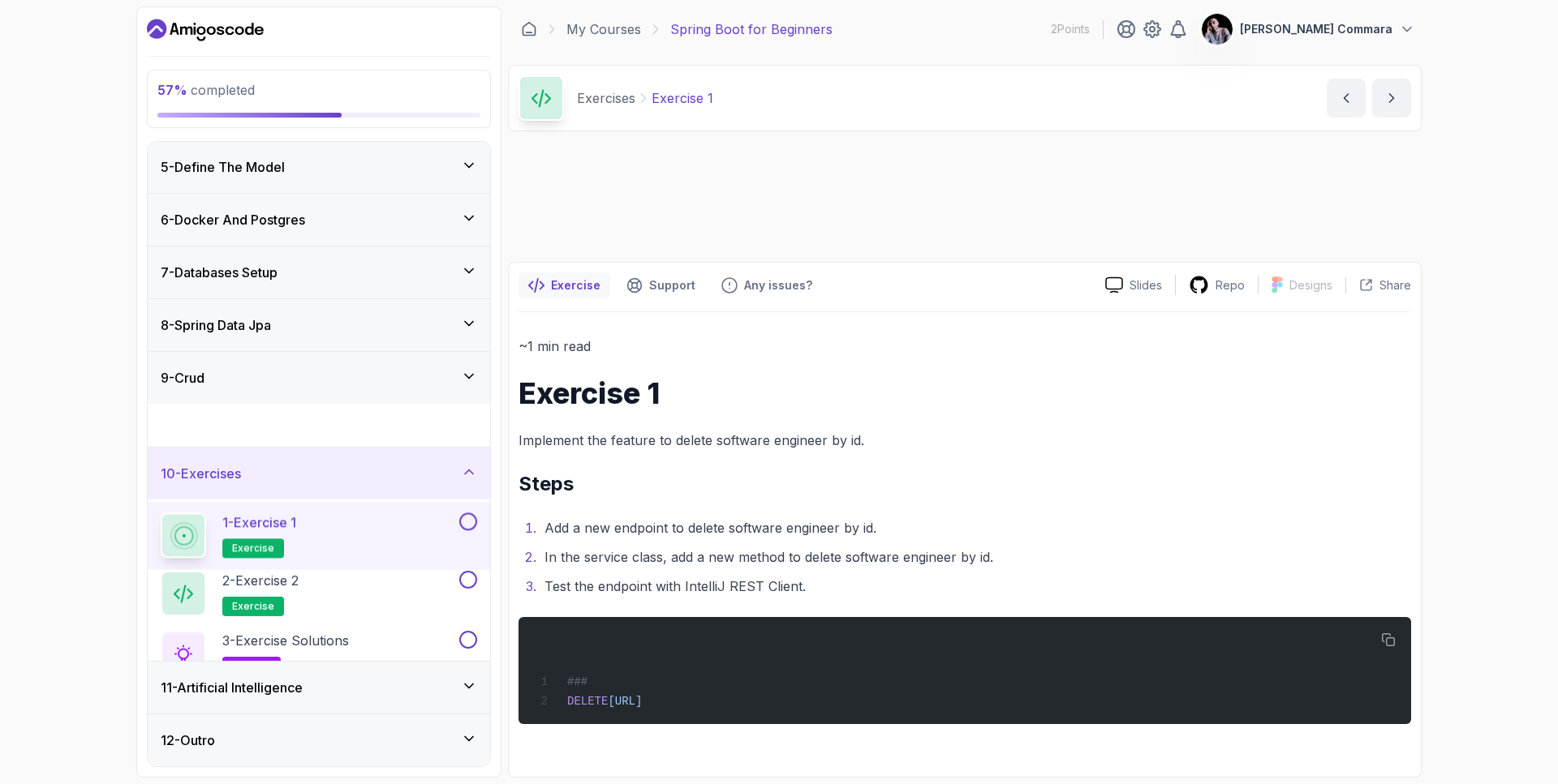
scroll to position [211, 0]
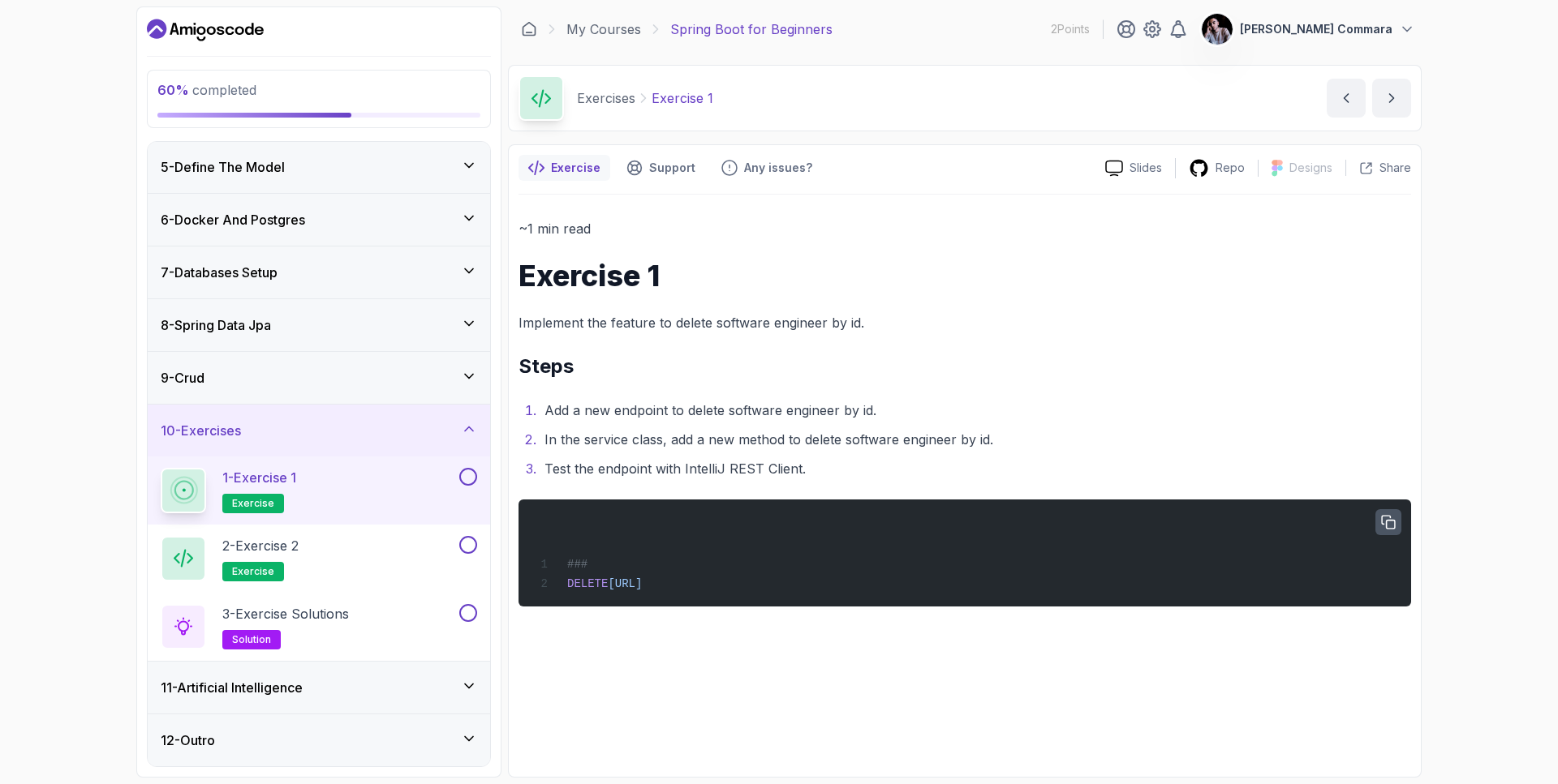
click at [779, 524] on icon "button" at bounding box center [1388, 521] width 14 height 14
click at [779, 96] on icon "next content" at bounding box center [1391, 99] width 4 height 8
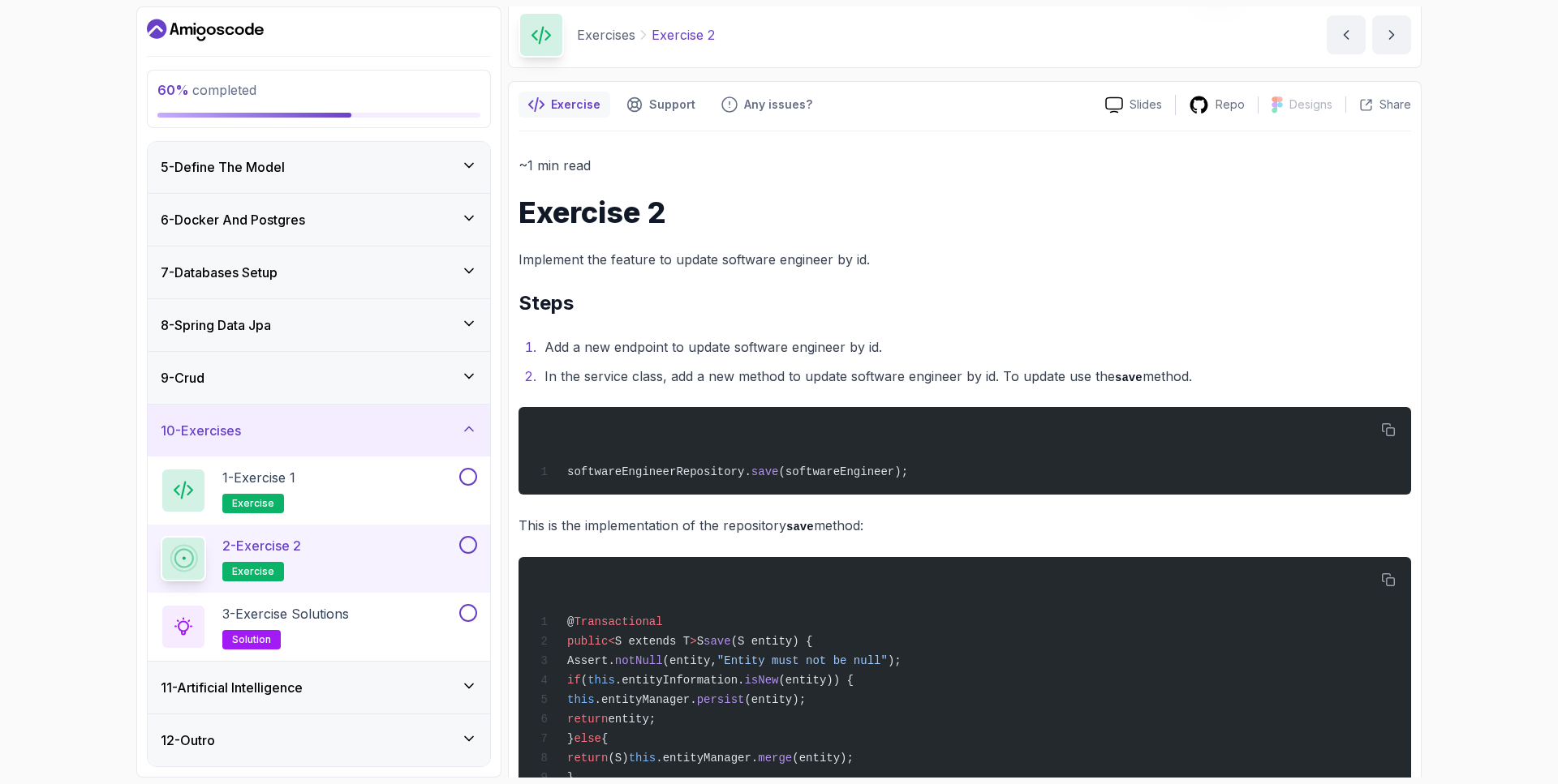
scroll to position [29, 0]
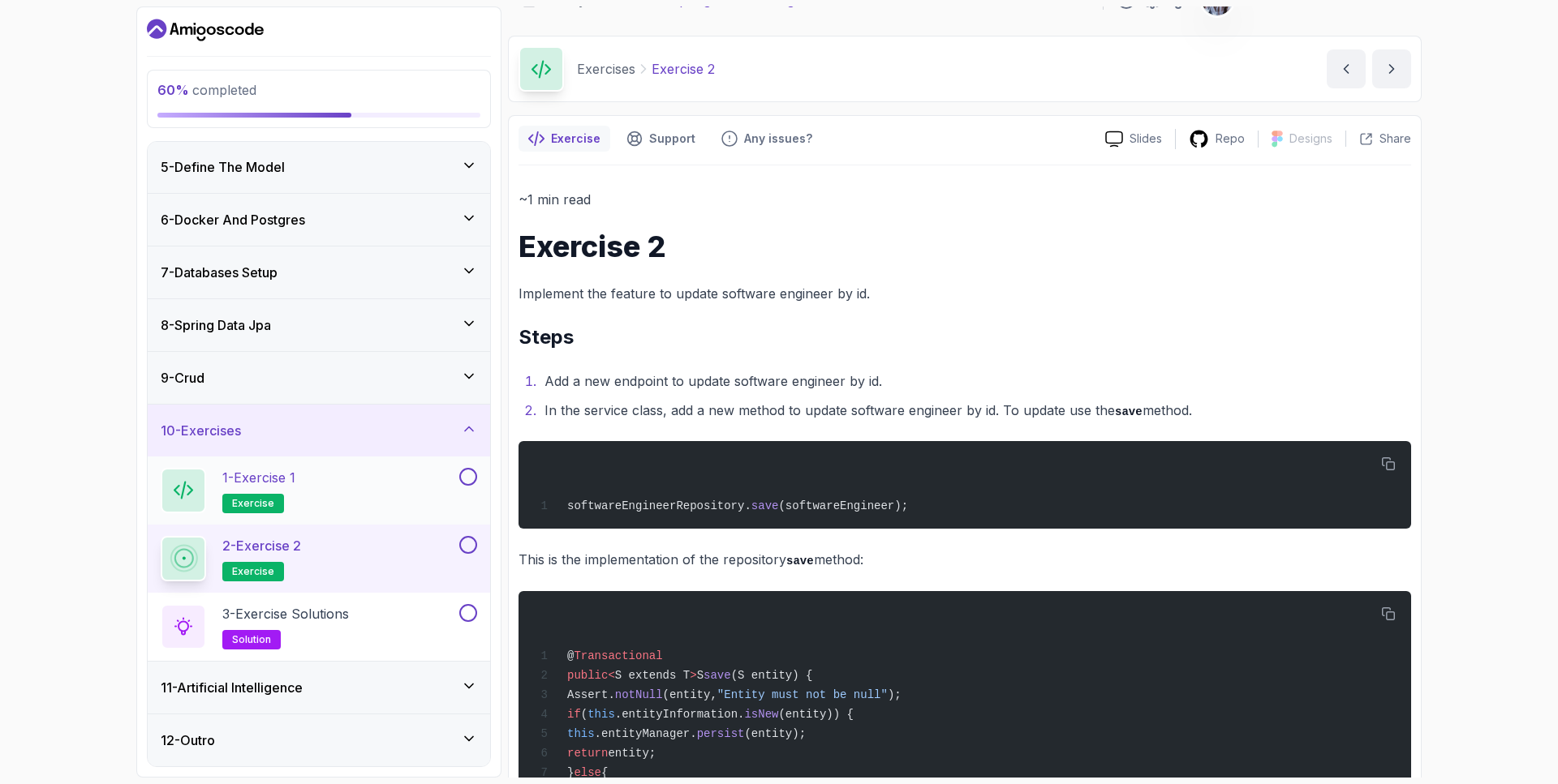
click at [467, 476] on button at bounding box center [468, 477] width 18 height 18
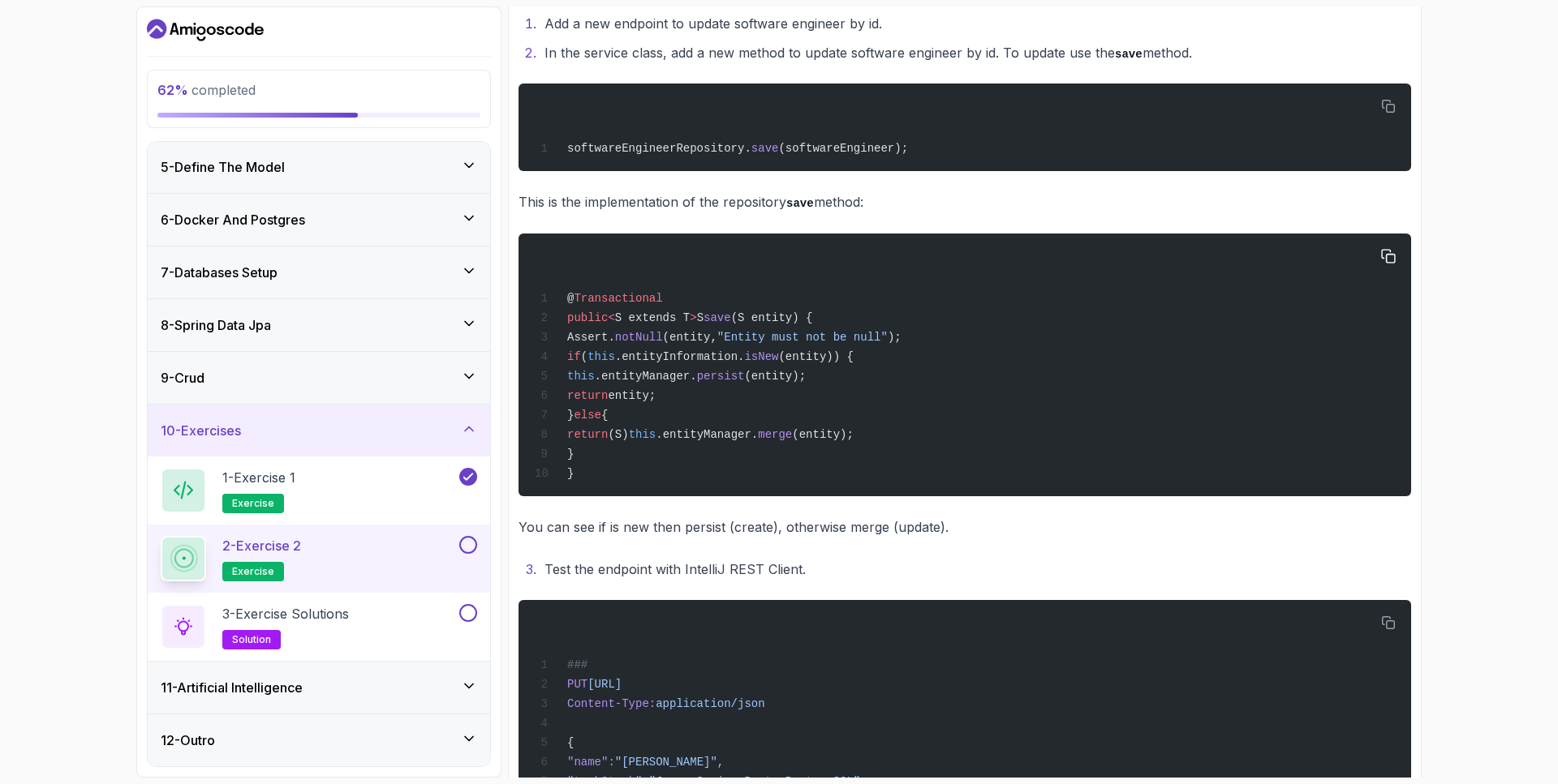
scroll to position [466, 0]
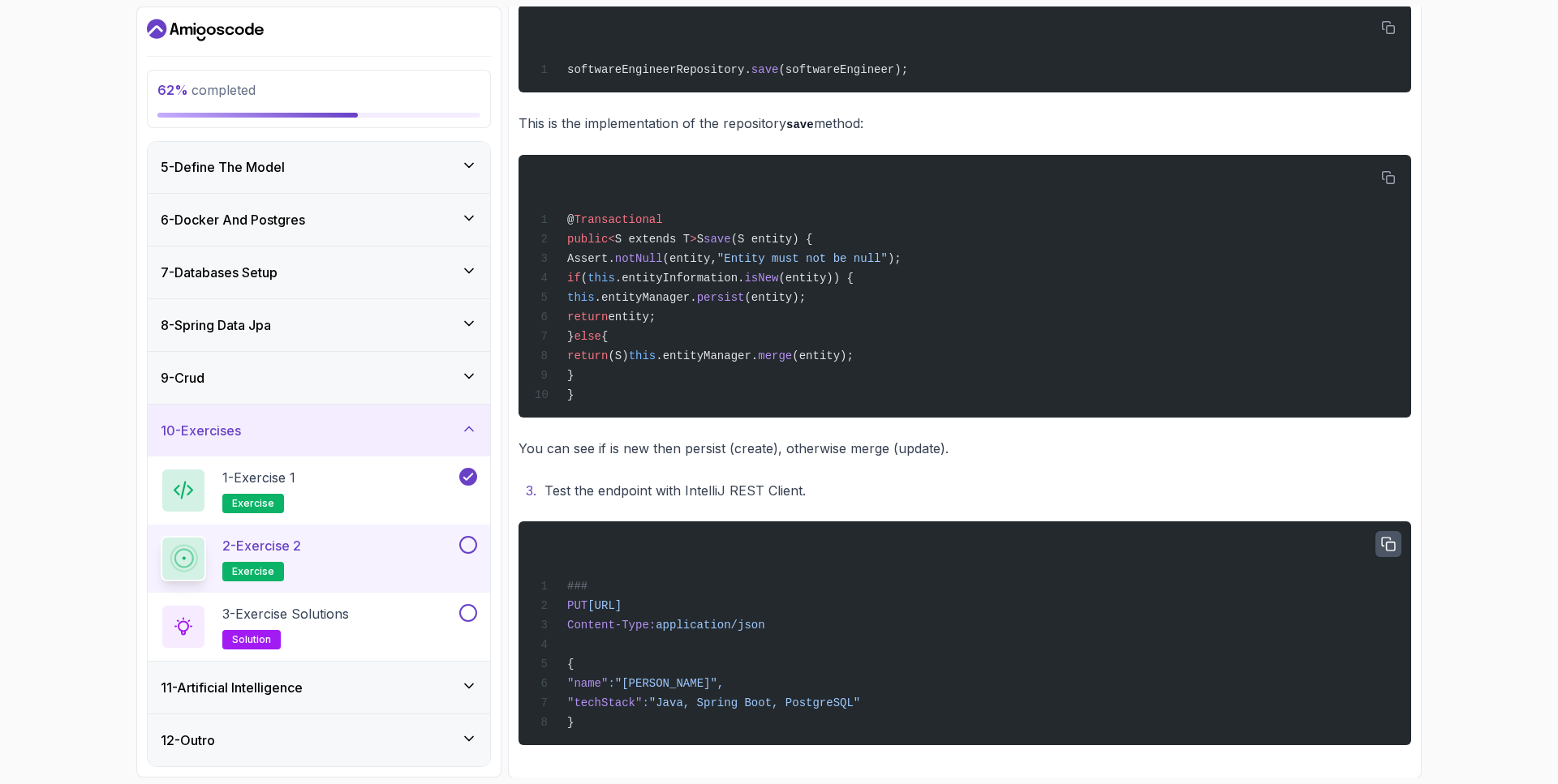
click at [779, 539] on icon "button" at bounding box center [1388, 543] width 14 height 14
click at [779, 488] on li "Test the endpoint with IntelliJ REST Client." at bounding box center [975, 490] width 871 height 23
click at [470, 544] on button at bounding box center [468, 544] width 18 height 18
click at [411, 621] on div "3 - Exercise Solutions solution" at bounding box center [308, 627] width 295 height 45
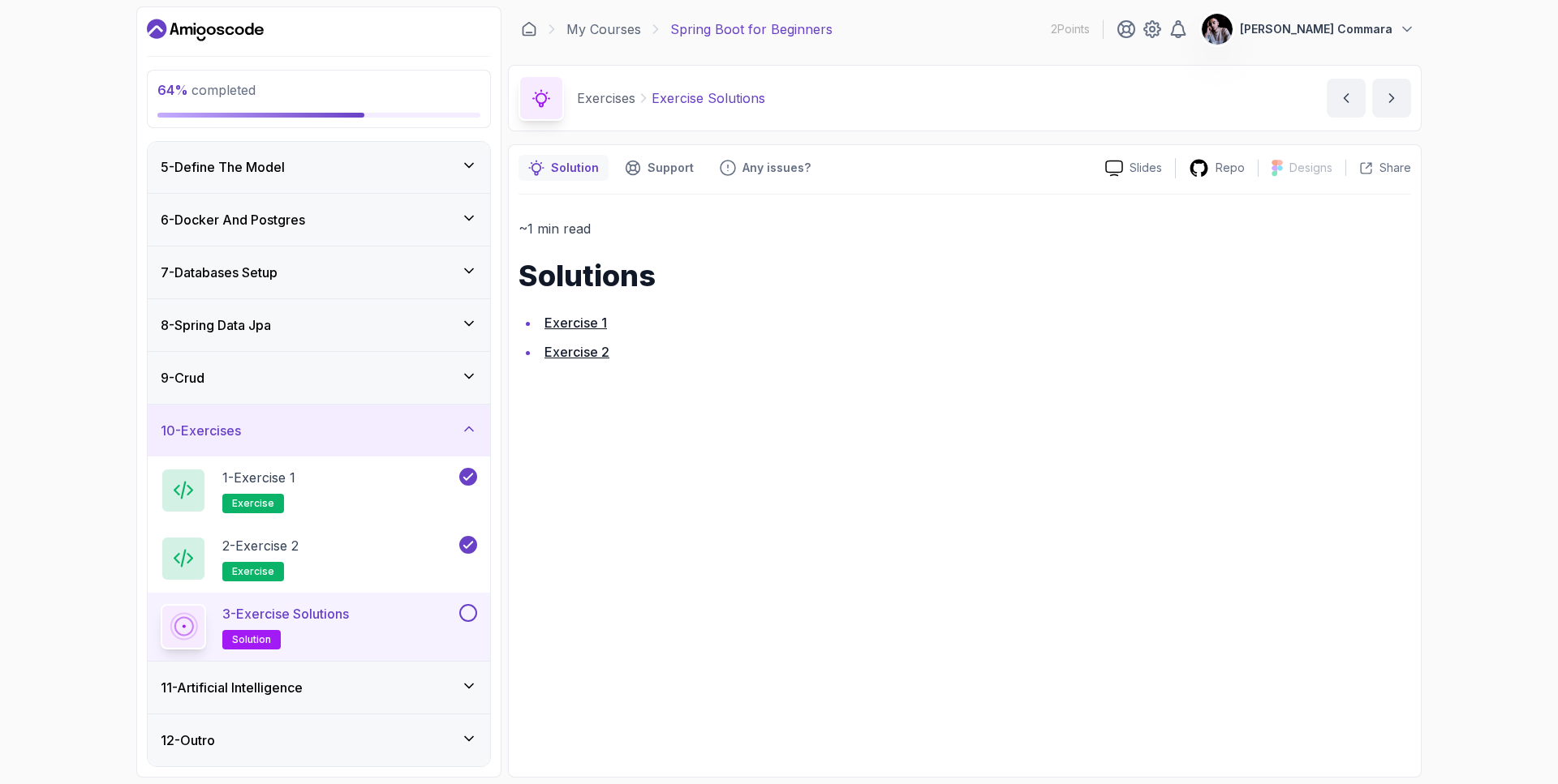
click at [593, 321] on link "Exercise 1" at bounding box center [576, 323] width 62 height 16
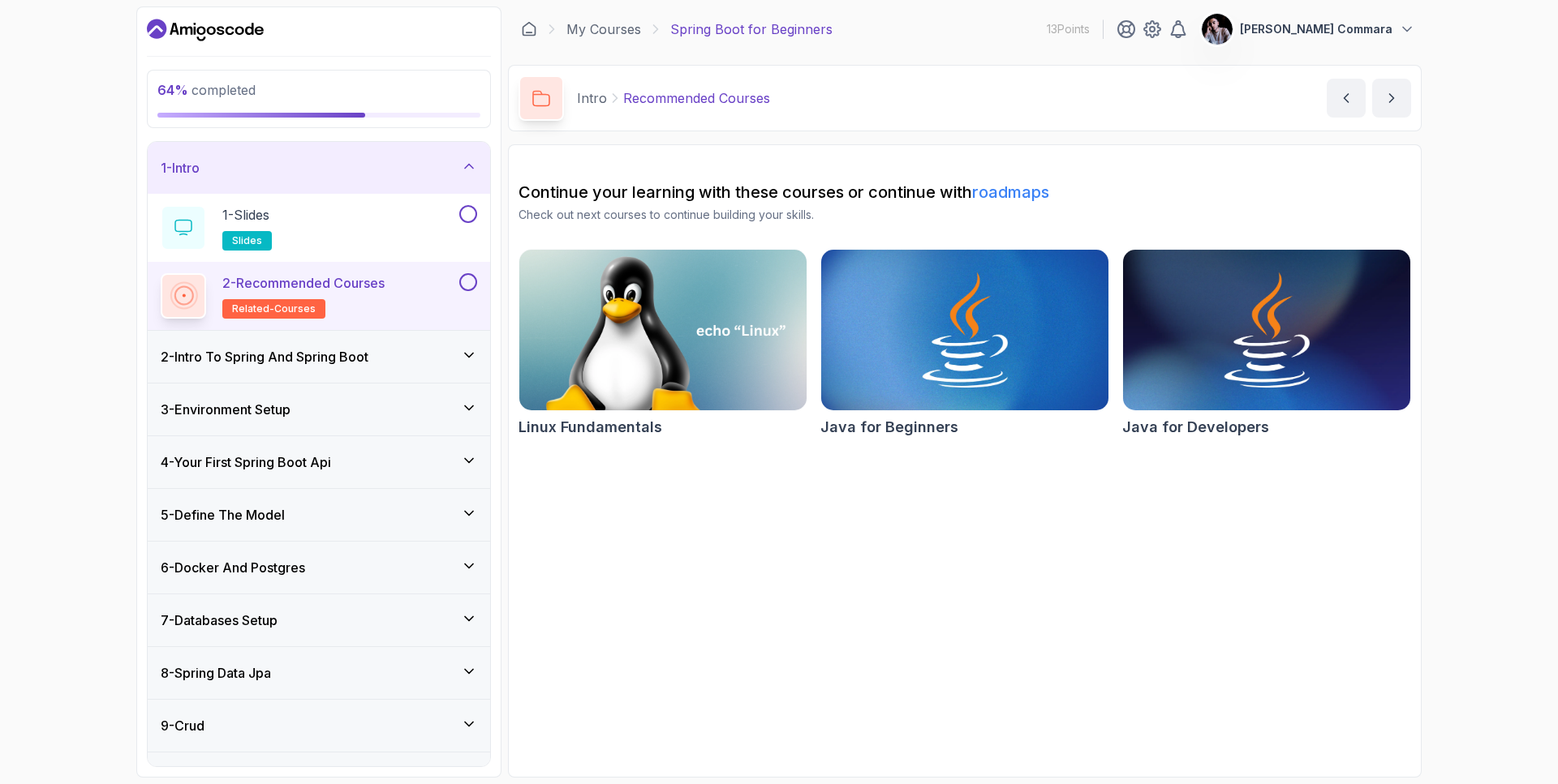
scroll to position [143, 0]
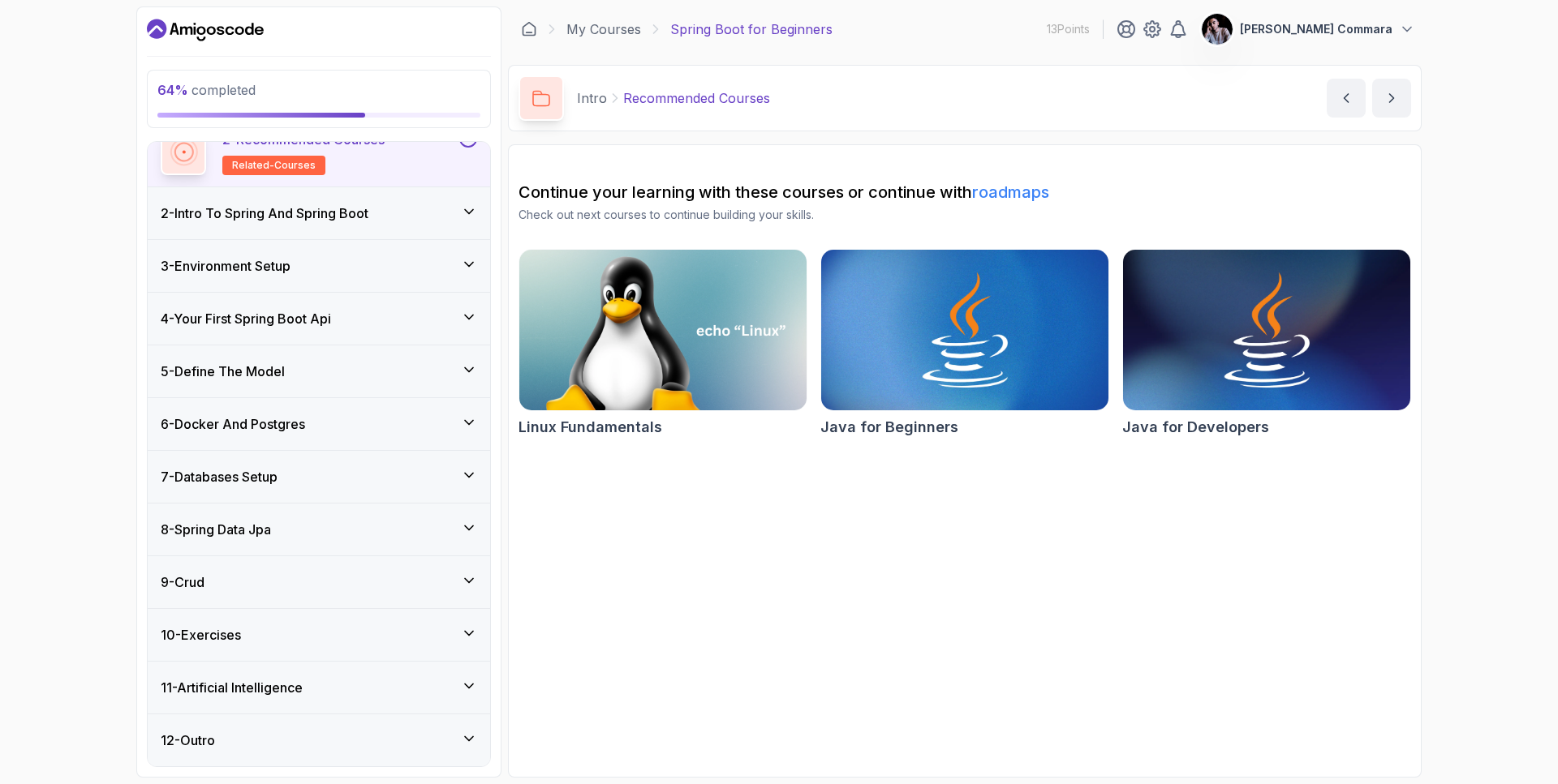
click at [395, 632] on div "10 - Exercises" at bounding box center [319, 634] width 316 height 19
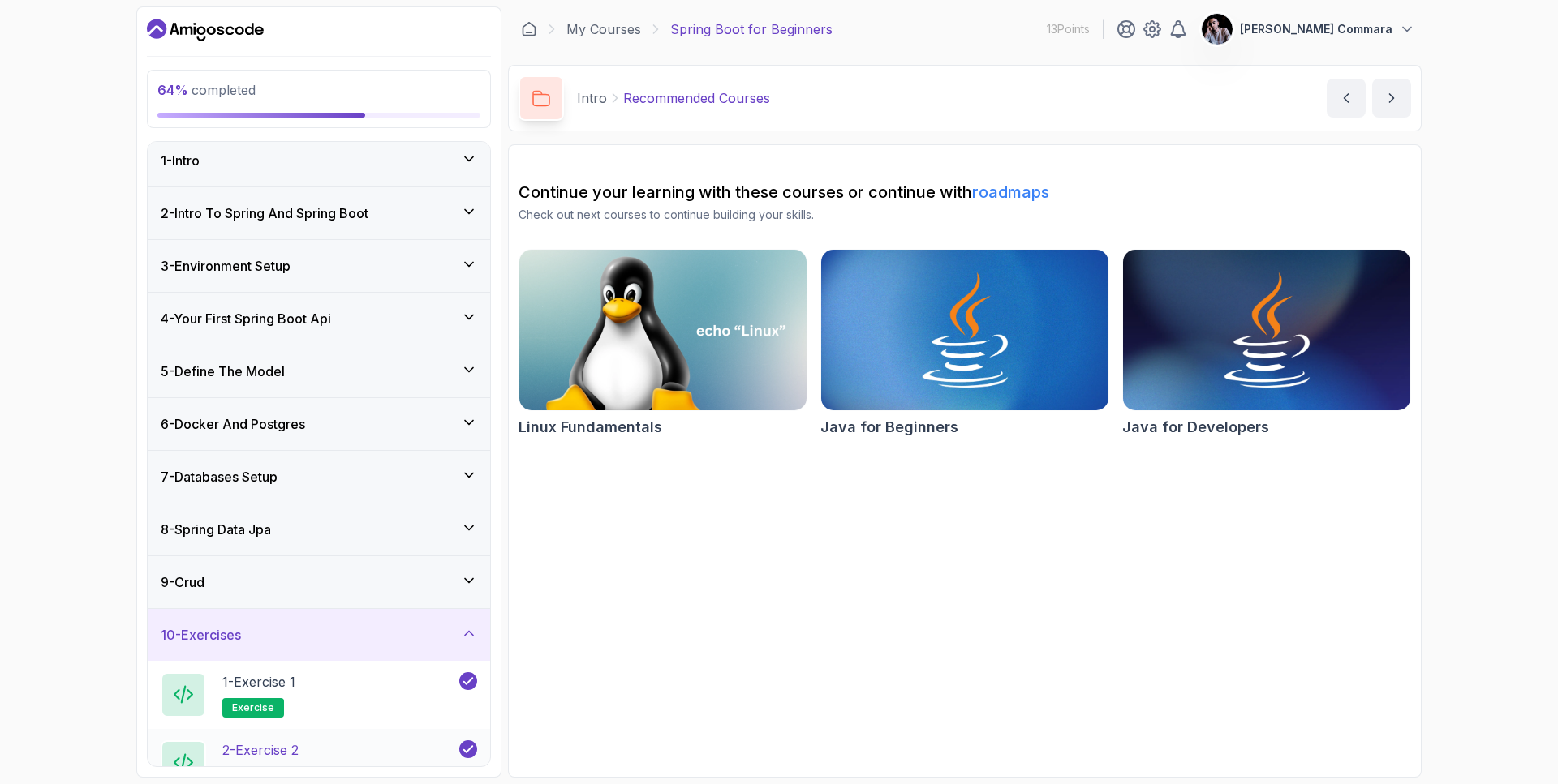
scroll to position [211, 0]
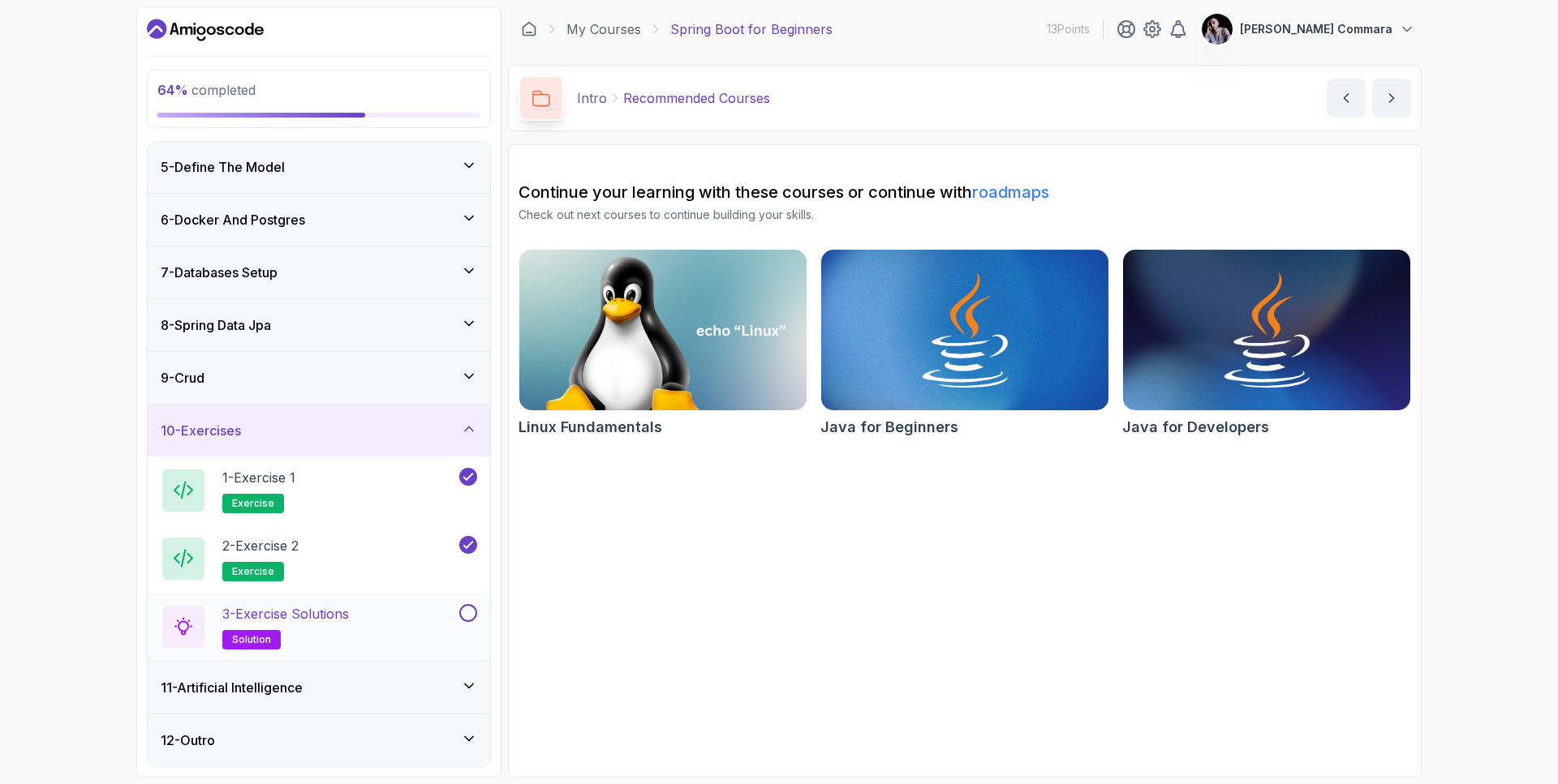
click at [375, 625] on div "3 - Exercise Solutions solution" at bounding box center [308, 627] width 295 height 45
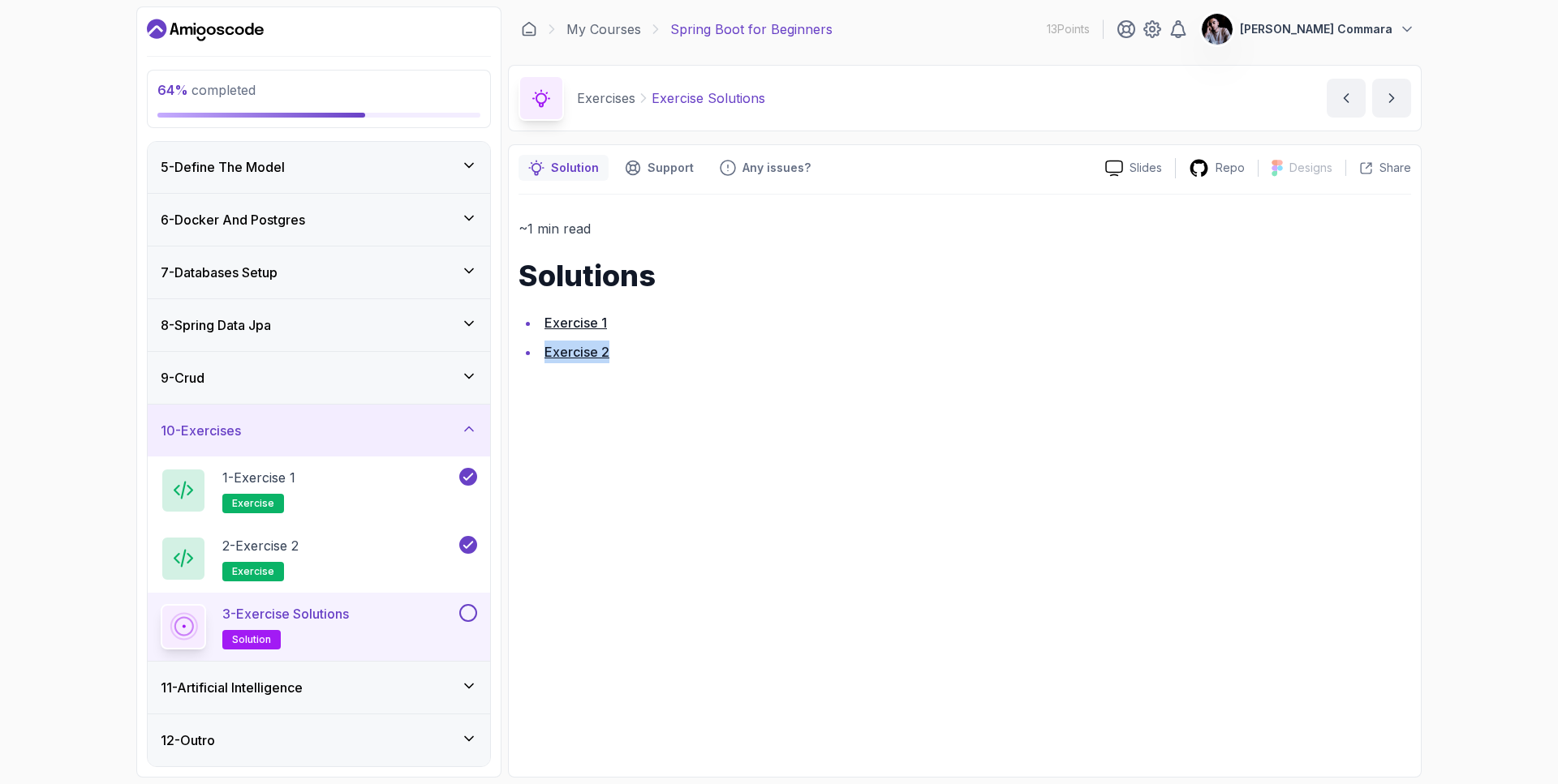
click at [470, 612] on button at bounding box center [468, 612] width 18 height 18
click at [468, 686] on icon at bounding box center [469, 685] width 8 height 4
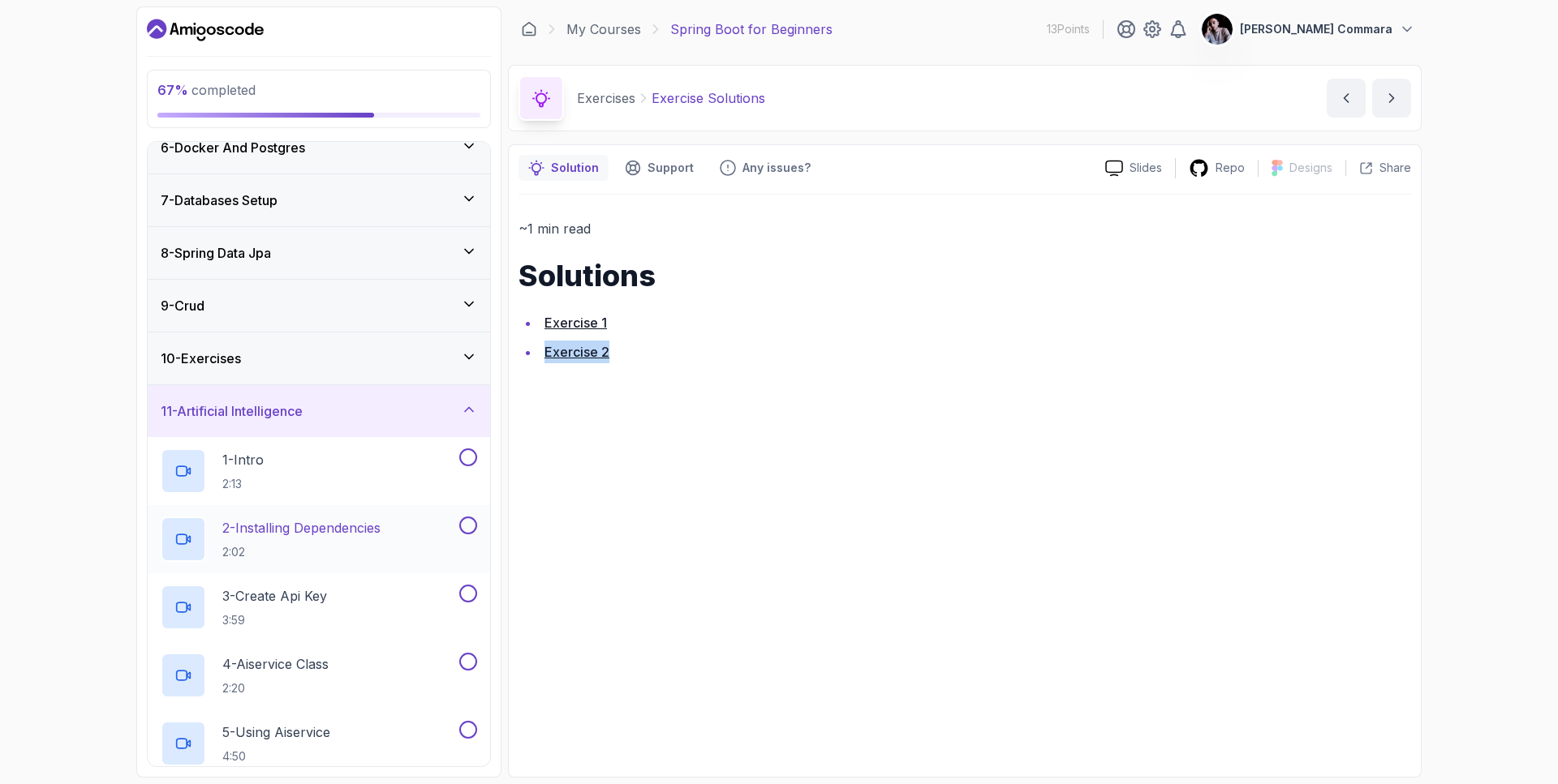
scroll to position [484, 0]
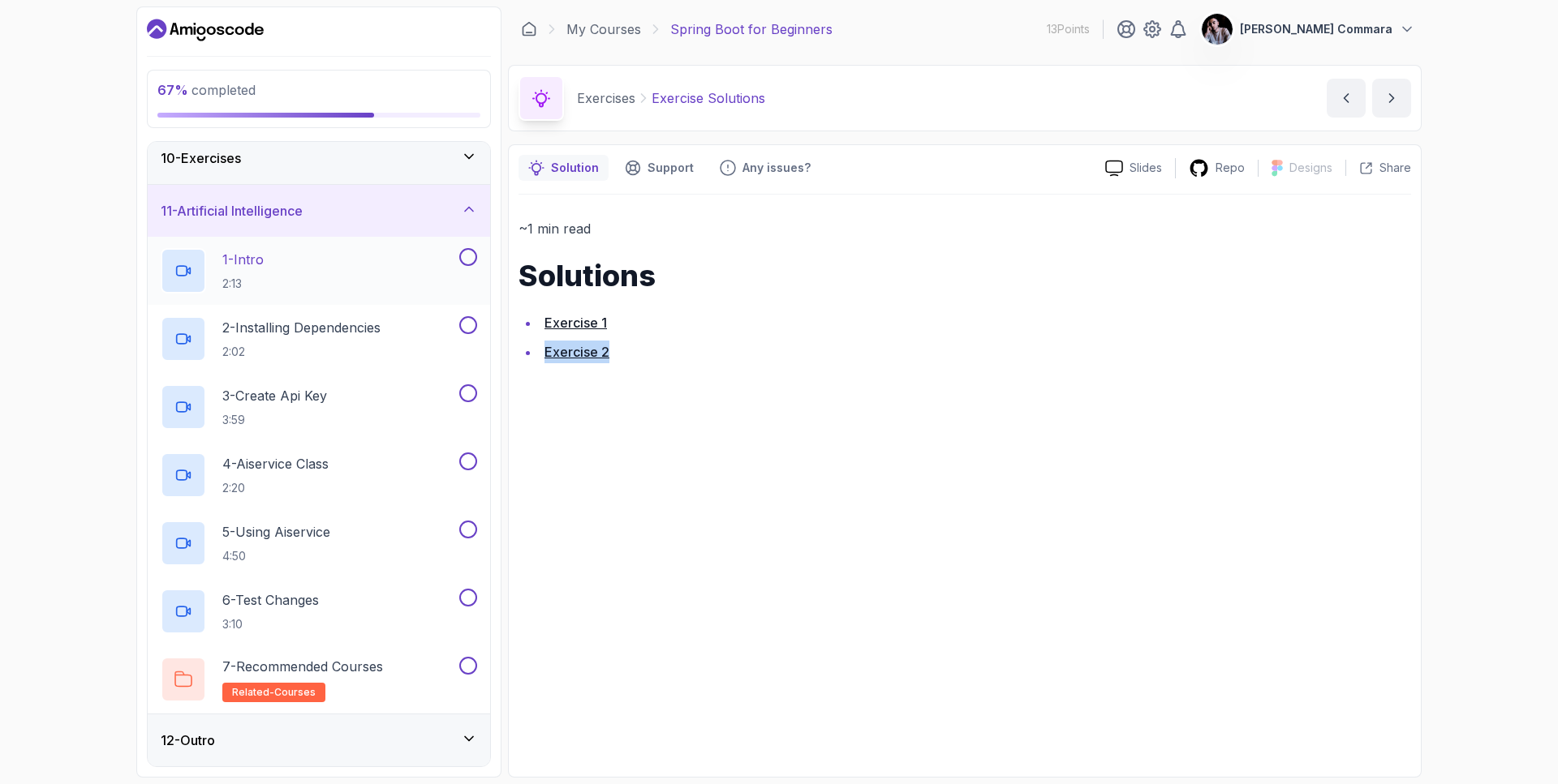
click at [321, 264] on div "1 - Intro 2:13" at bounding box center [308, 271] width 295 height 45
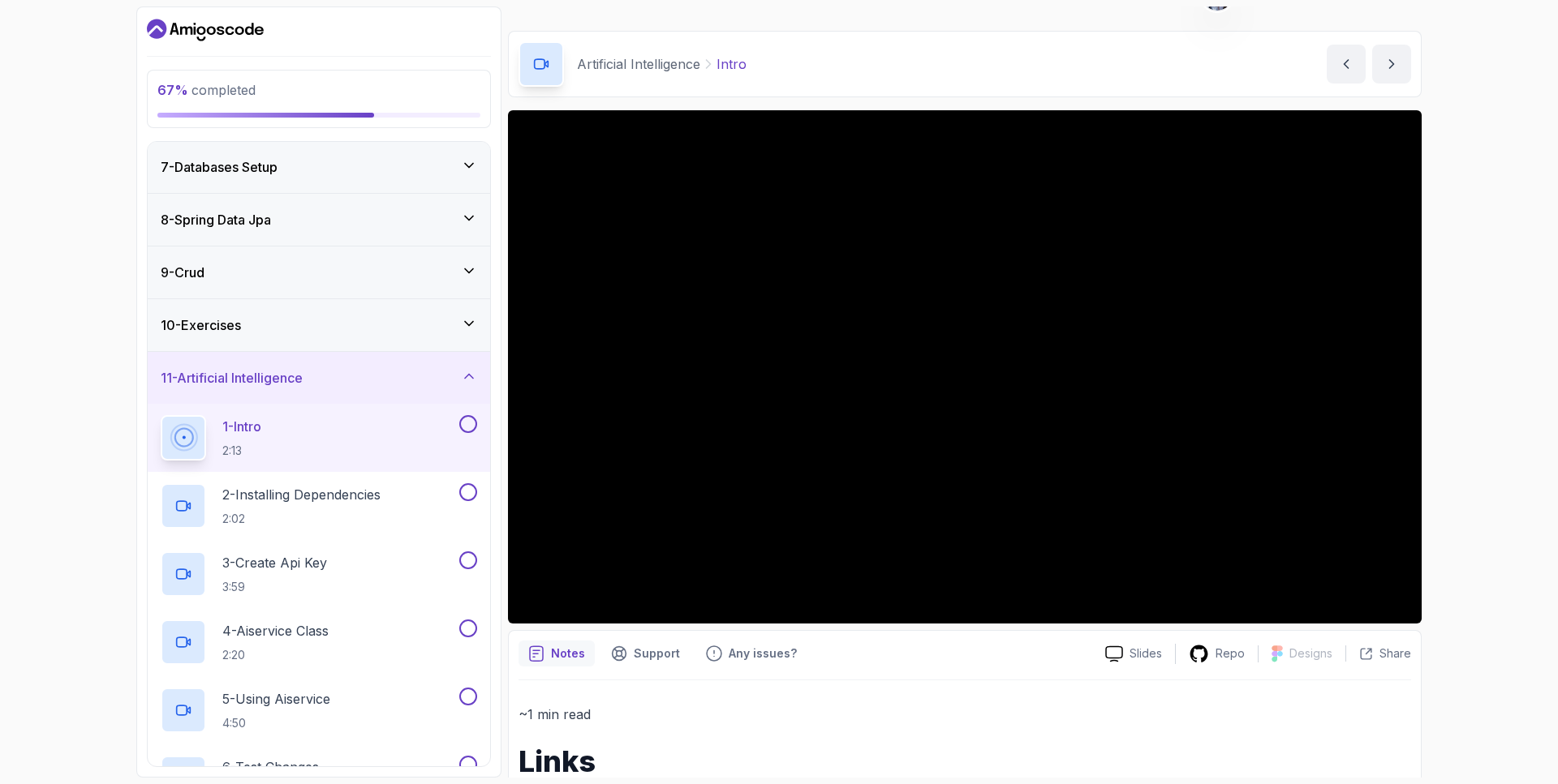
scroll to position [24, 0]
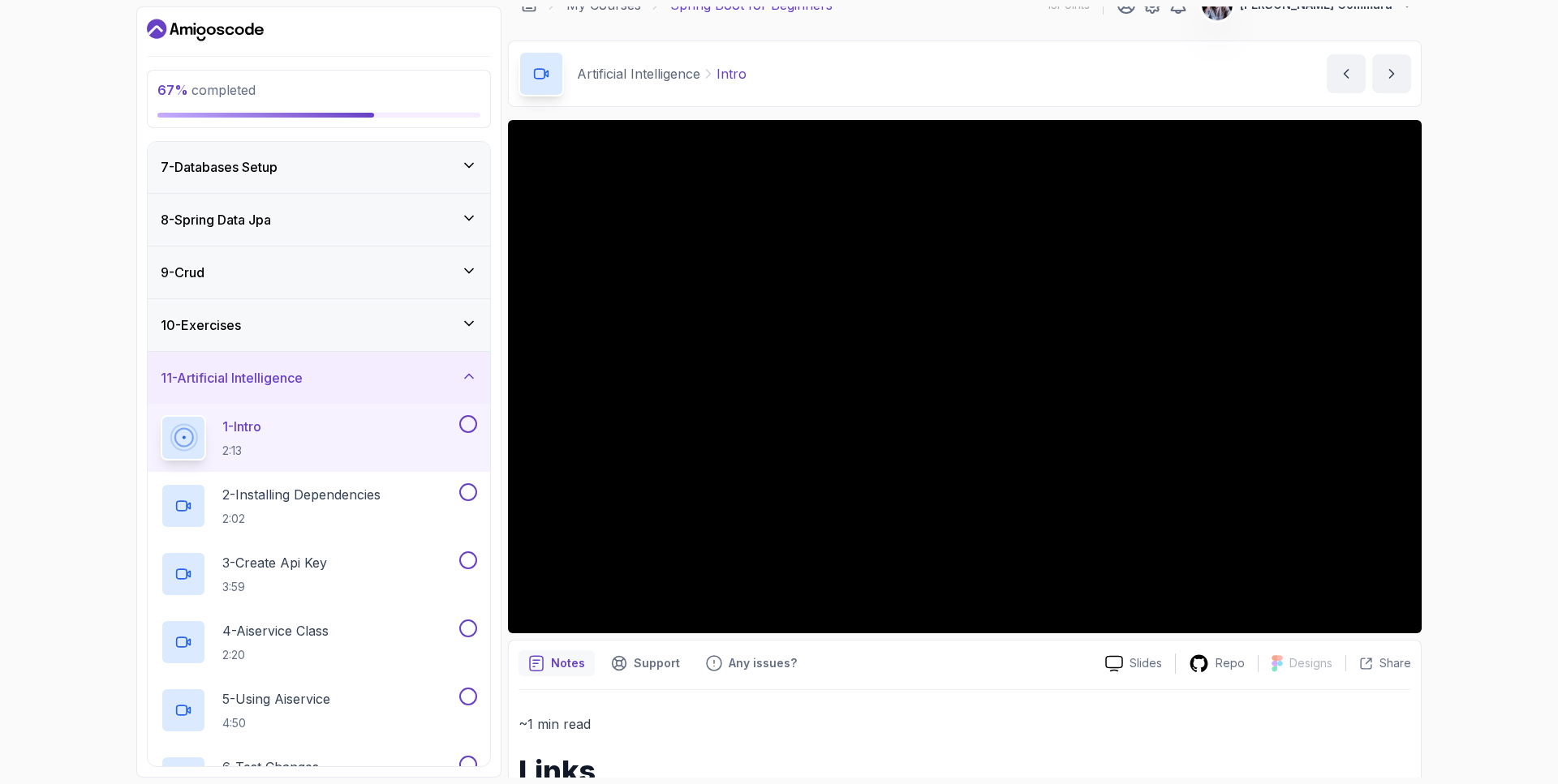
click at [1504, 445] on div "67 % completed 1 - Intro 2 - Intro To Spring And Spring Boot 3 - Environment Se…" at bounding box center [779, 392] width 1558 height 784
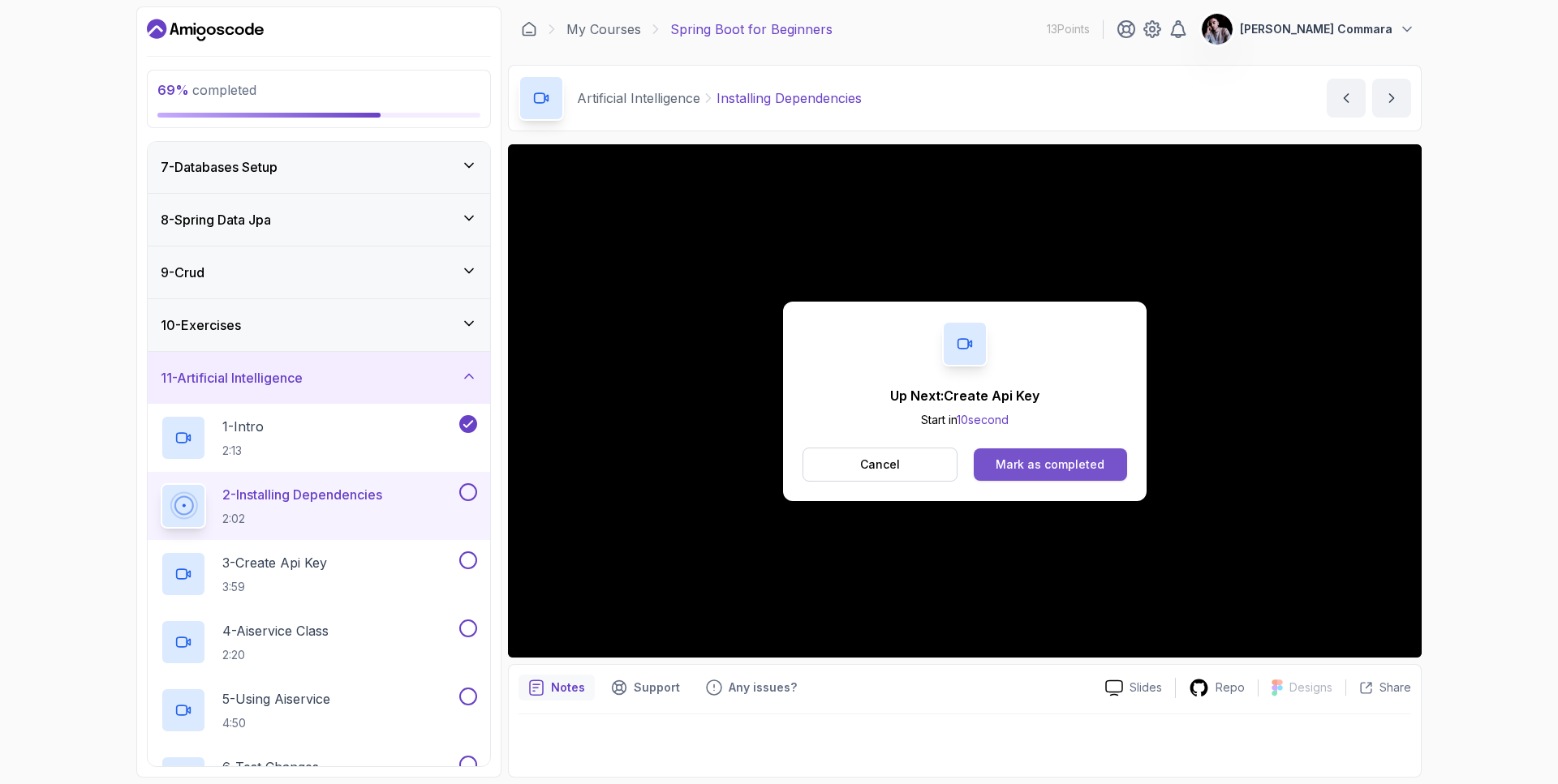
click at [1077, 467] on div "Mark as completed" at bounding box center [1049, 464] width 109 height 16
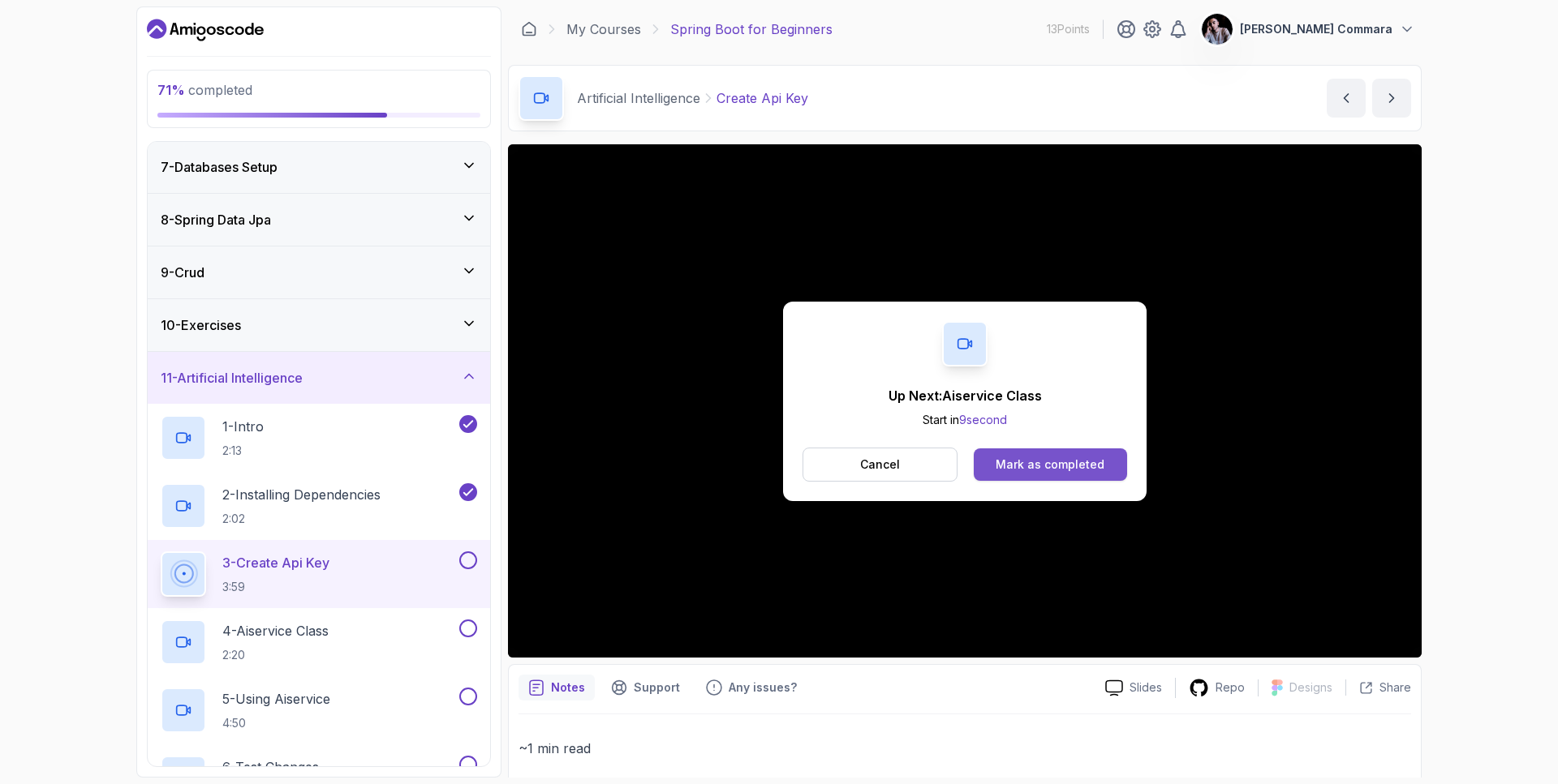
click at [1070, 466] on div "Mark as completed" at bounding box center [1049, 464] width 109 height 16
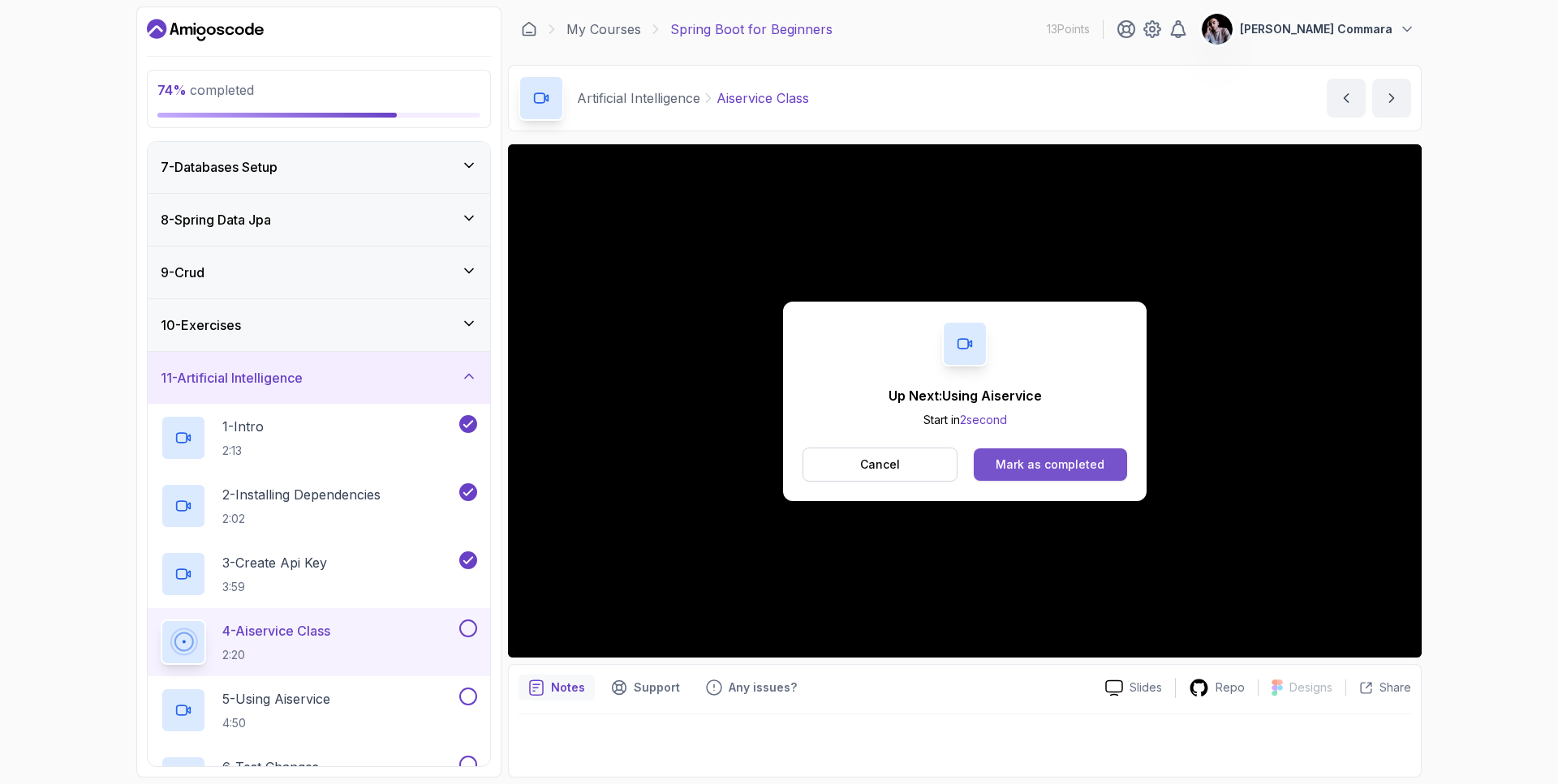
click at [1064, 453] on button "Mark as completed" at bounding box center [1050, 464] width 153 height 33
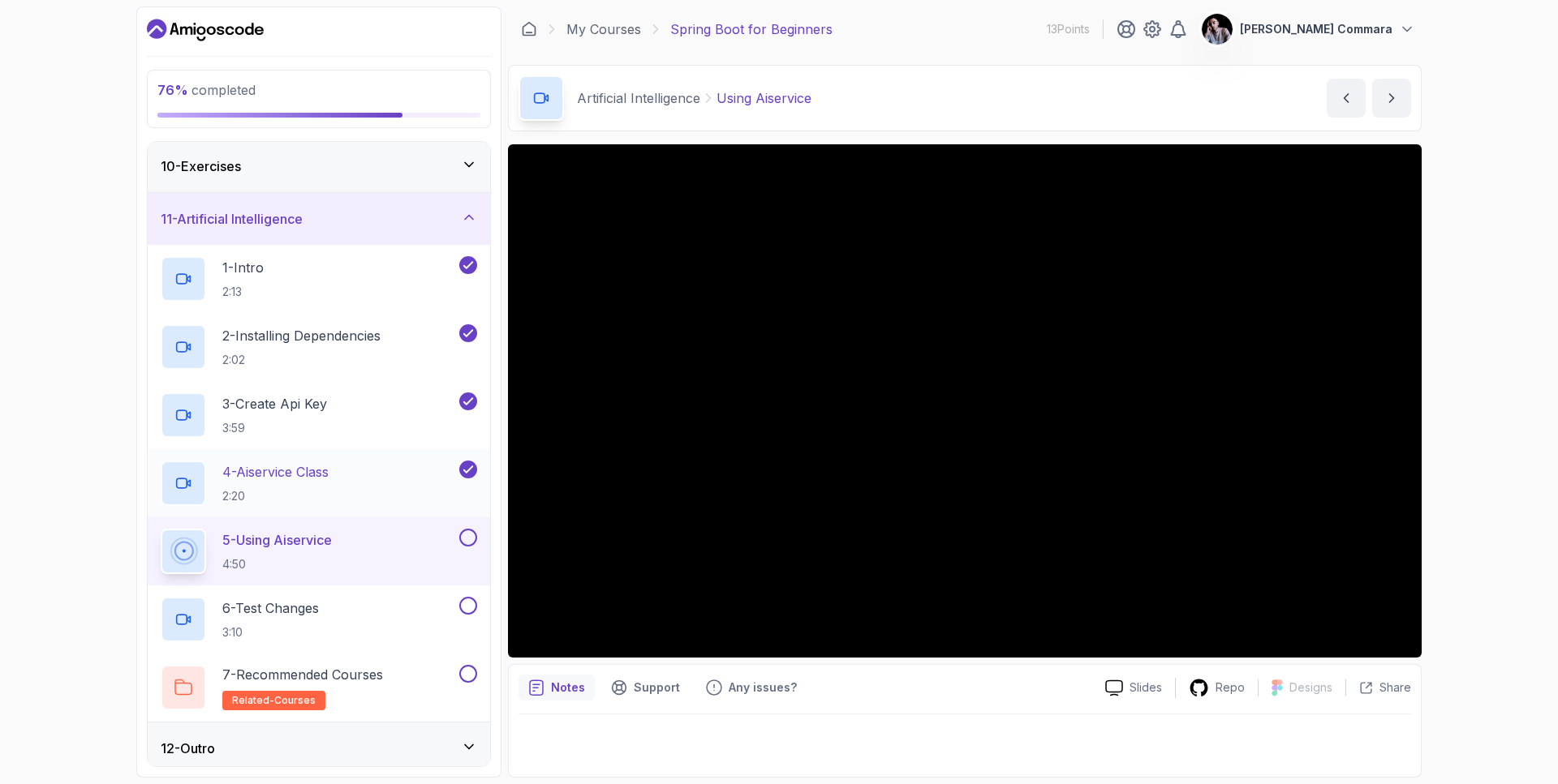
scroll to position [484, 0]
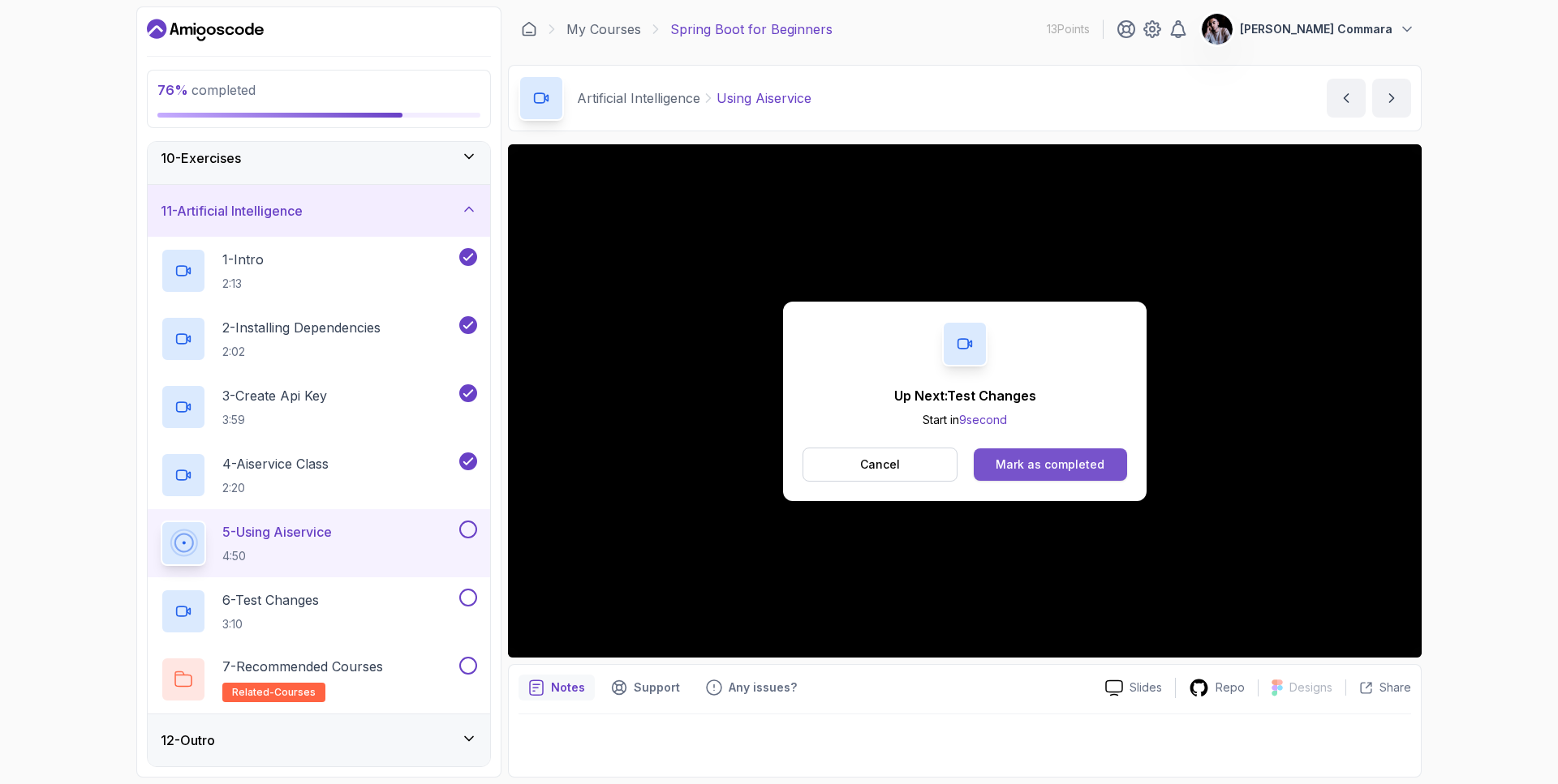
click at [1055, 470] on div "Mark as completed" at bounding box center [1049, 464] width 109 height 16
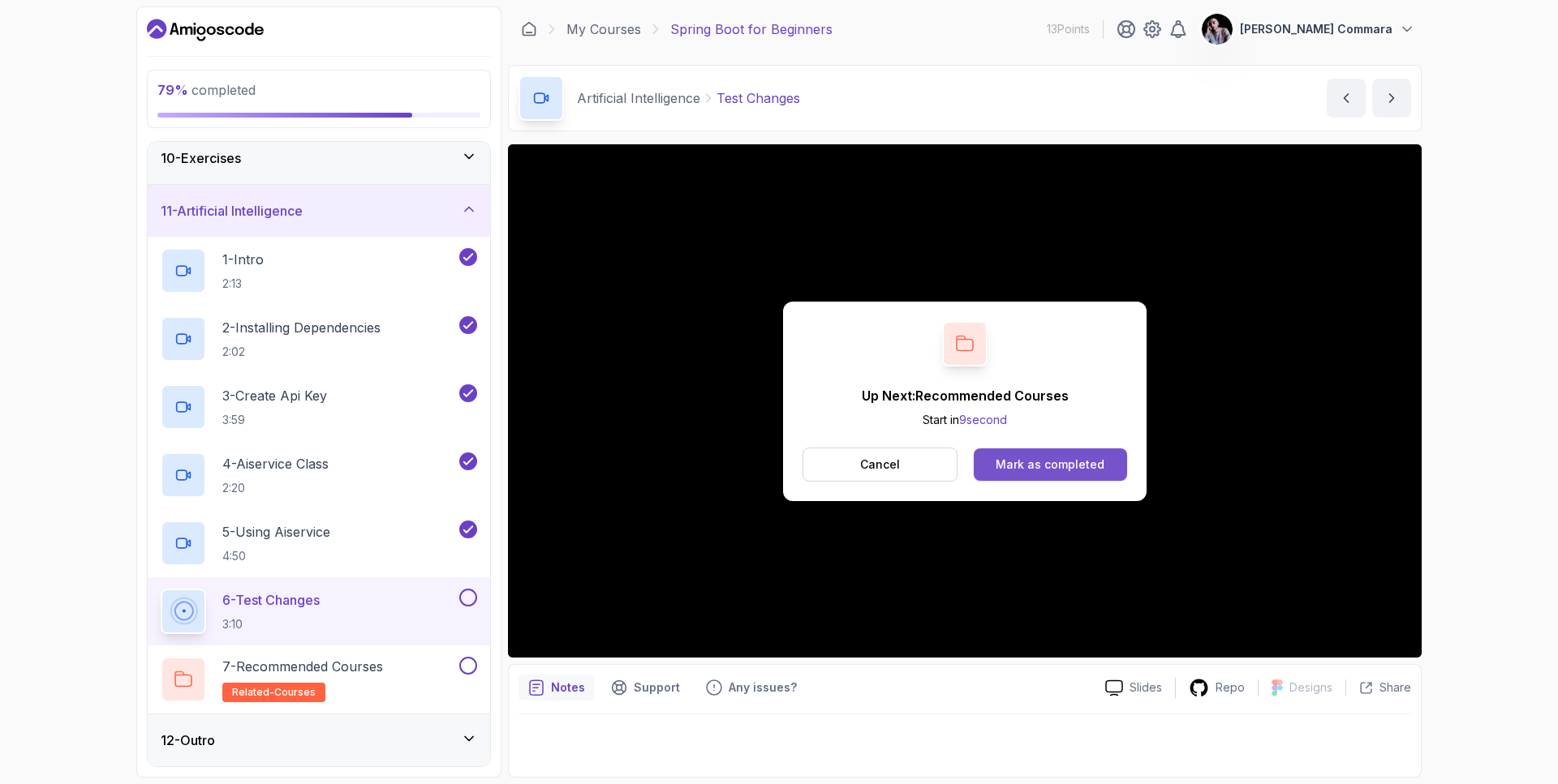
click at [1063, 467] on div "Mark as completed" at bounding box center [1049, 464] width 109 height 16
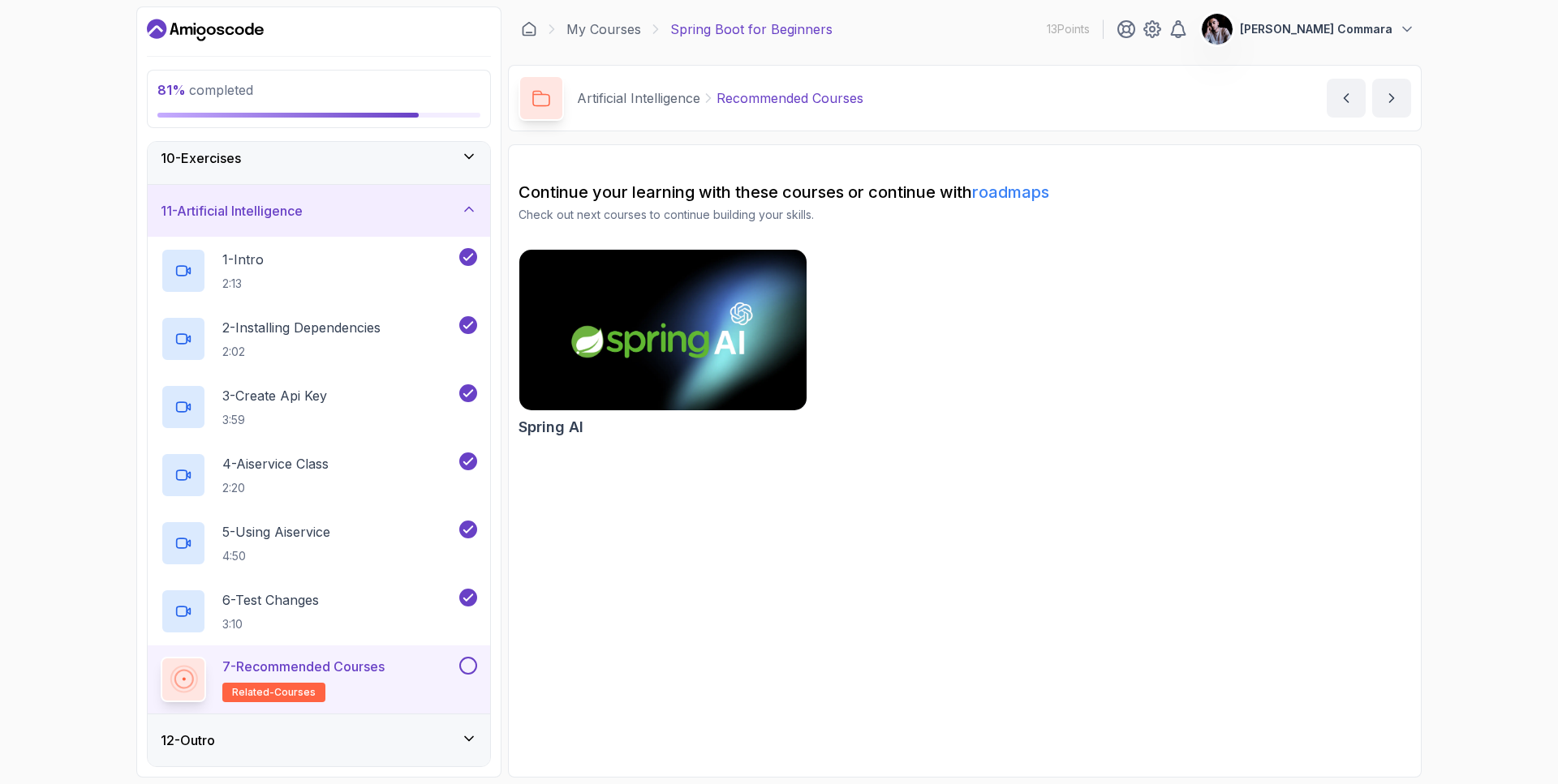
click at [470, 662] on button at bounding box center [468, 665] width 18 height 18
click at [468, 737] on icon at bounding box center [468, 738] width 16 height 16
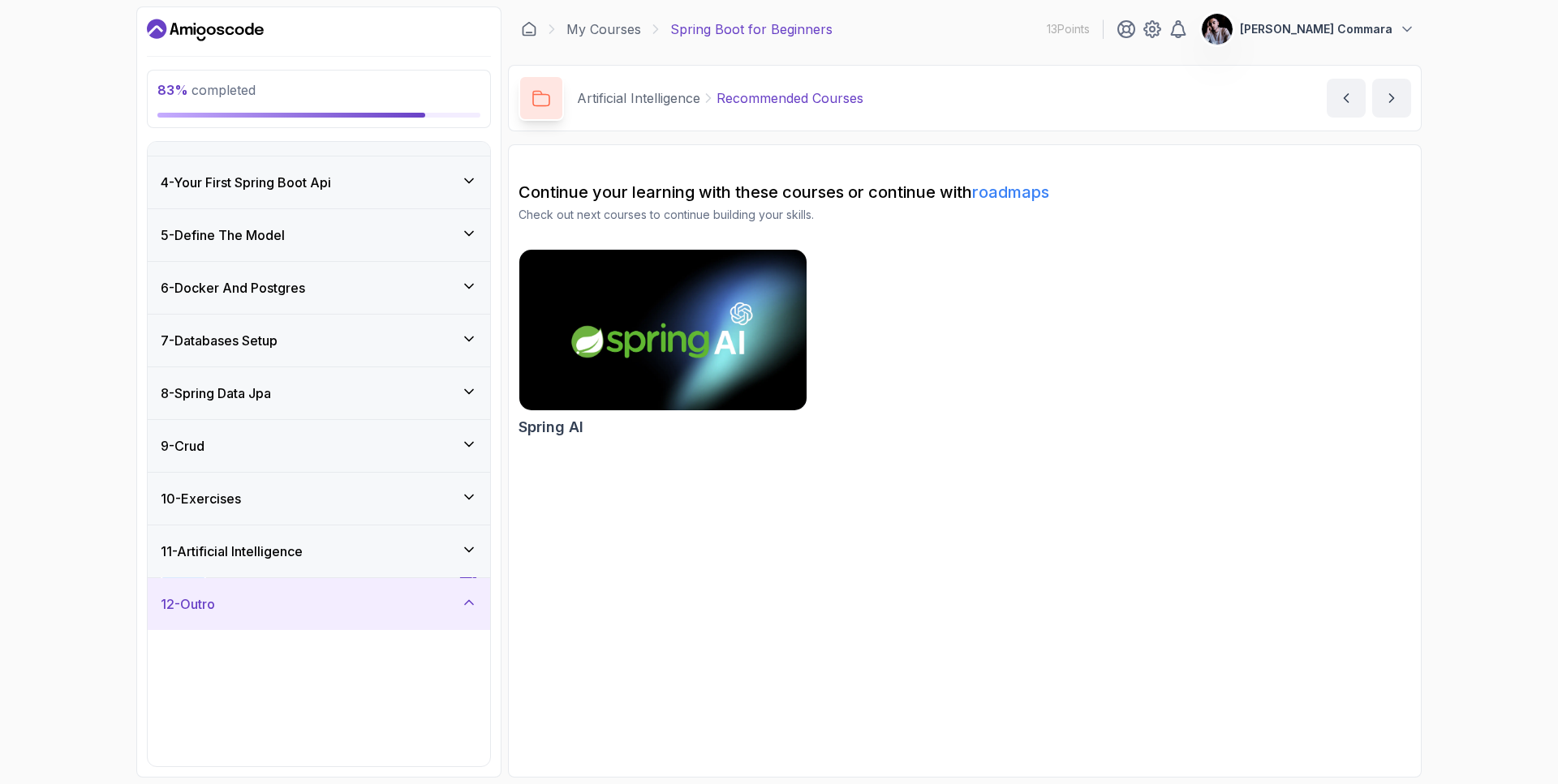
scroll to position [143, 0]
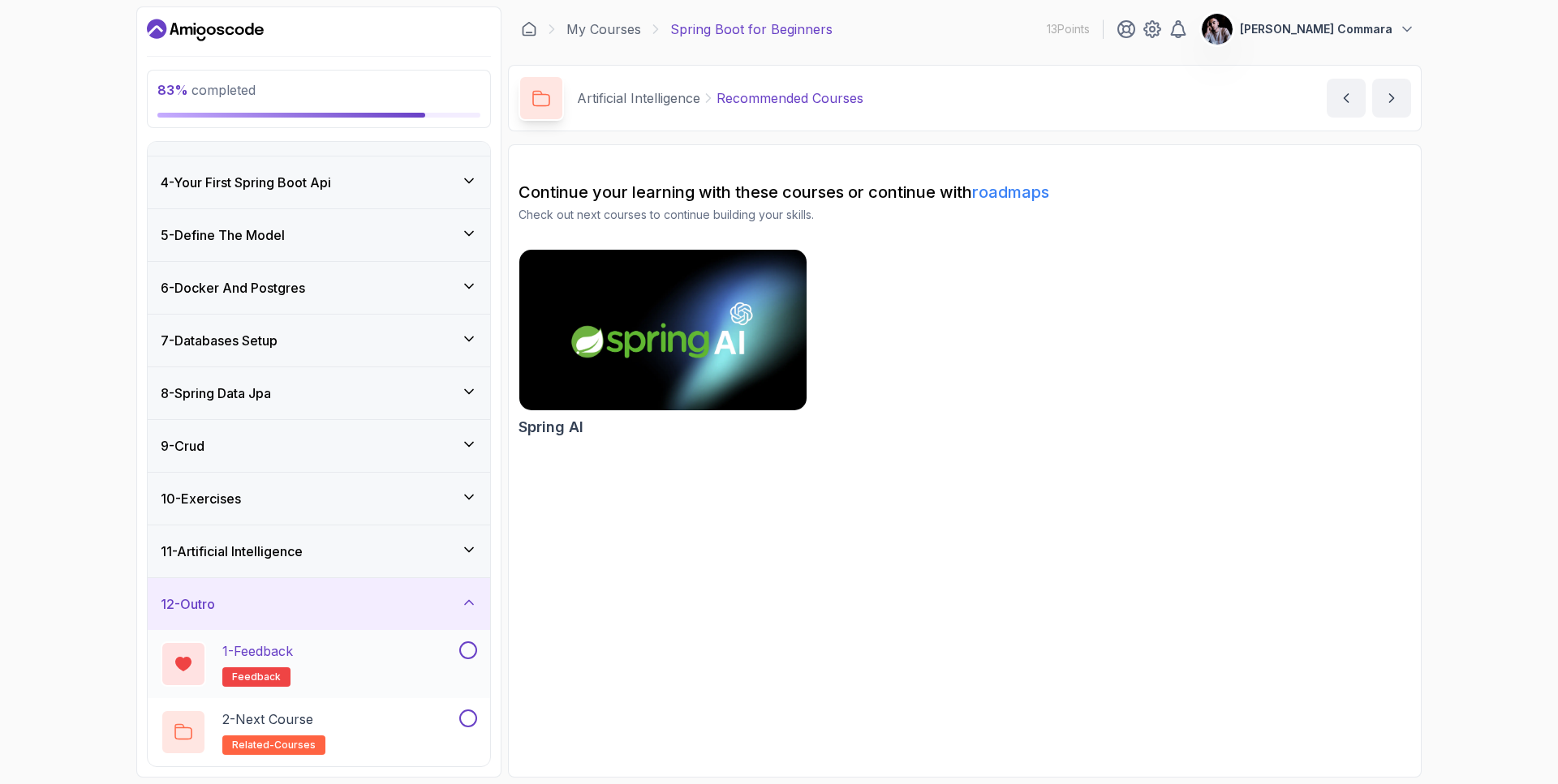
click at [428, 652] on div "1 - Feedback feedback" at bounding box center [308, 664] width 295 height 45
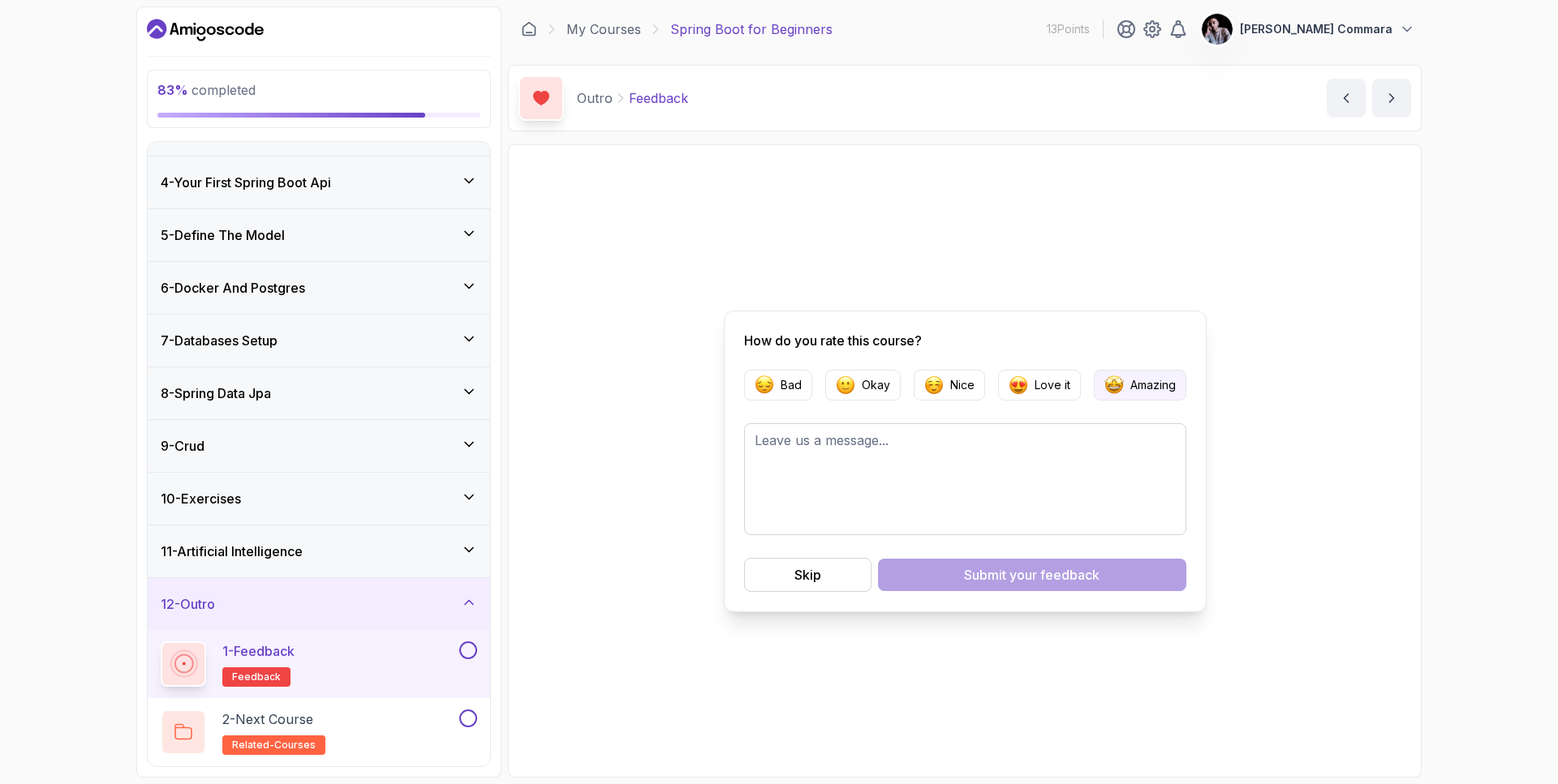
click at [1136, 388] on p "Amazing" at bounding box center [1153, 385] width 46 height 16
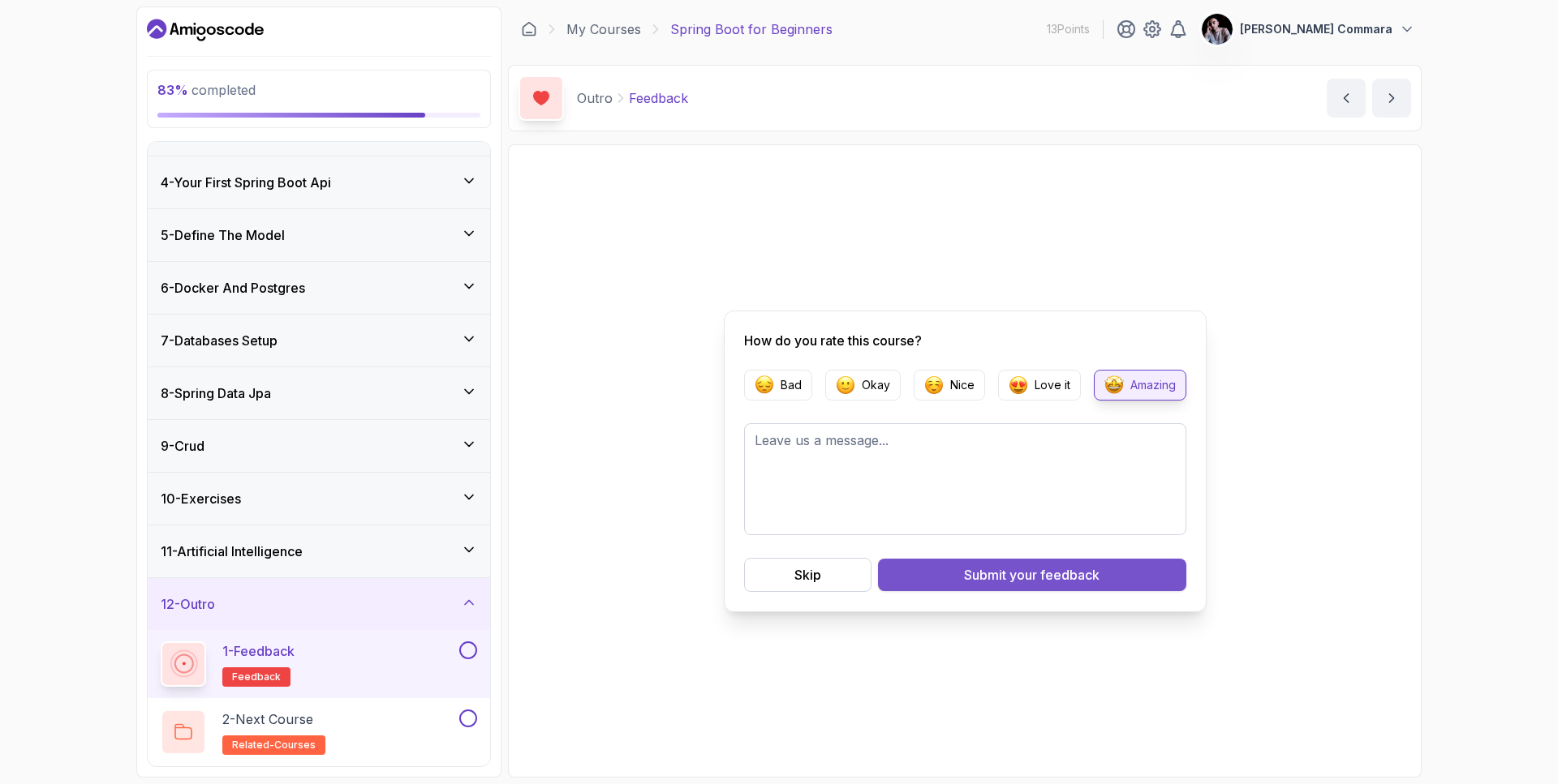
click at [1082, 575] on span "your feedback" at bounding box center [1054, 574] width 90 height 19
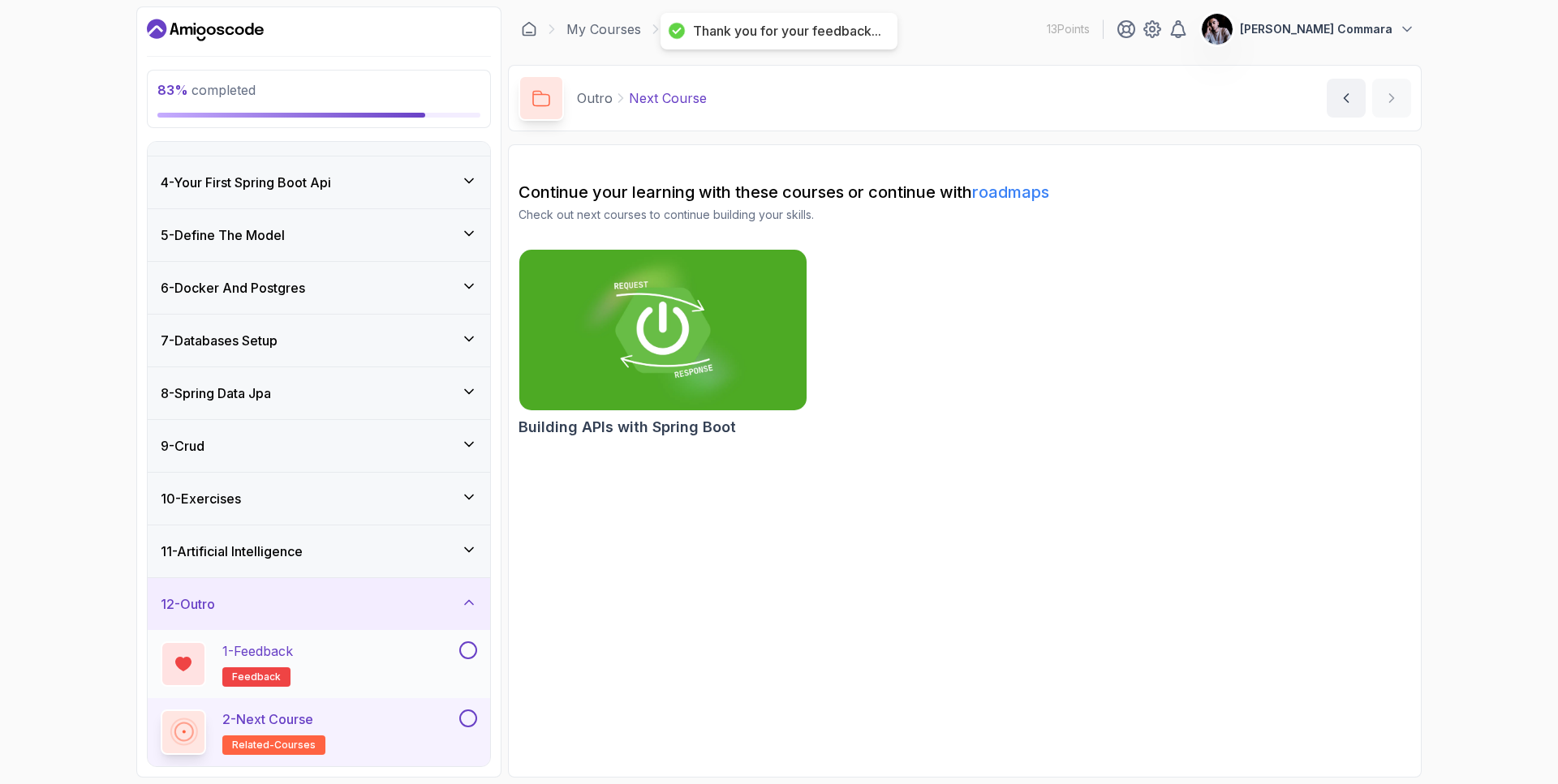
click at [472, 649] on button at bounding box center [468, 650] width 18 height 18
click at [469, 718] on button at bounding box center [468, 717] width 18 height 18
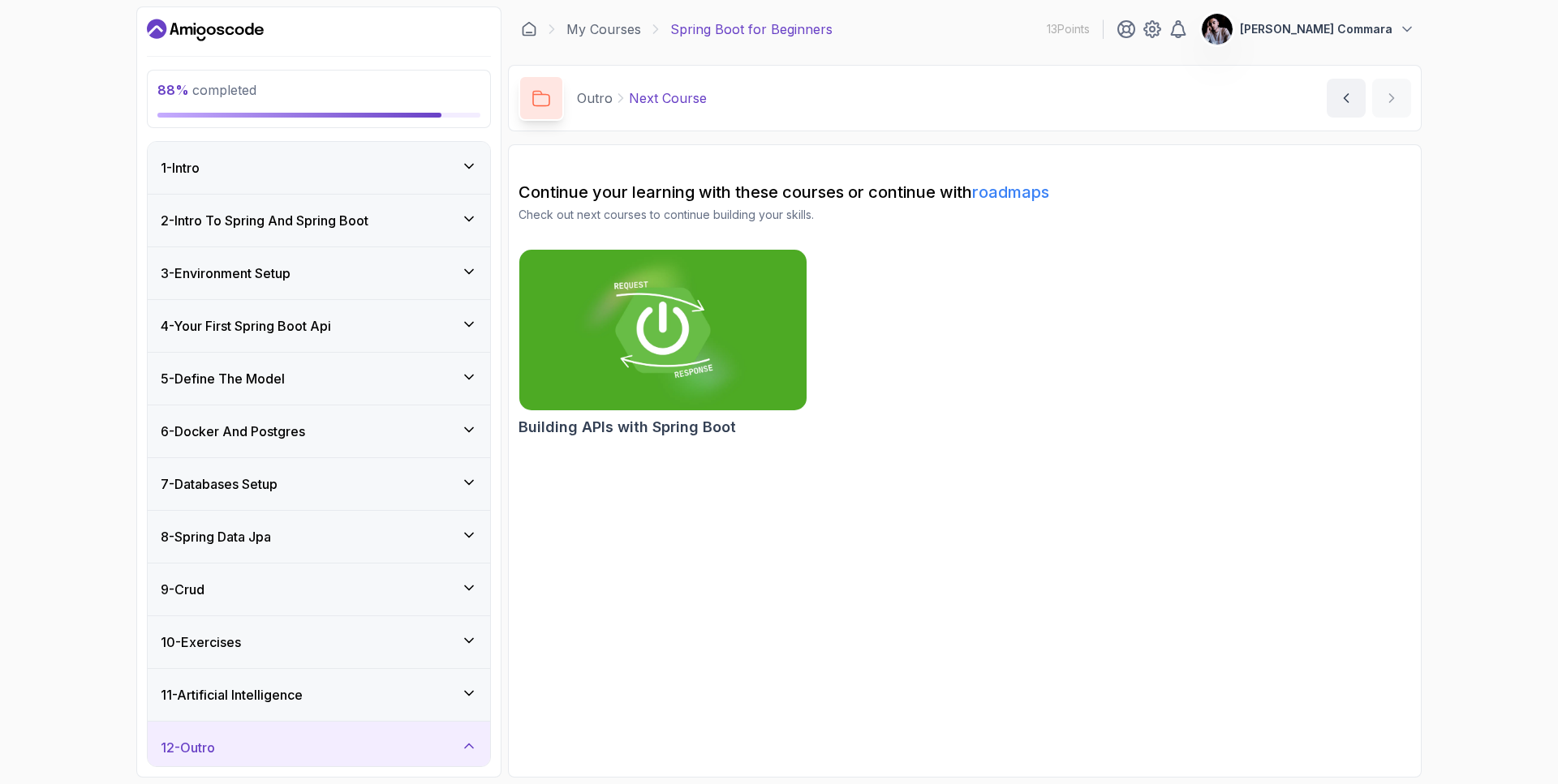
scroll to position [143, 0]
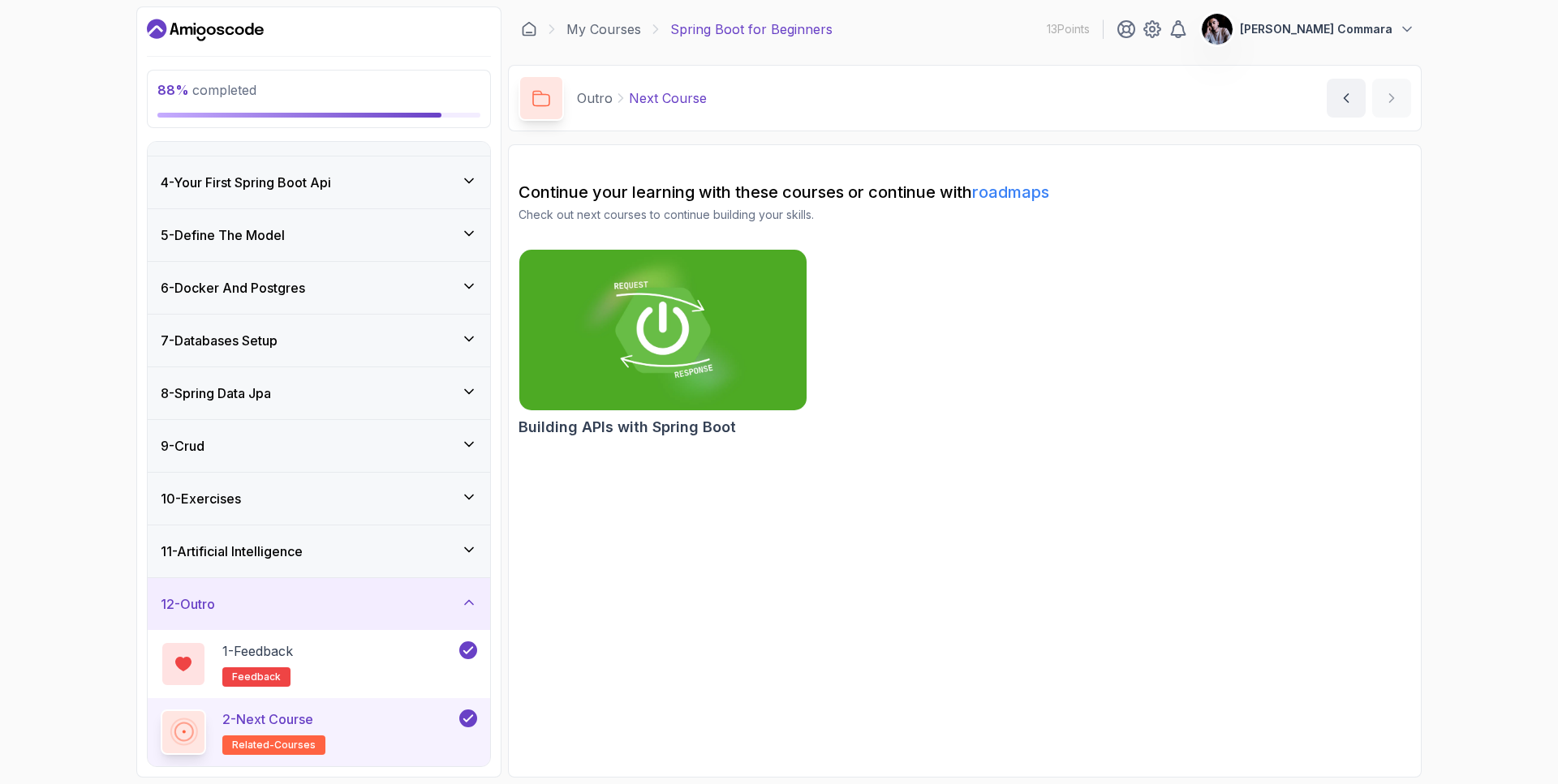
click at [463, 557] on icon at bounding box center [468, 549] width 16 height 16
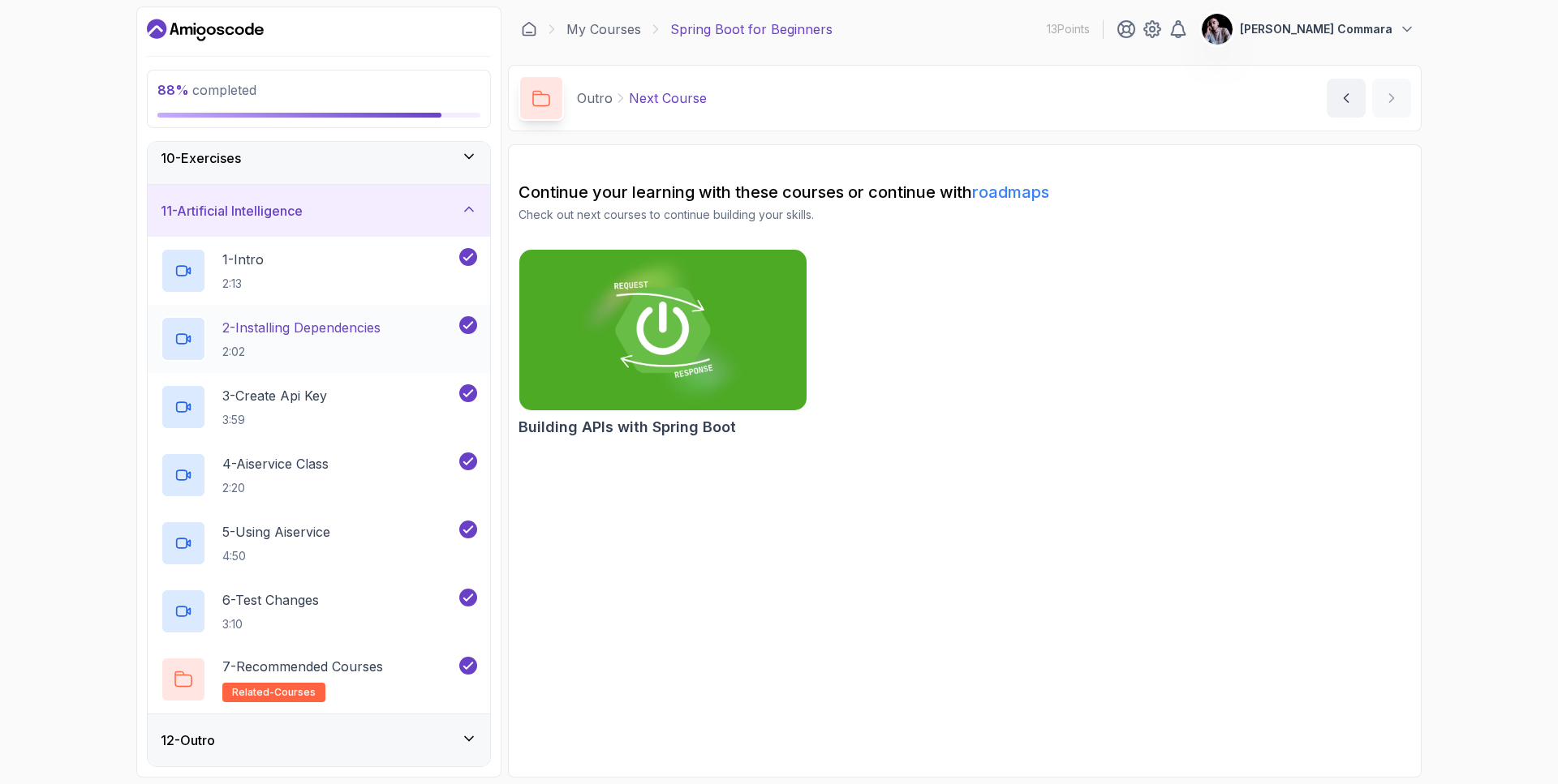
scroll to position [208, 0]
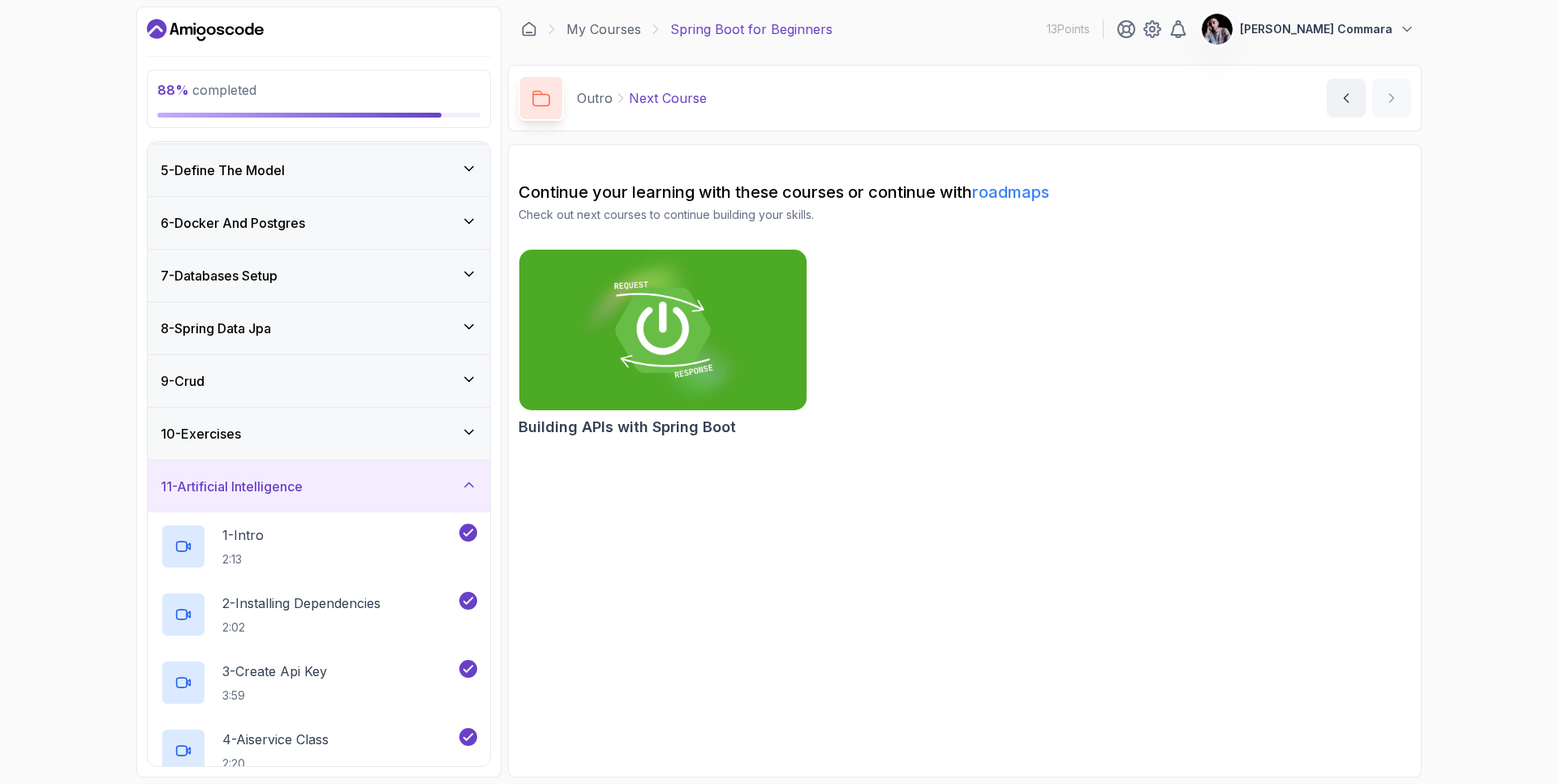
click at [467, 439] on icon at bounding box center [468, 432] width 16 height 16
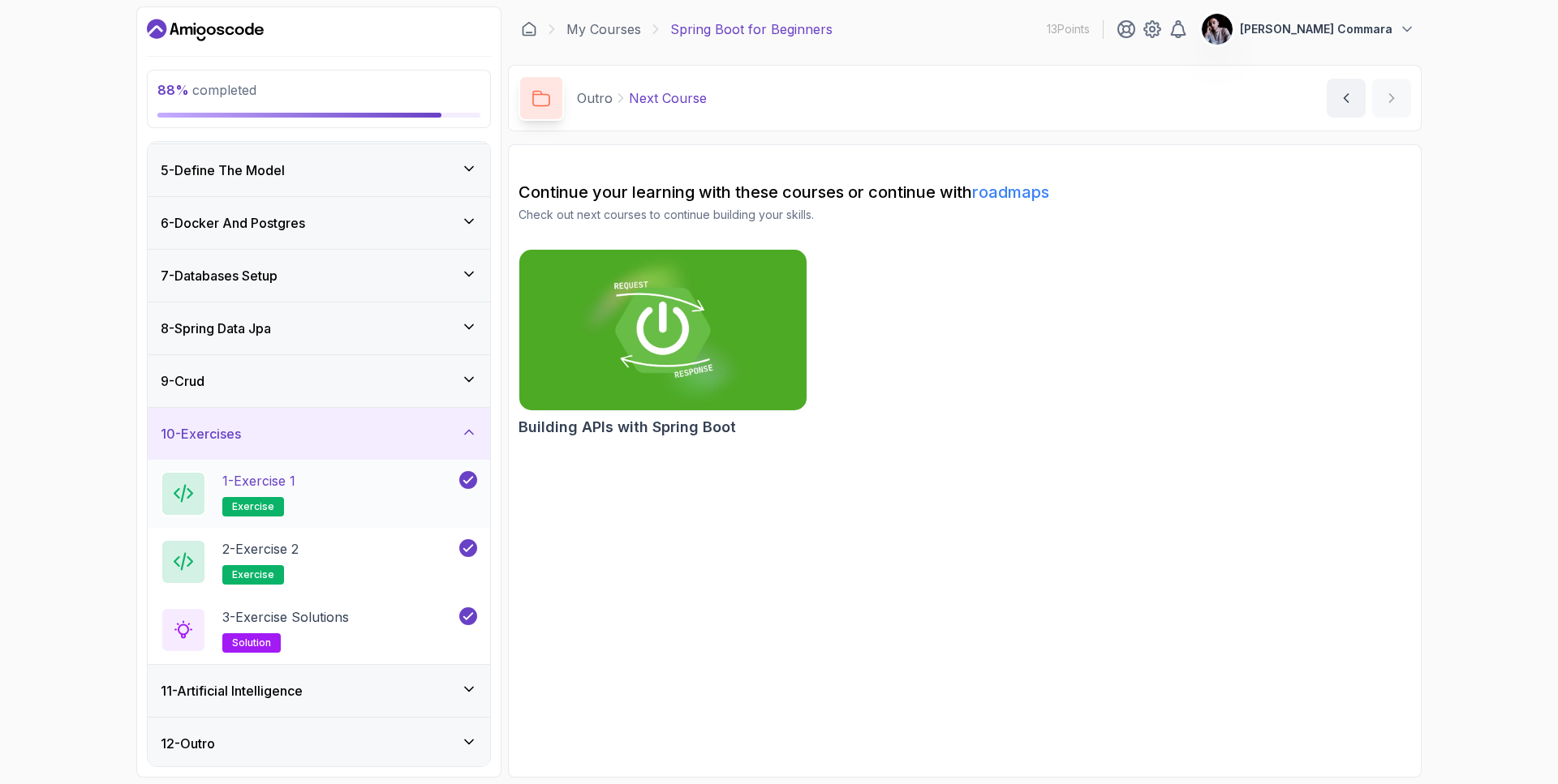
scroll to position [211, 0]
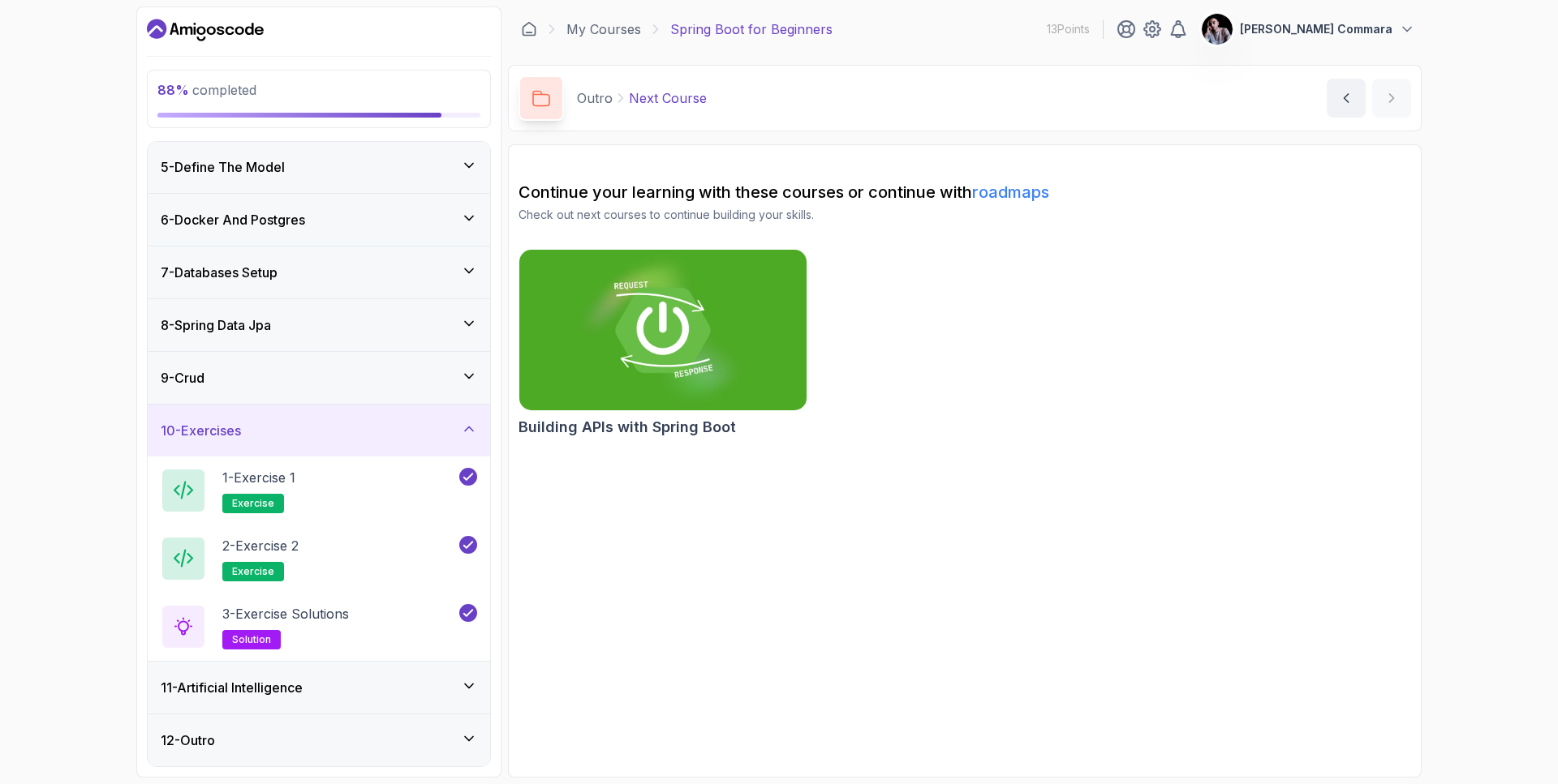
click at [468, 374] on icon at bounding box center [468, 376] width 16 height 16
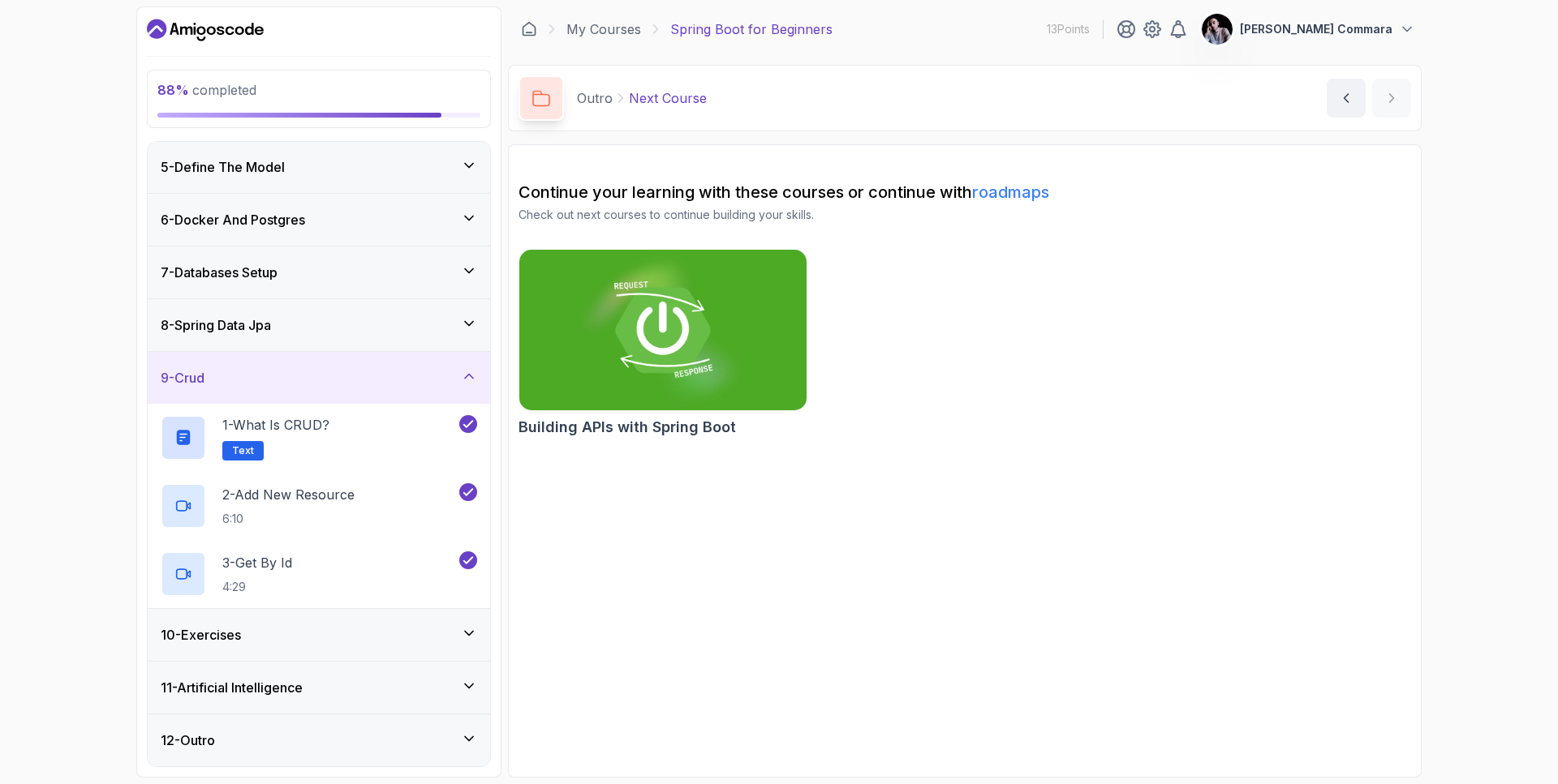
click at [466, 317] on icon at bounding box center [468, 323] width 16 height 16
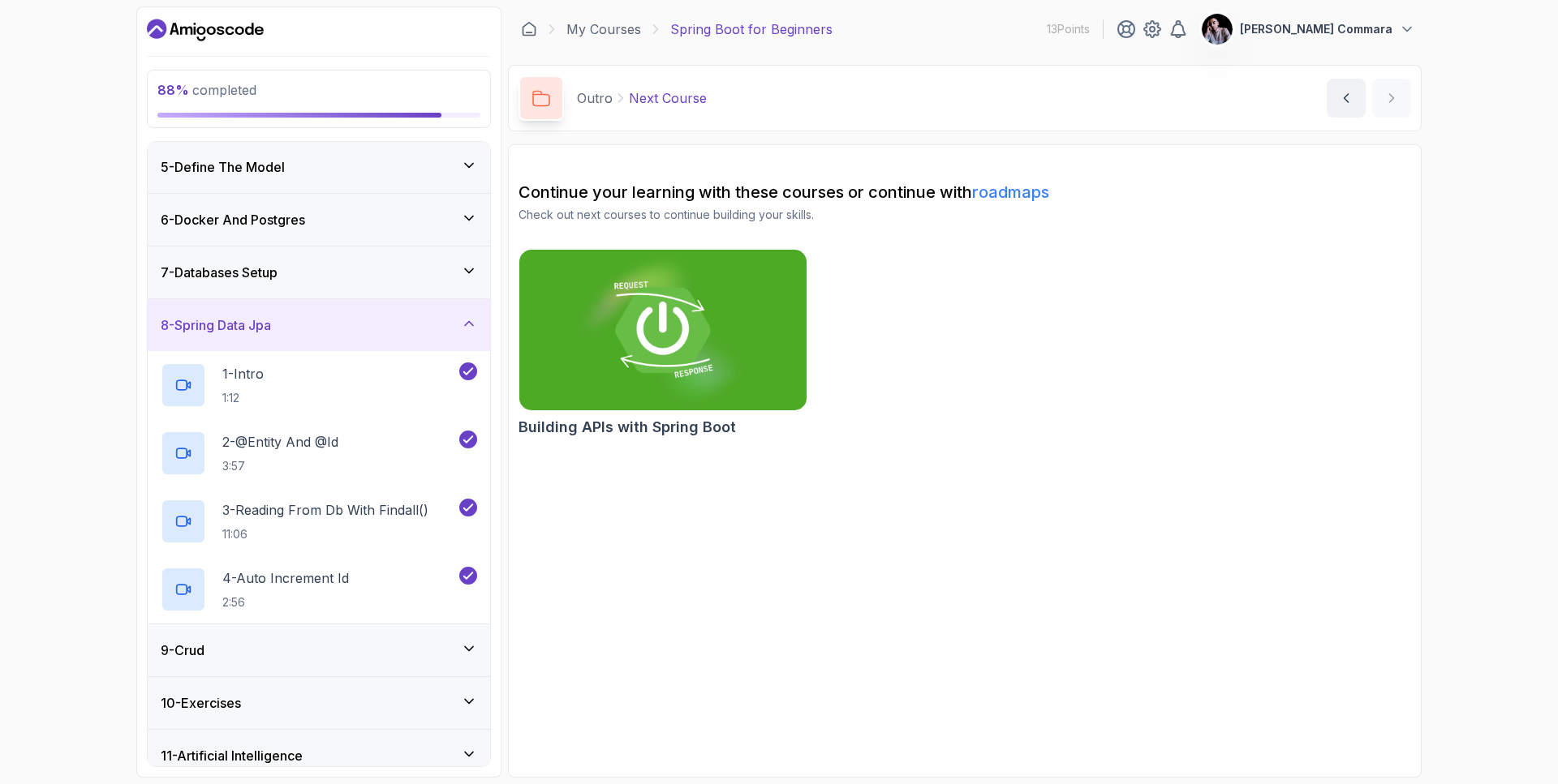
click at [465, 275] on icon at bounding box center [468, 270] width 16 height 16
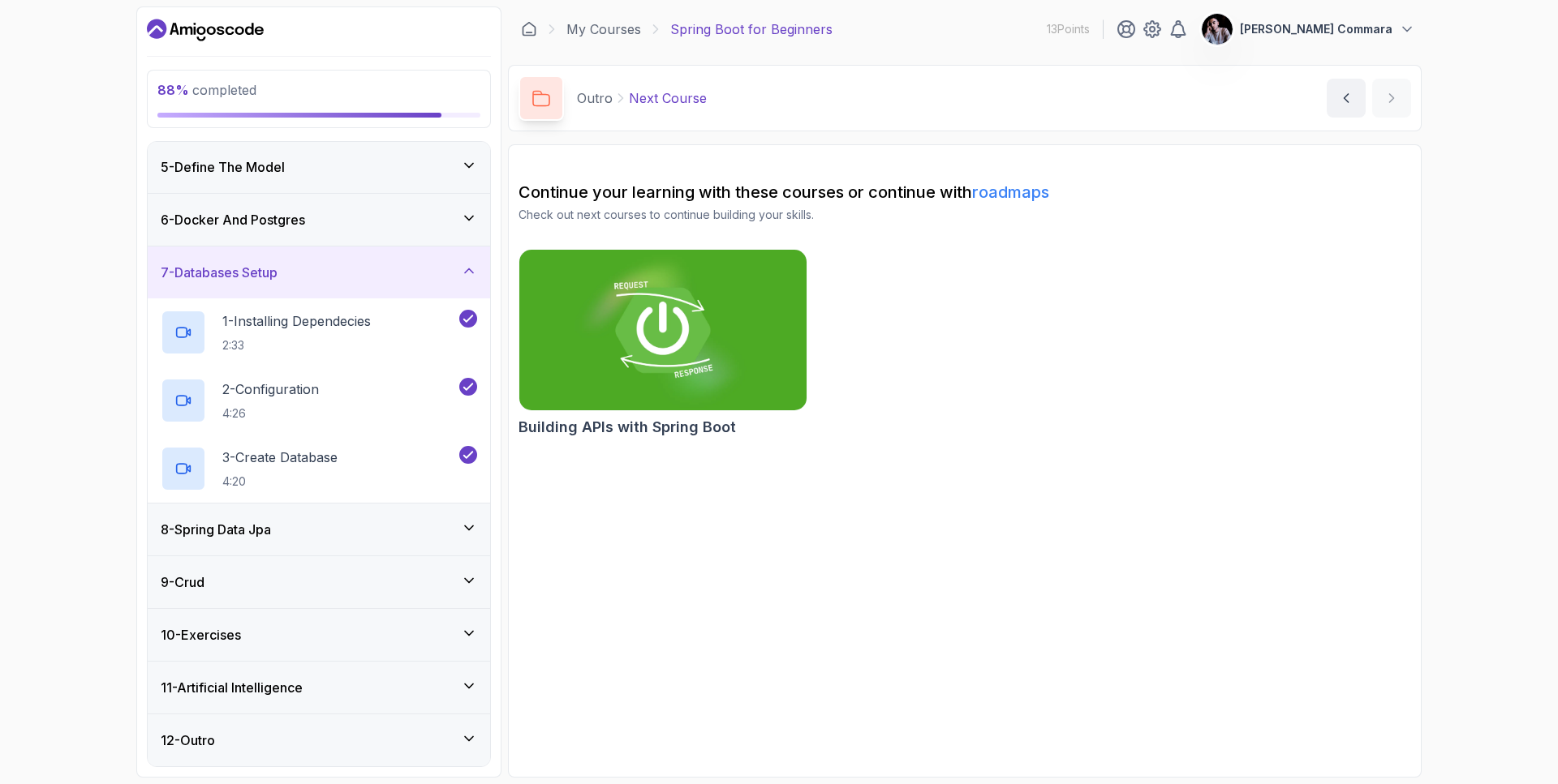
click at [464, 216] on icon at bounding box center [468, 217] width 16 height 16
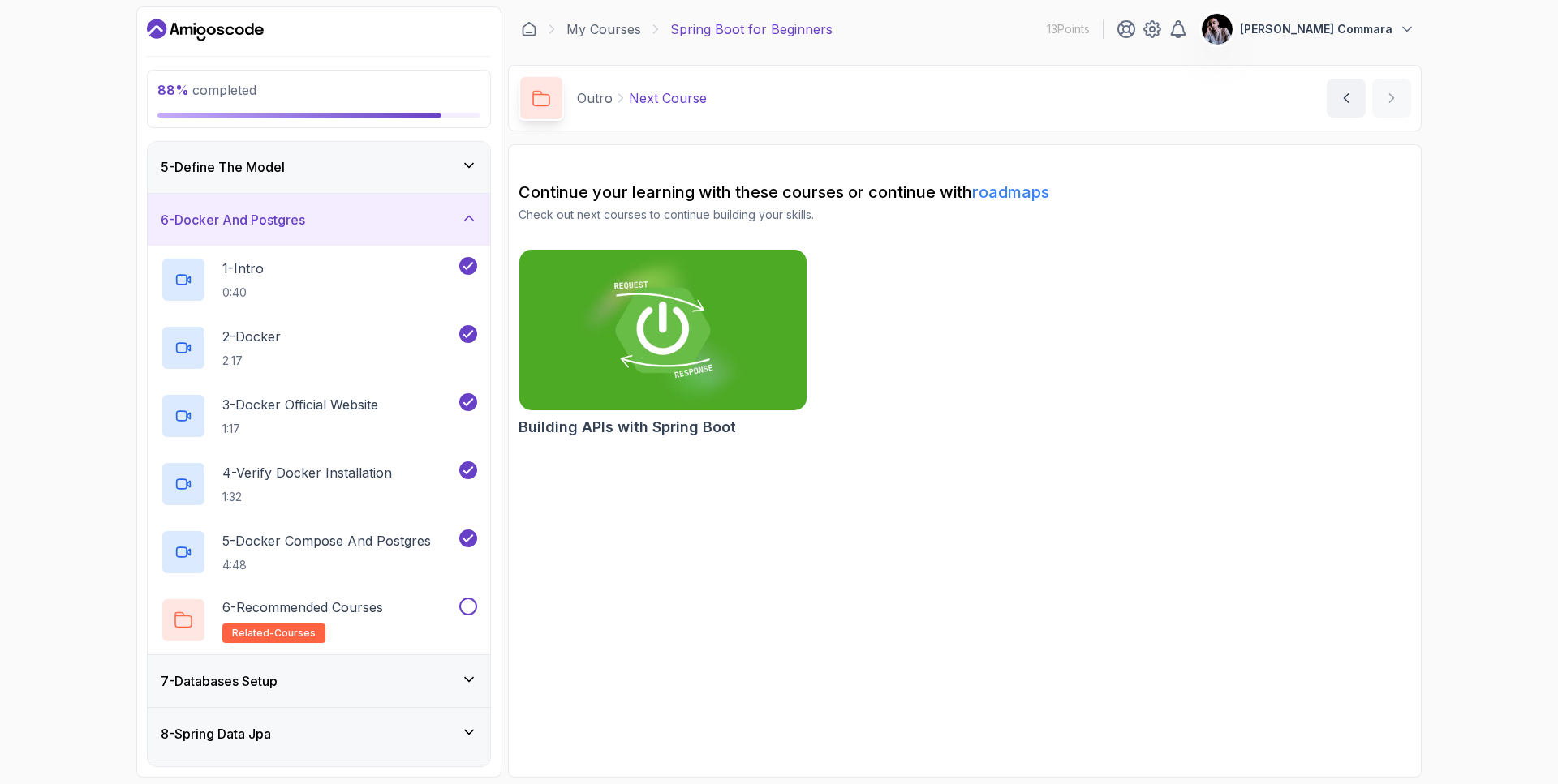
click at [466, 165] on icon at bounding box center [468, 165] width 16 height 16
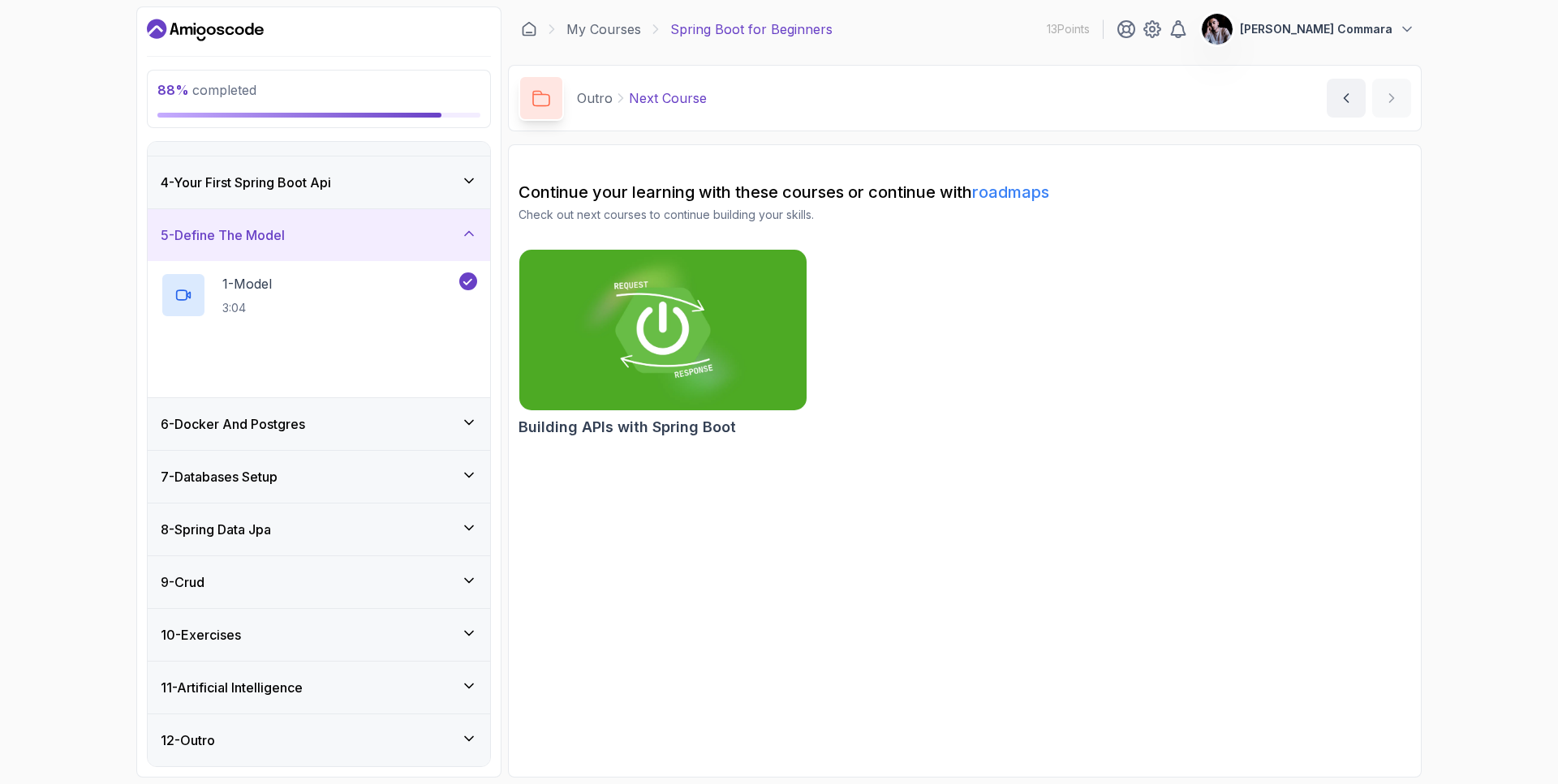
scroll to position [143, 0]
click at [458, 407] on div "6 - Docker And Postgres" at bounding box center [319, 424] width 342 height 52
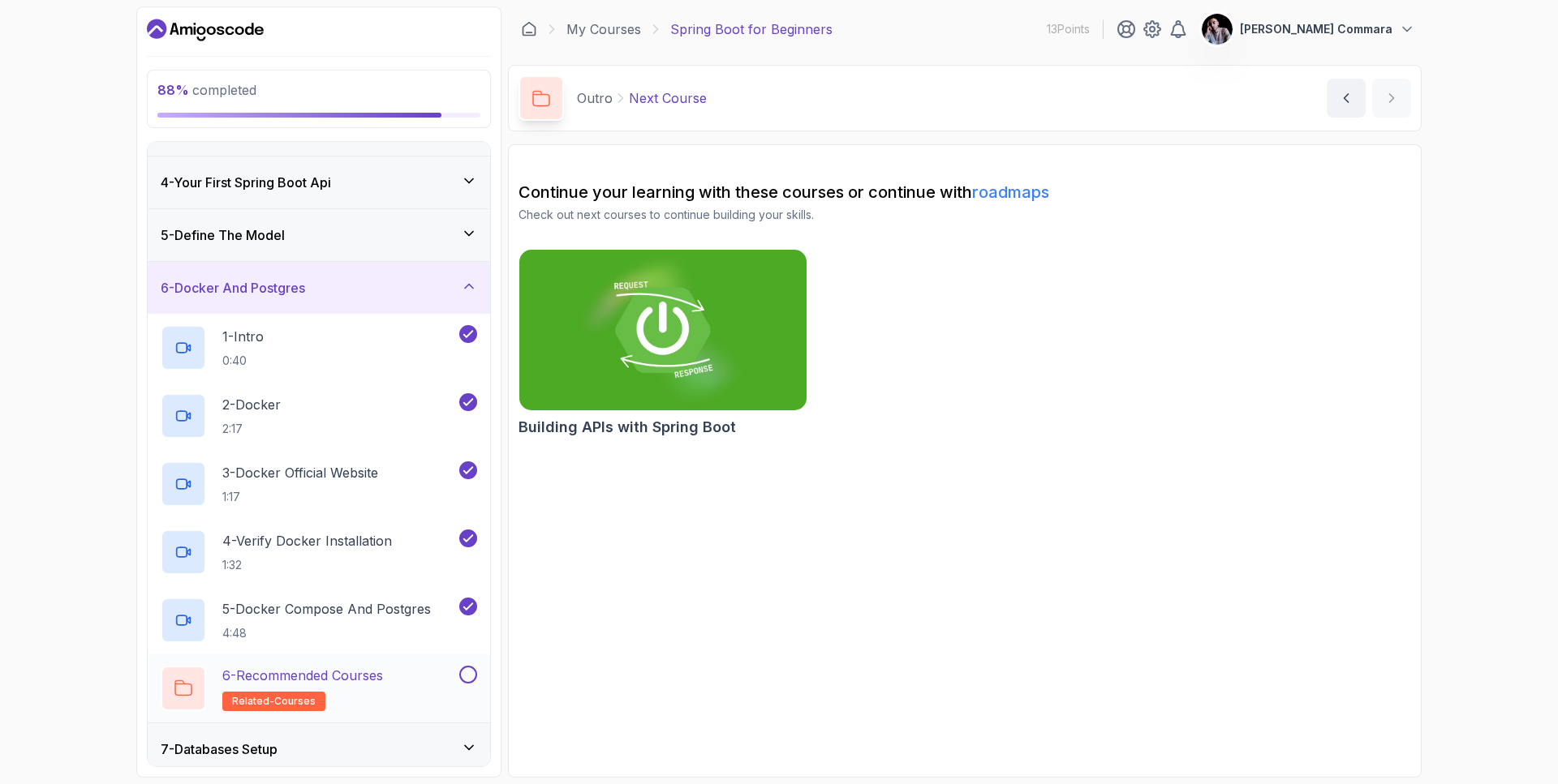
click at [468, 680] on button at bounding box center [468, 674] width 18 height 18
click at [466, 184] on icon at bounding box center [468, 180] width 16 height 16
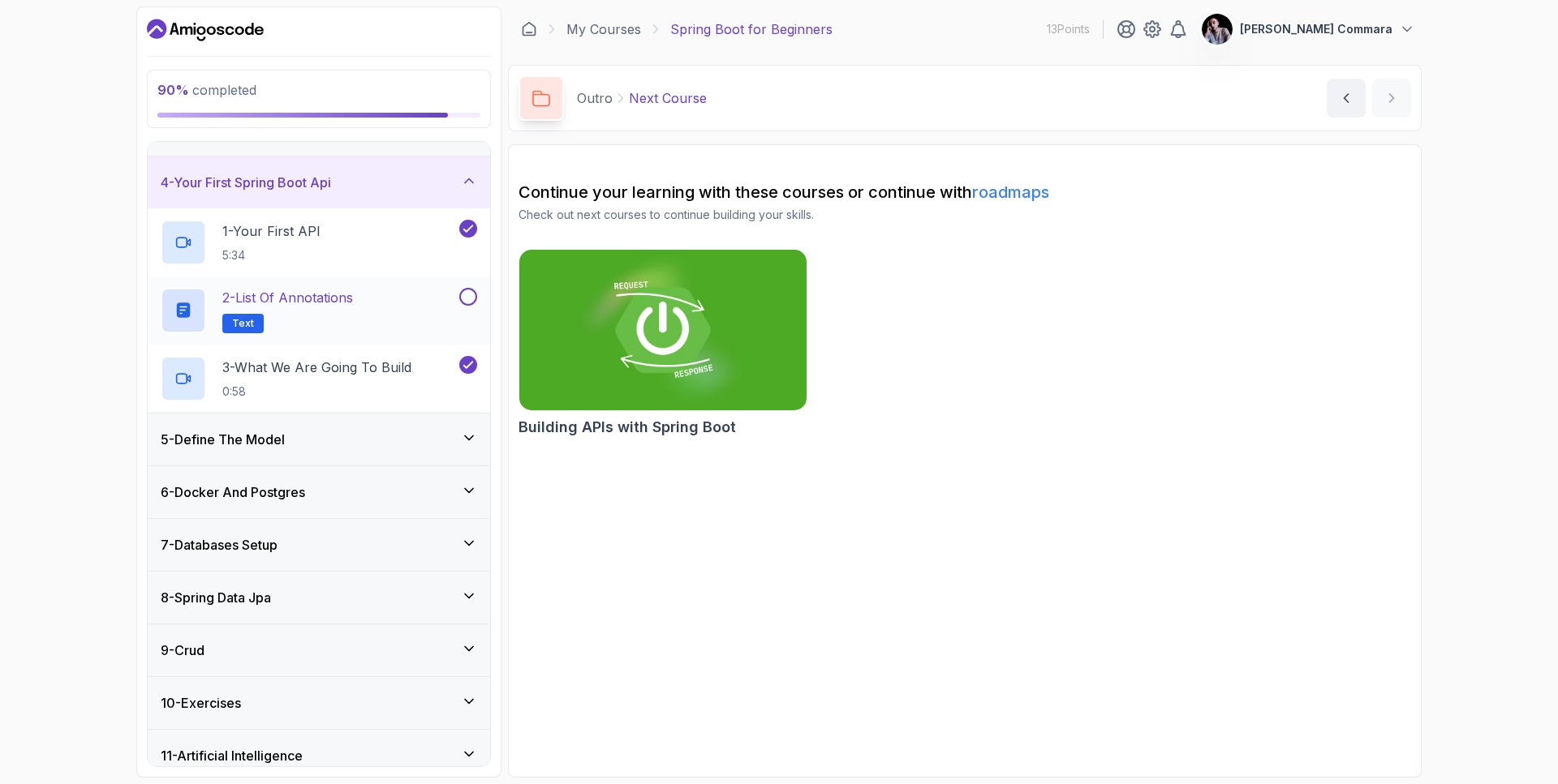
click at [468, 299] on button at bounding box center [468, 296] width 18 height 18
click at [473, 443] on icon at bounding box center [468, 437] width 16 height 16
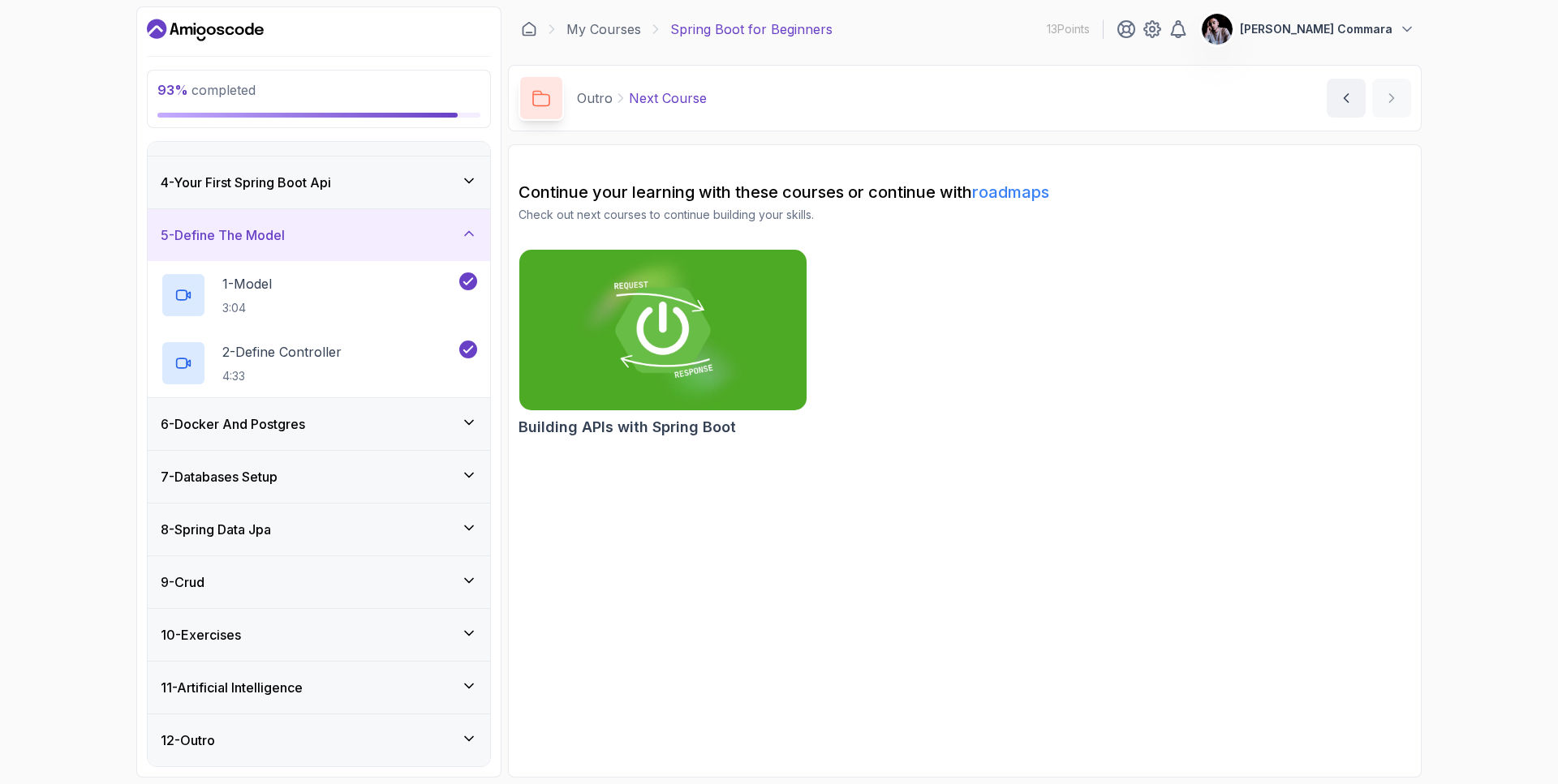
click at [468, 438] on div "6 - Docker And Postgres" at bounding box center [319, 424] width 342 height 52
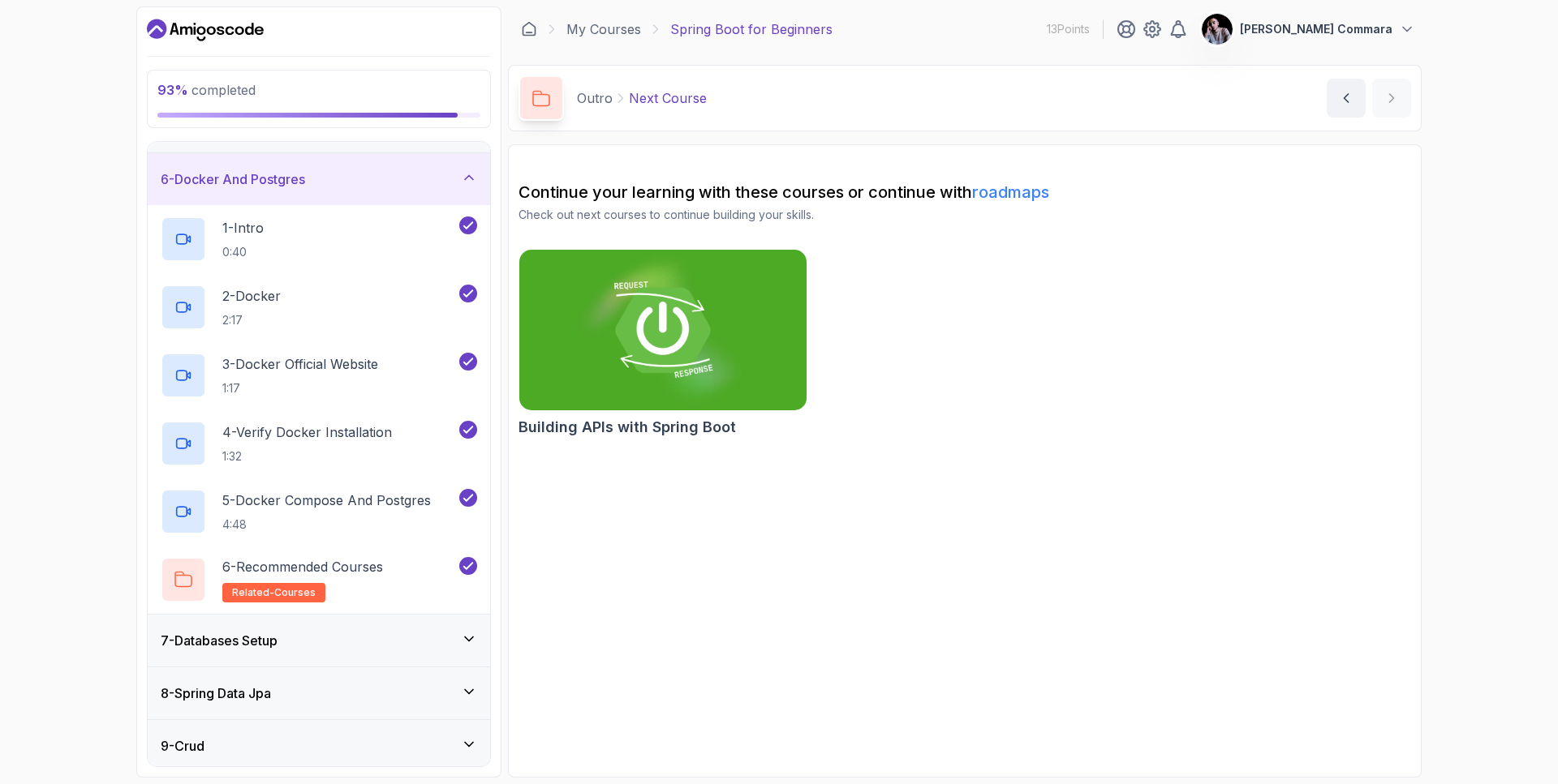
click at [462, 639] on icon at bounding box center [468, 638] width 16 height 16
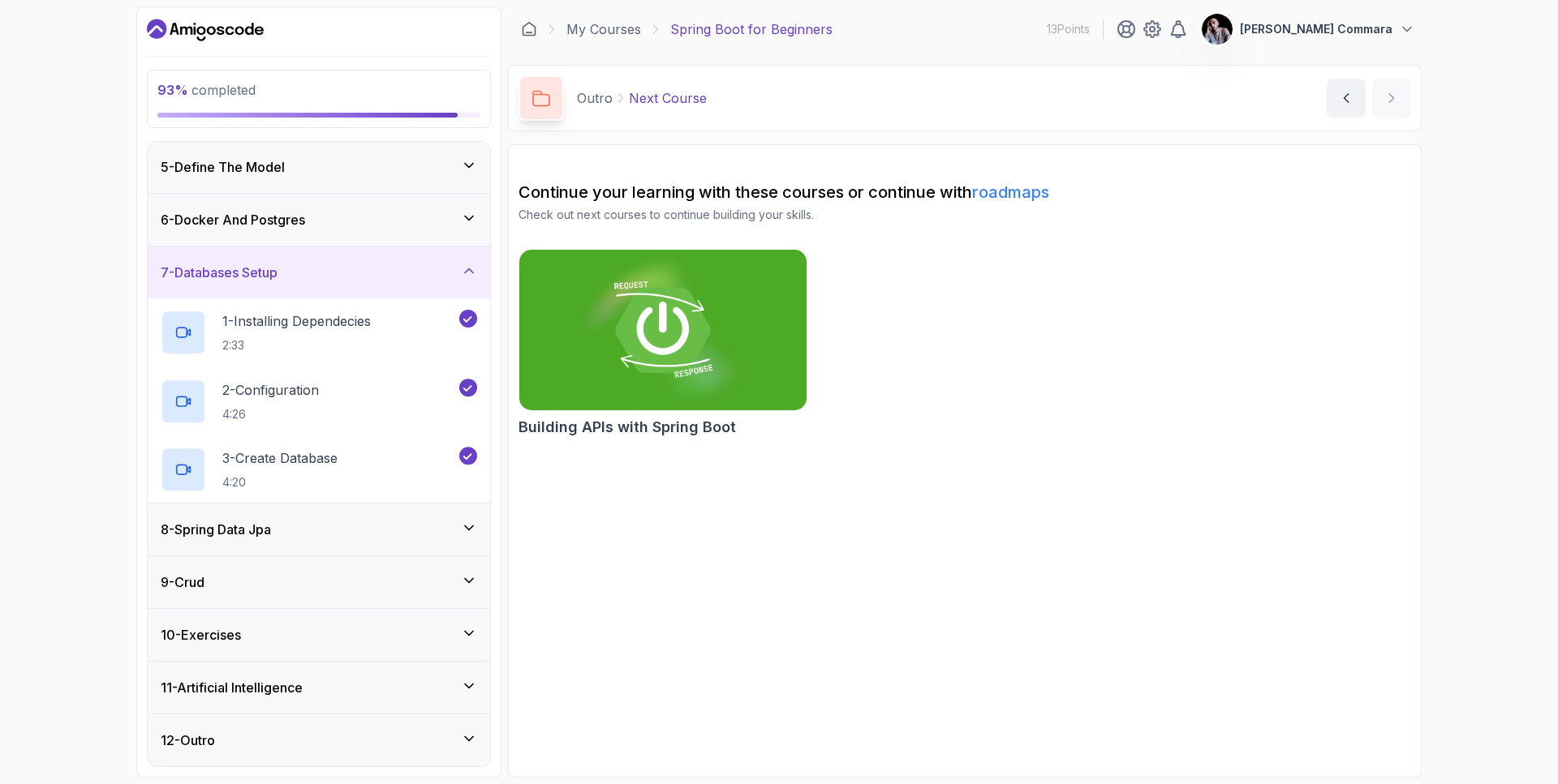
scroll to position [211, 0]
click at [476, 533] on icon at bounding box center [468, 527] width 16 height 16
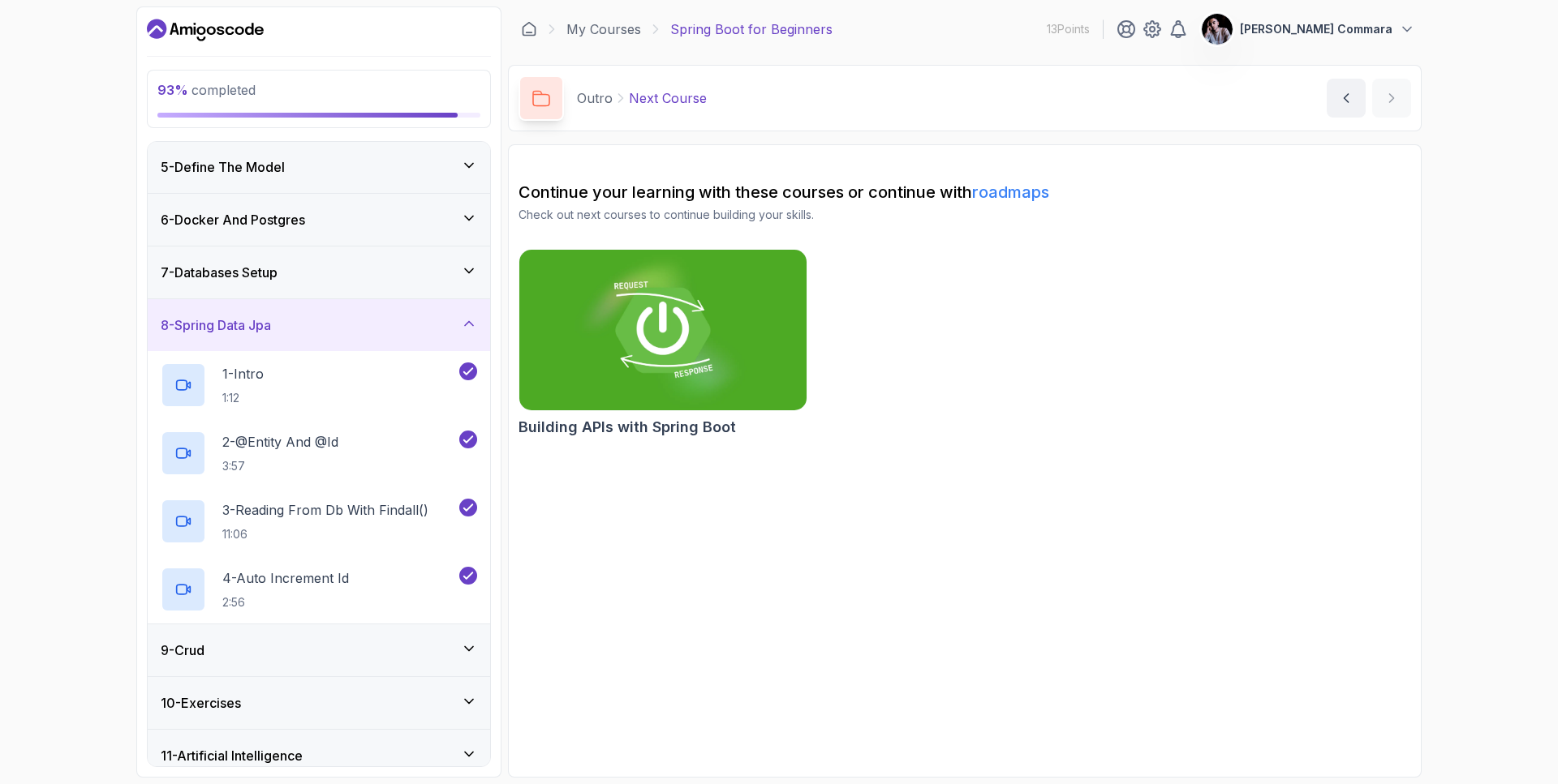
click at [468, 642] on icon at bounding box center [468, 648] width 16 height 16
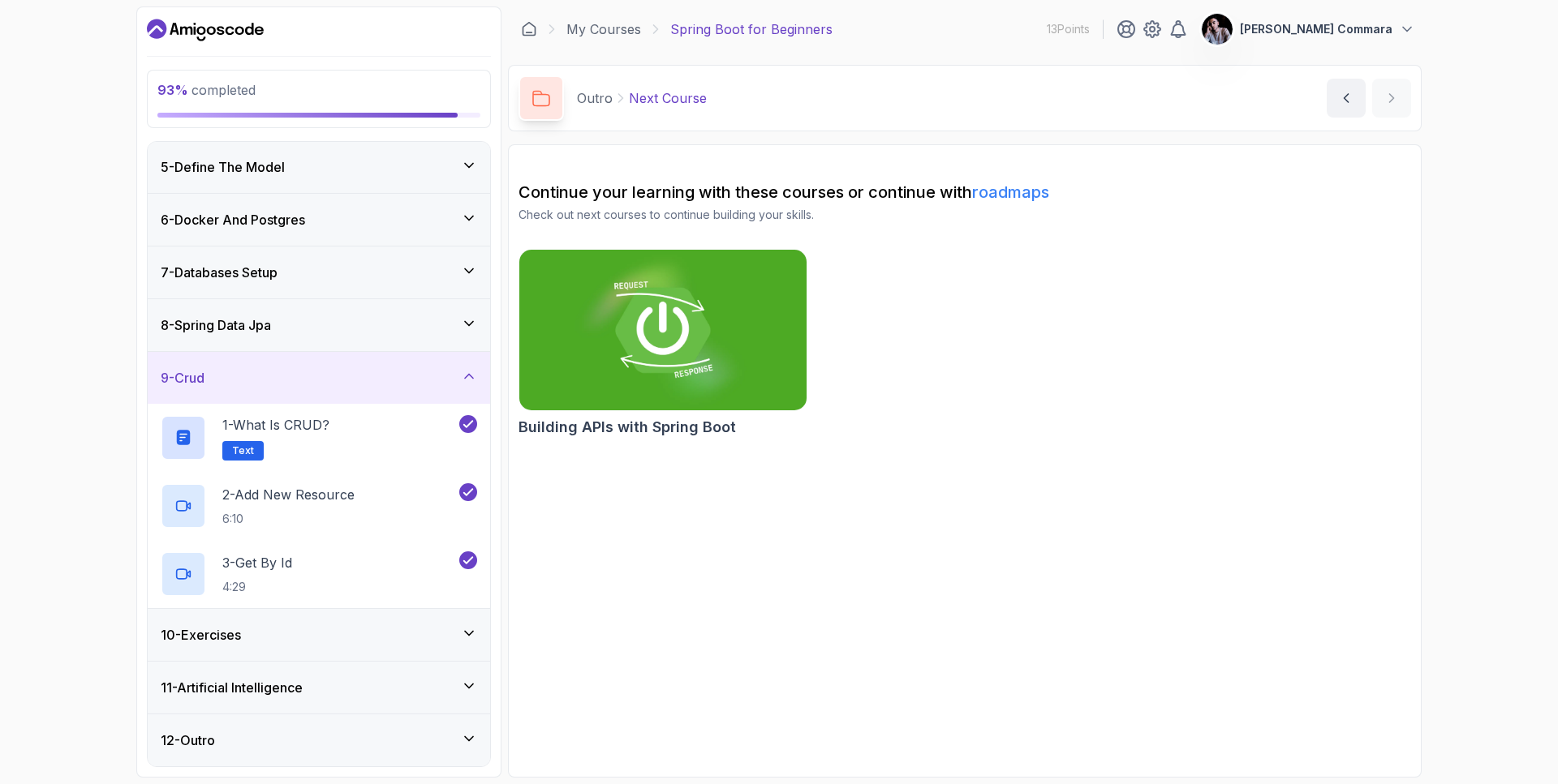
click at [467, 629] on icon at bounding box center [468, 632] width 16 height 16
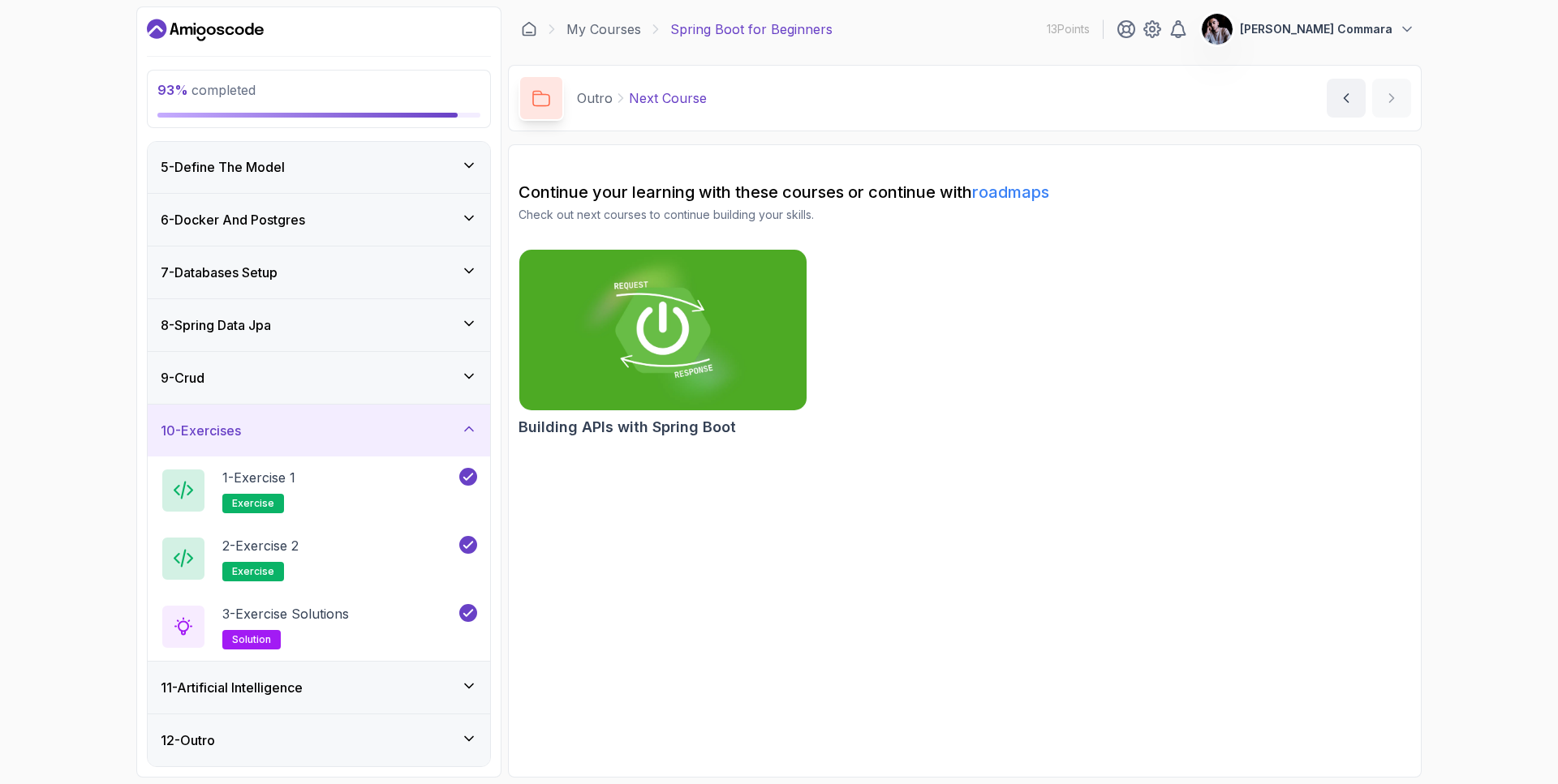
click at [468, 695] on div "11 - Artificial Intelligence" at bounding box center [319, 687] width 316 height 19
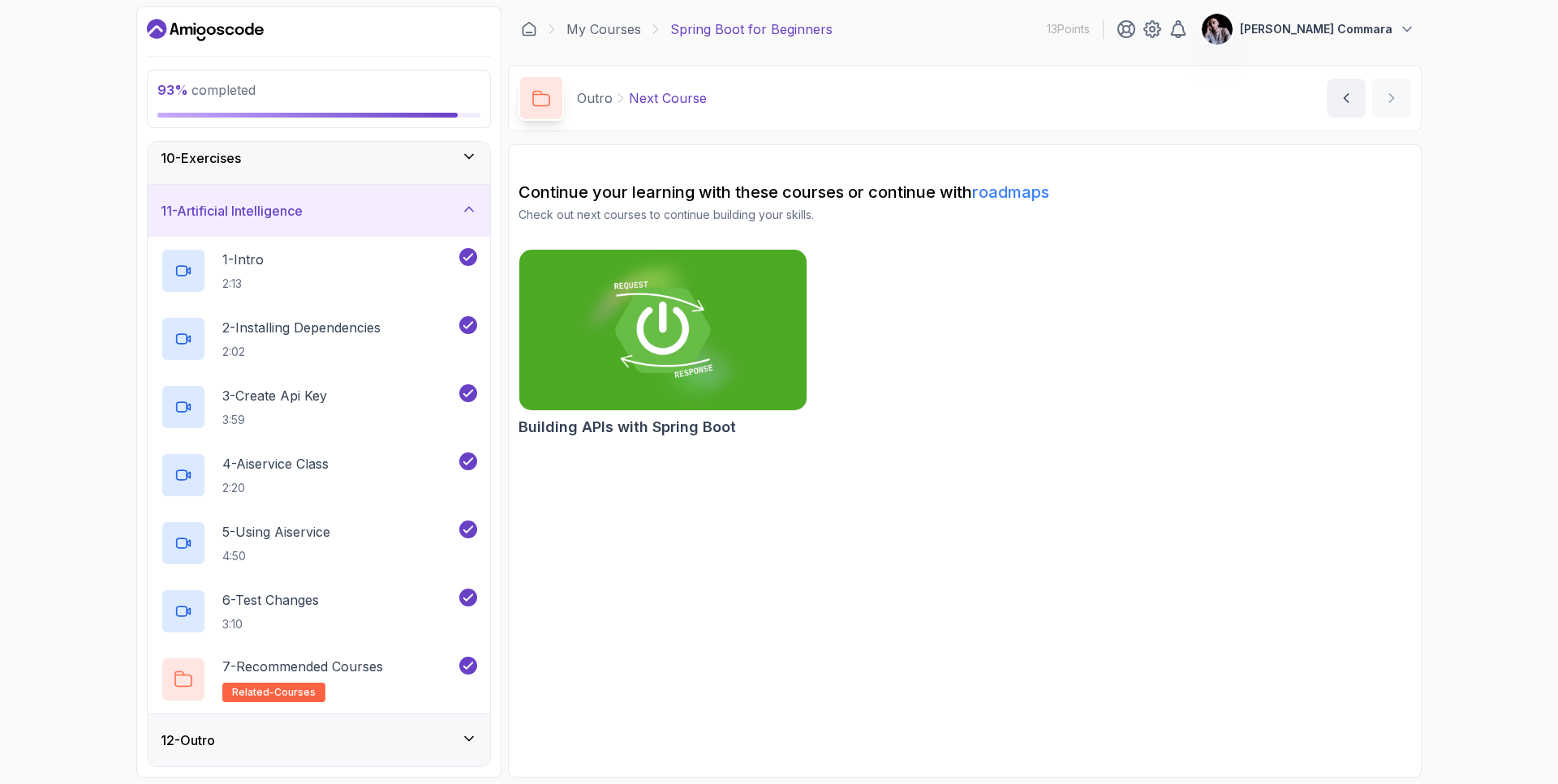
click at [476, 728] on div "12 - Outro" at bounding box center [319, 740] width 342 height 52
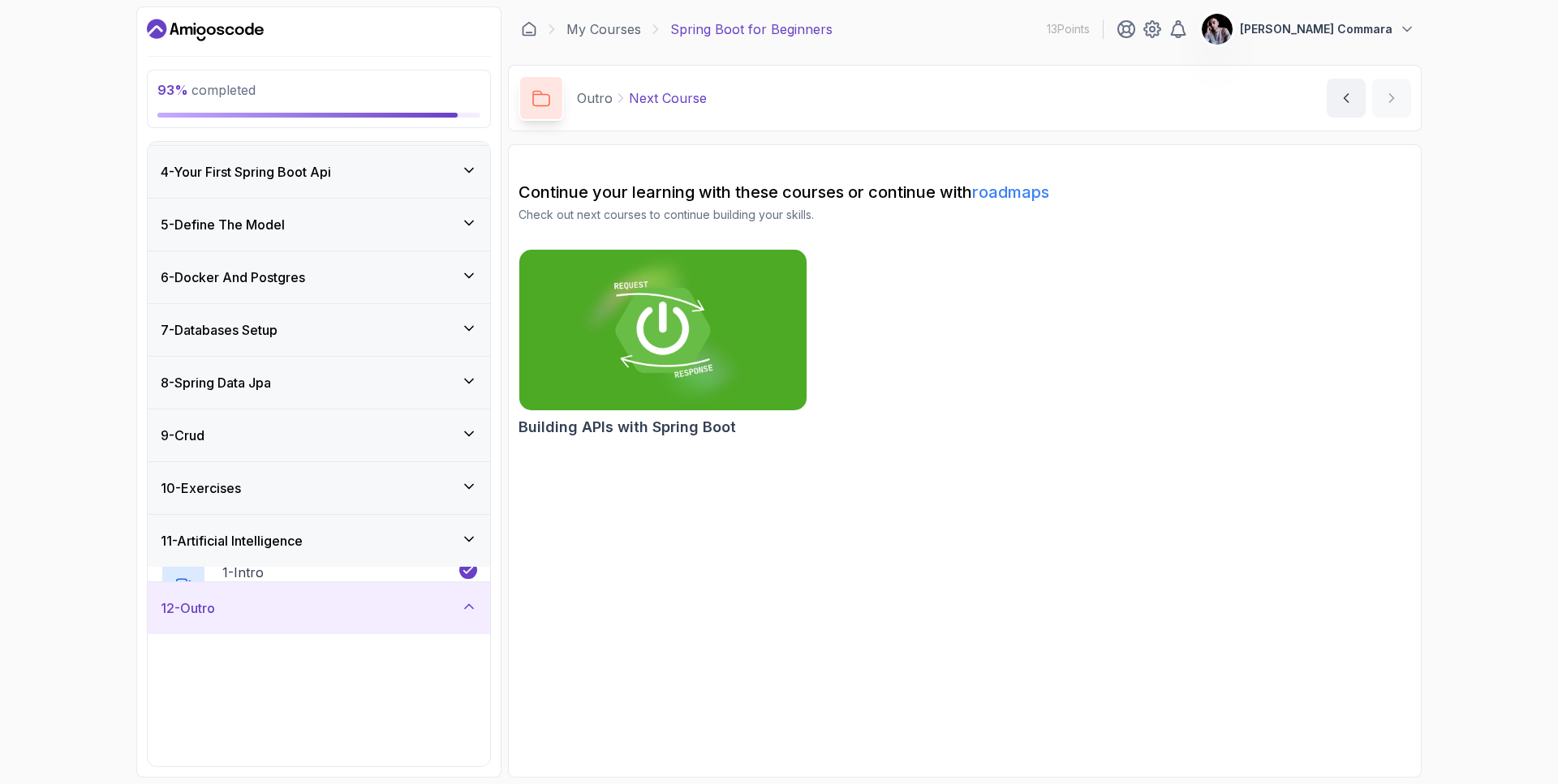
scroll to position [143, 0]
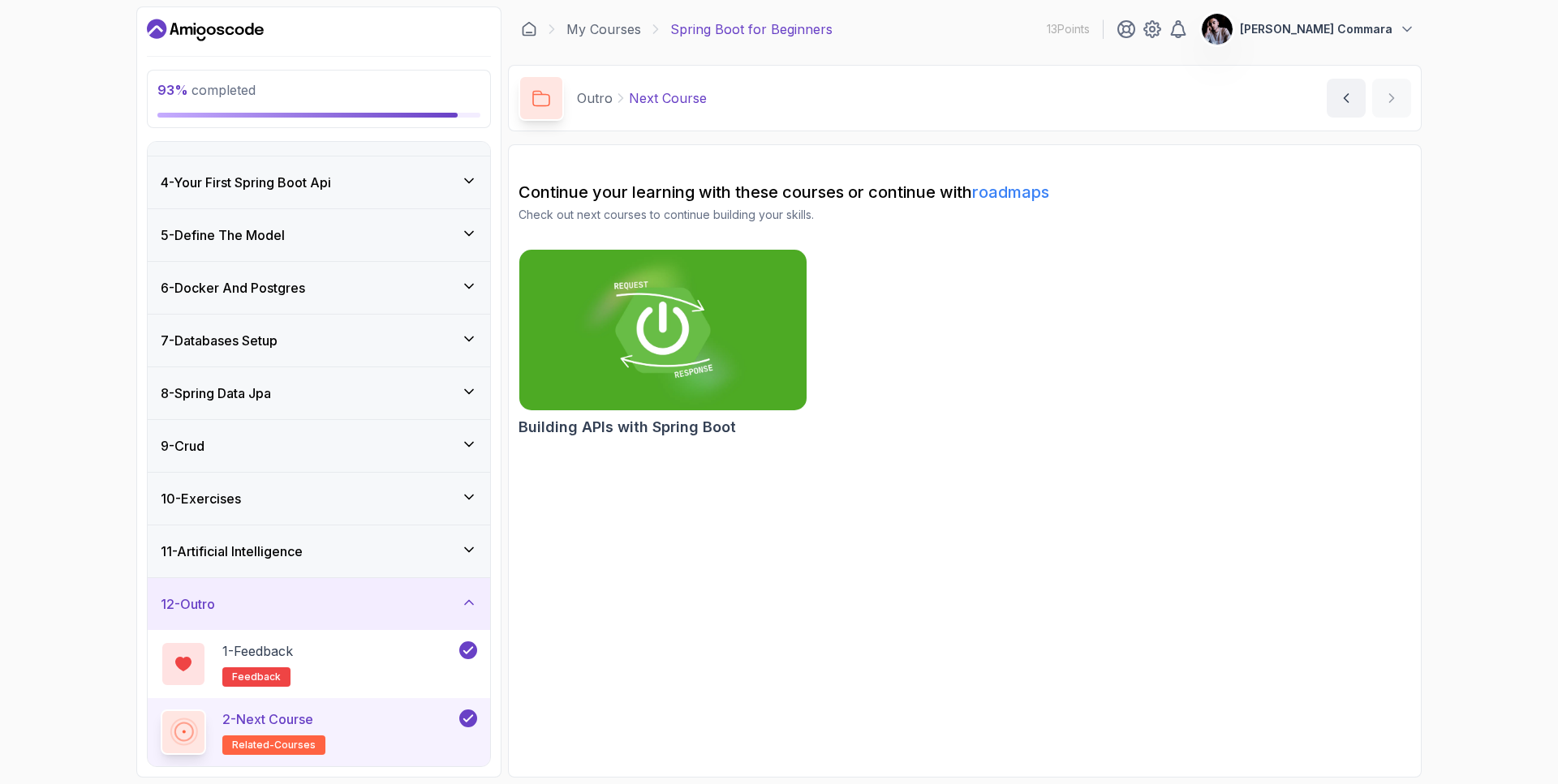
click at [768, 534] on section "Continue your learning with these courses or continue with roadmaps Check out n…" at bounding box center [965, 461] width 913 height 633
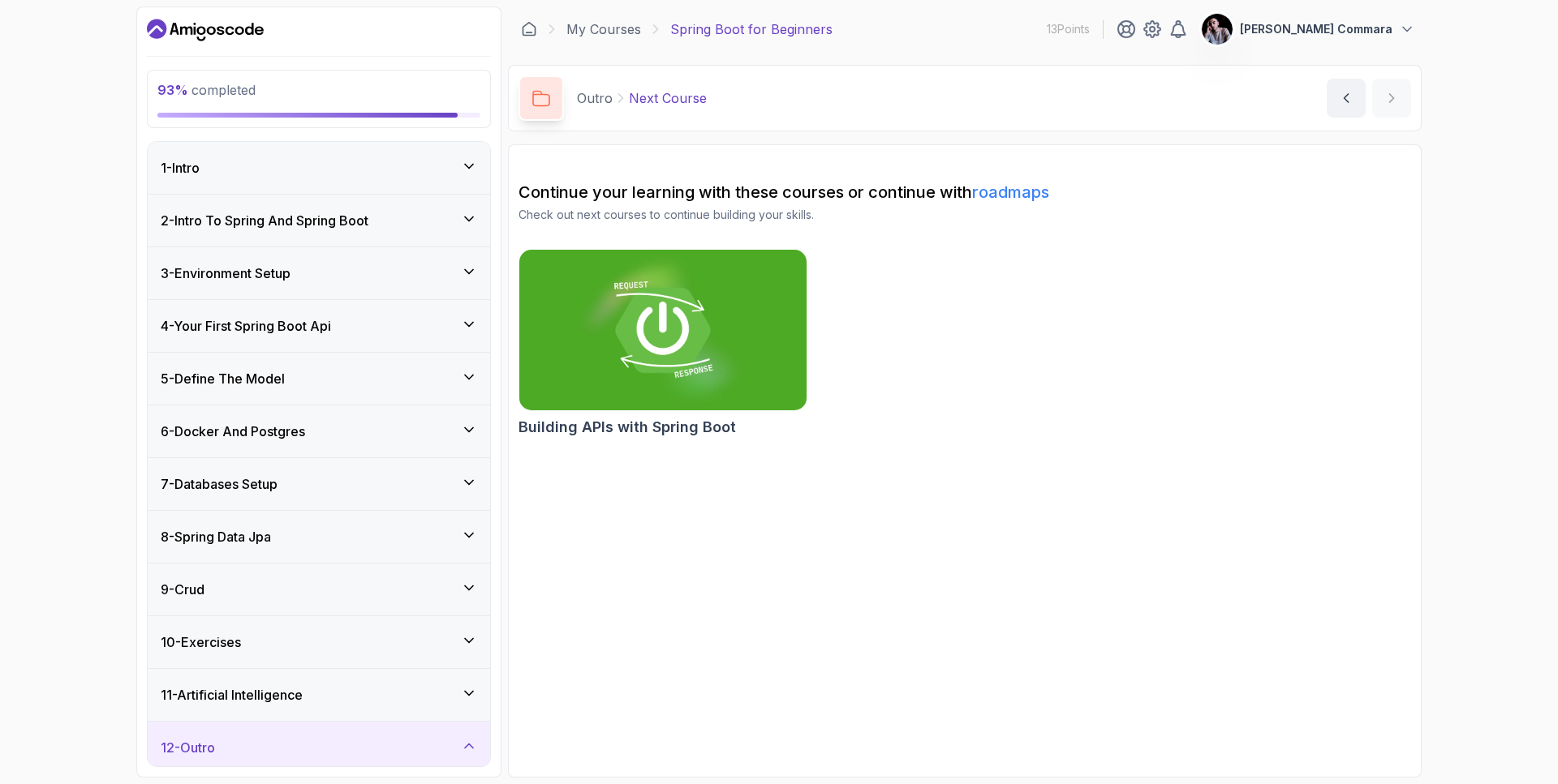
click at [471, 164] on icon at bounding box center [469, 165] width 8 height 4
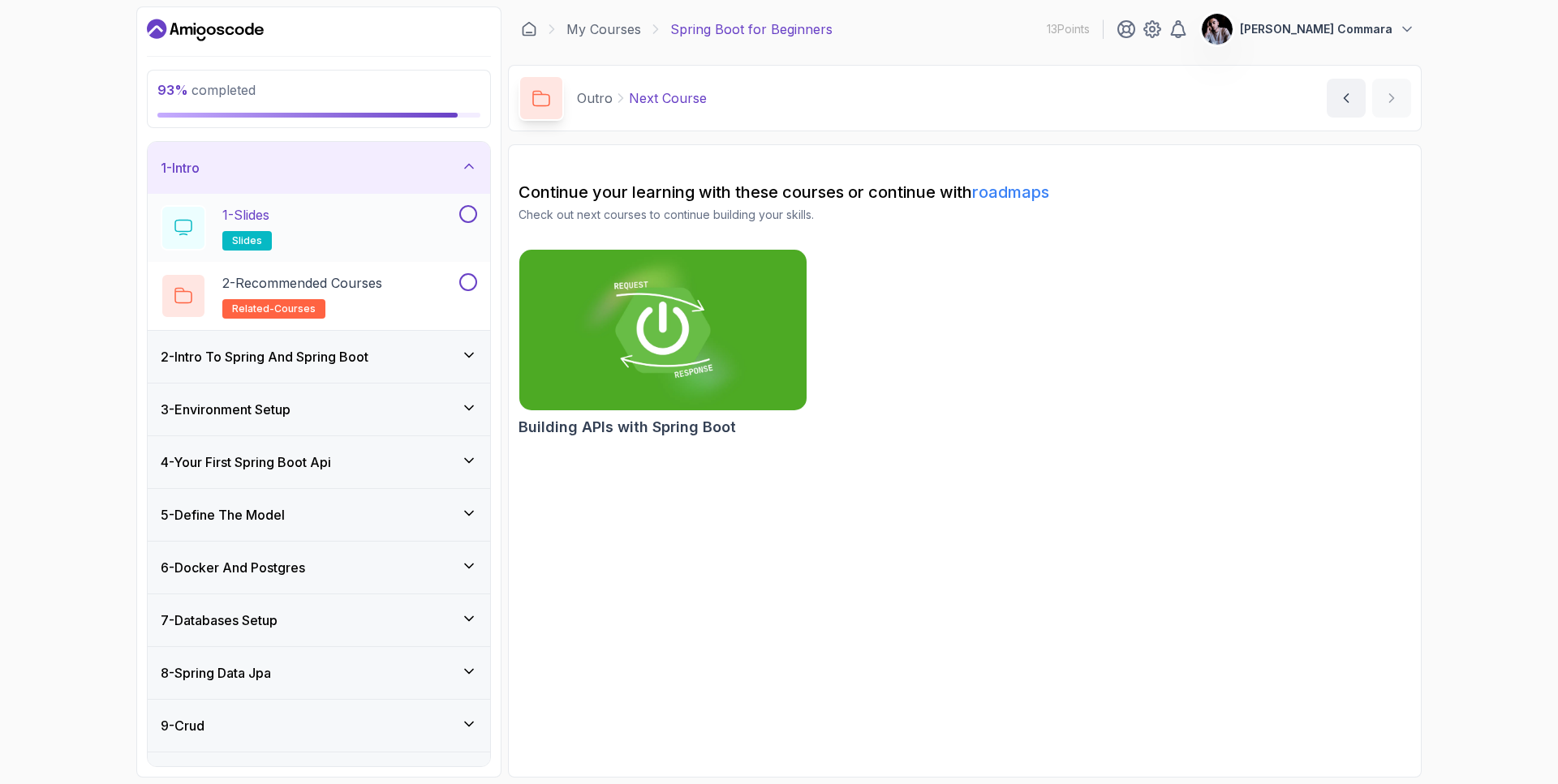
click at [458, 220] on div at bounding box center [466, 214] width 21 height 18
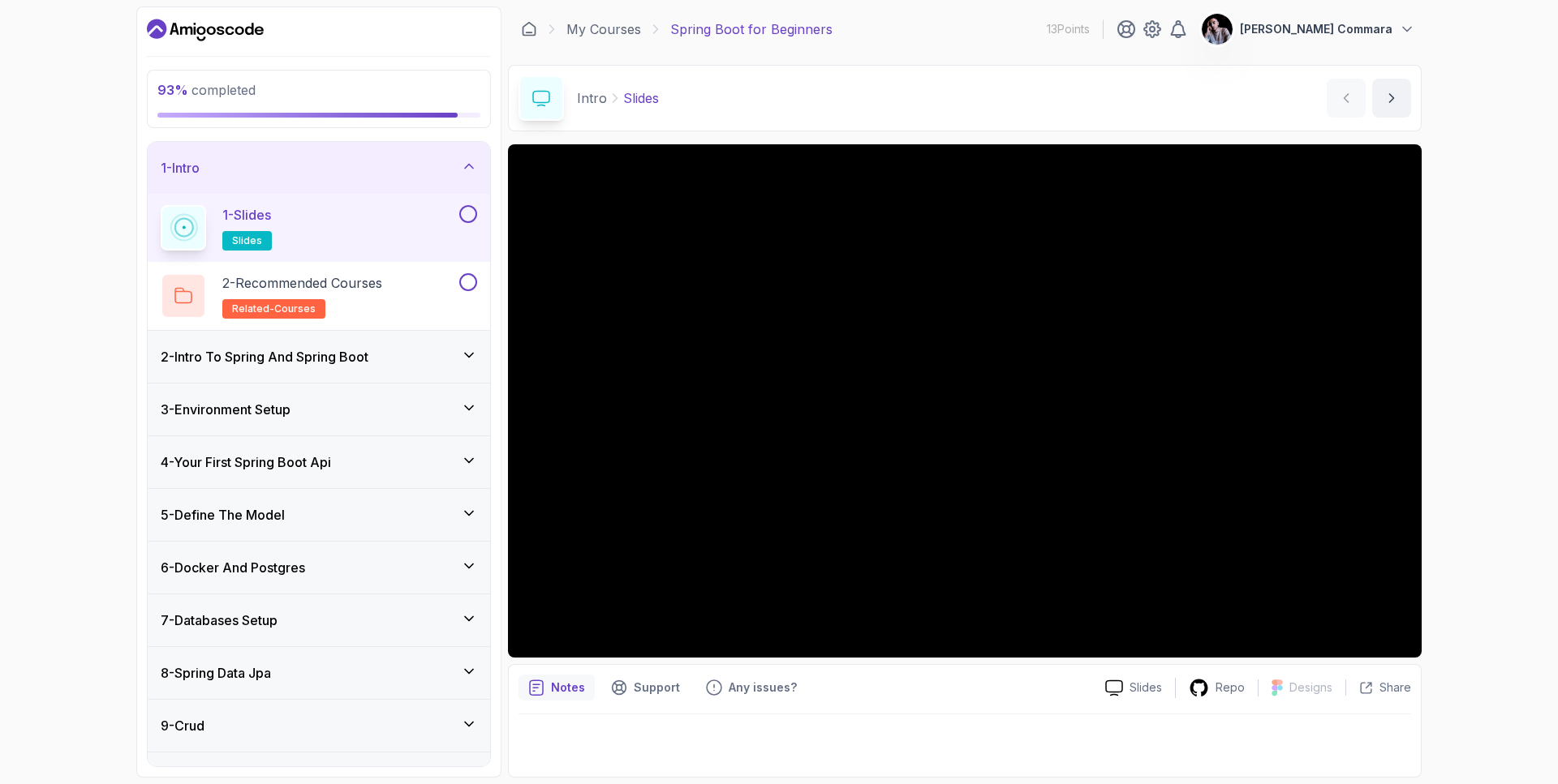
click at [474, 212] on button at bounding box center [468, 214] width 18 height 18
click at [472, 281] on button at bounding box center [468, 281] width 18 height 18
click at [476, 166] on icon at bounding box center [468, 166] width 16 height 16
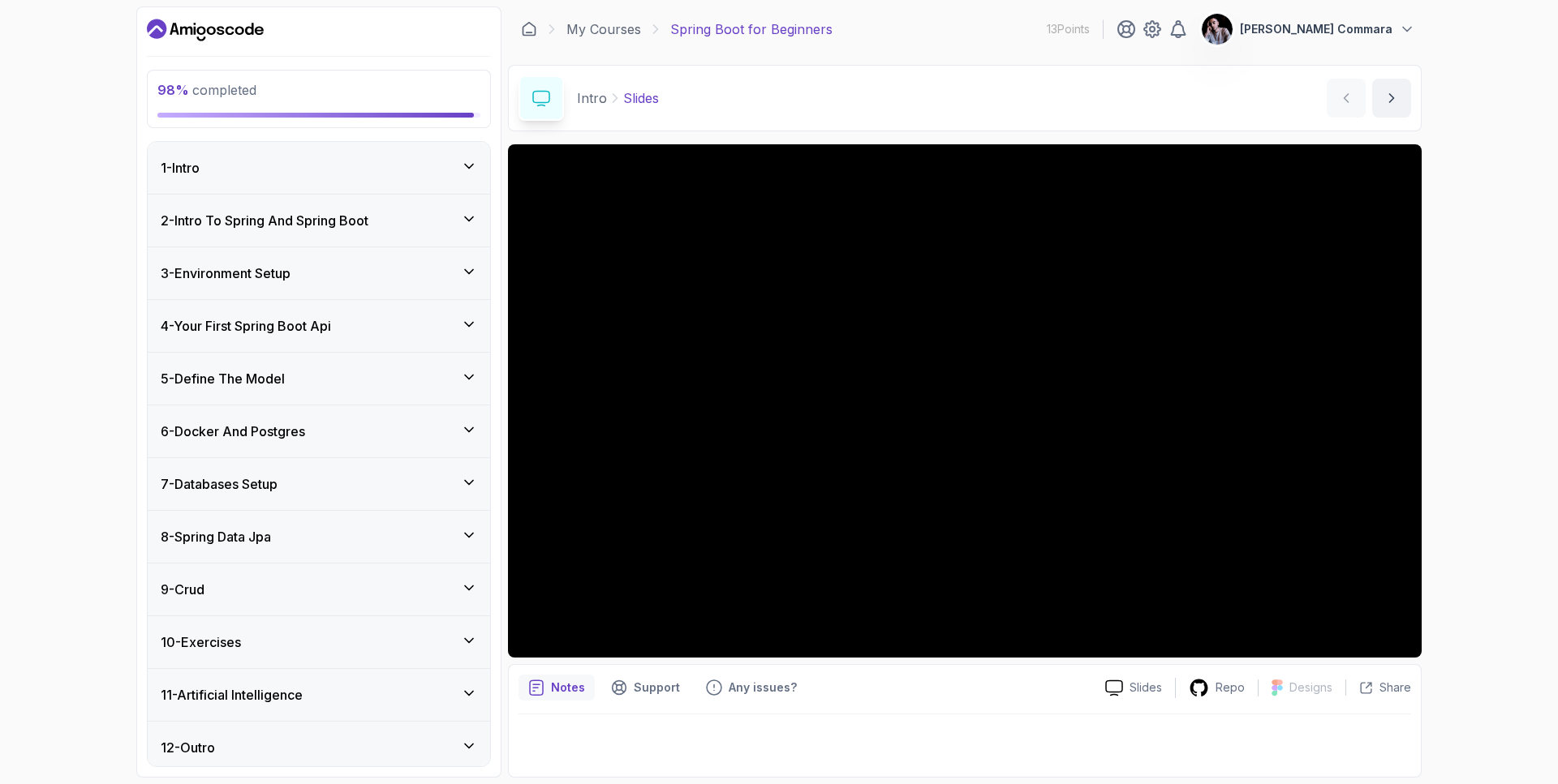
click at [458, 221] on div "2 - Intro To Spring And Spring Boot" at bounding box center [319, 220] width 316 height 19
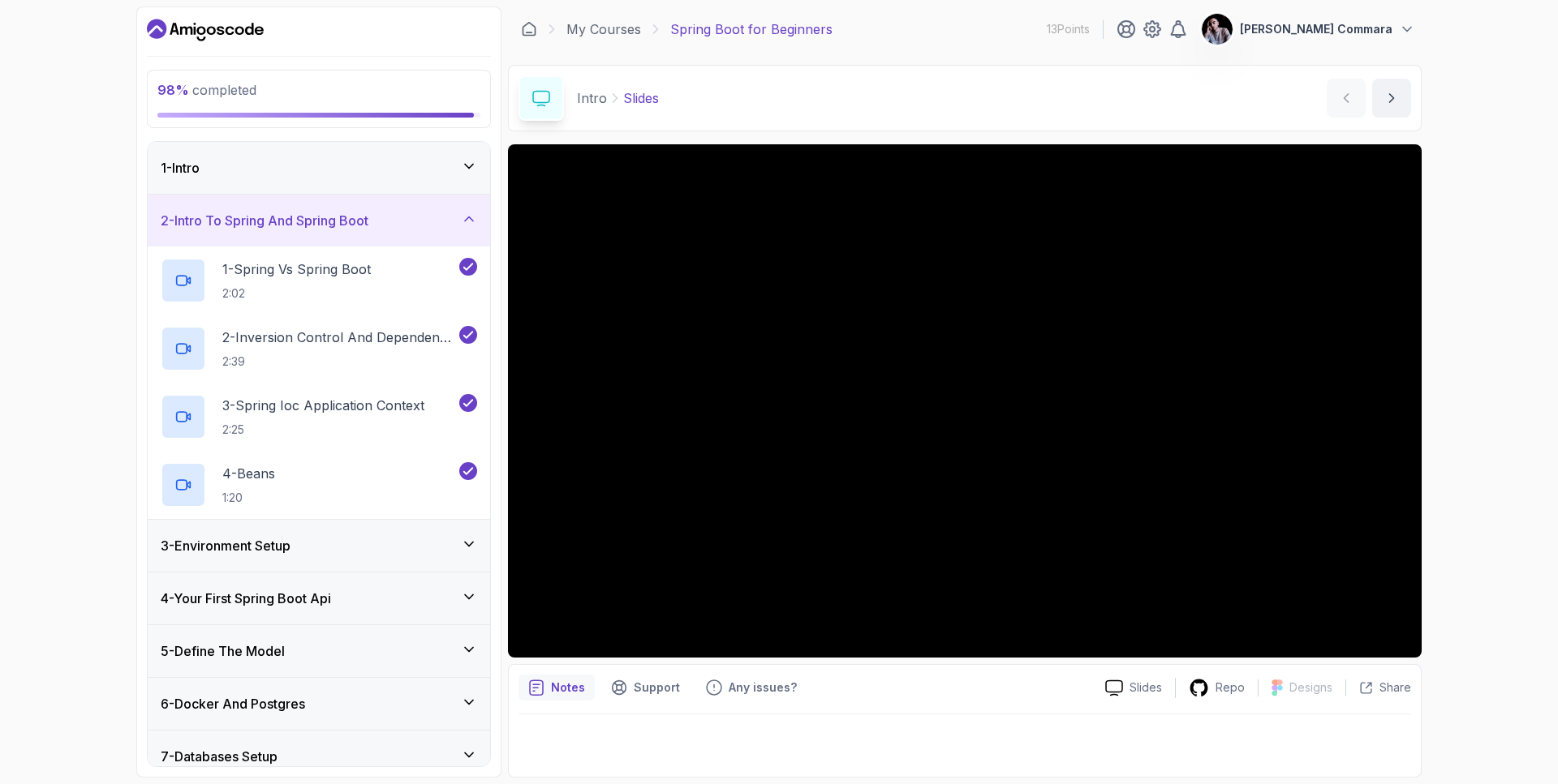
click at [467, 216] on icon at bounding box center [468, 218] width 16 height 16
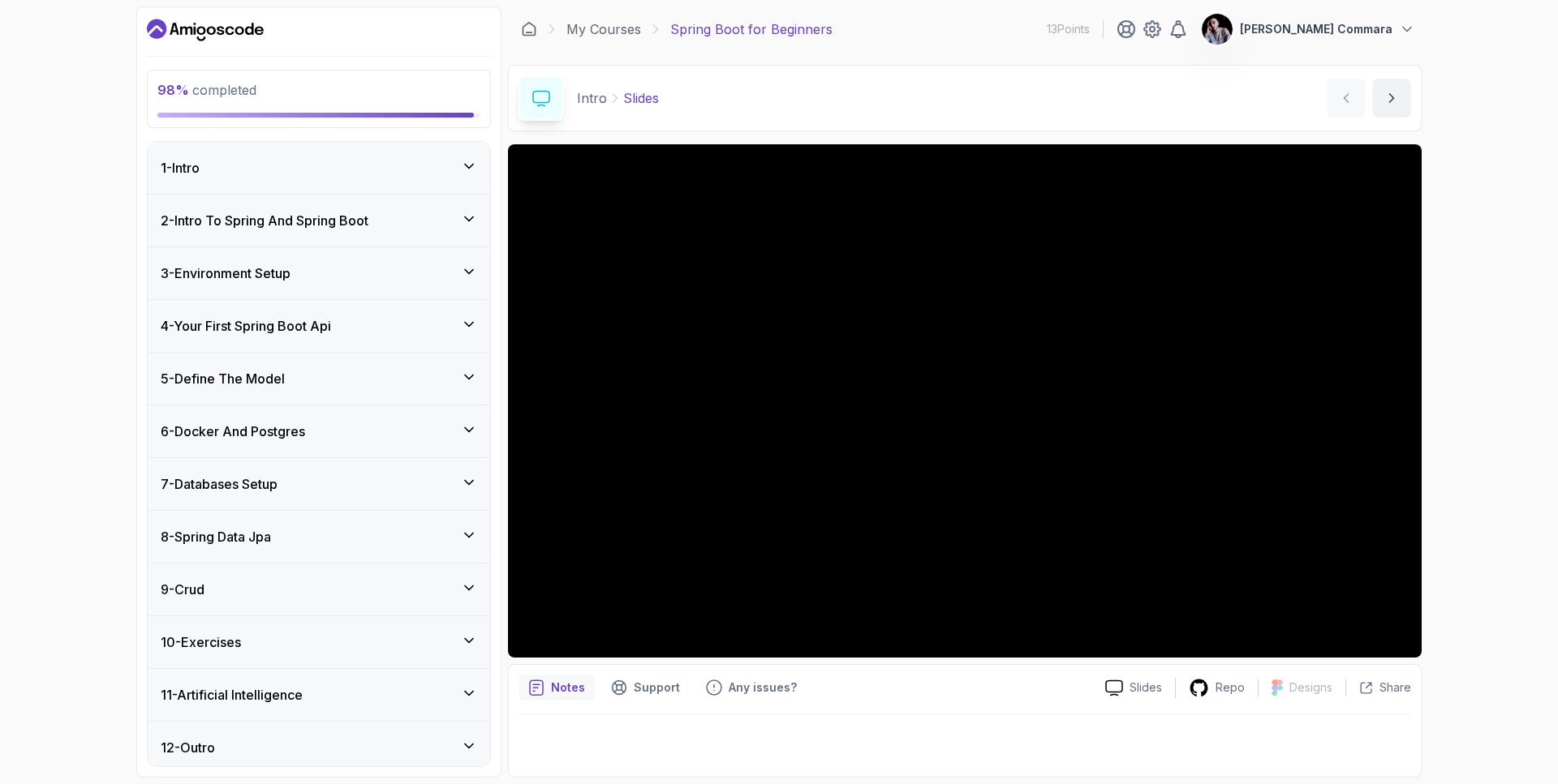
click at [468, 265] on icon at bounding box center [468, 271] width 16 height 16
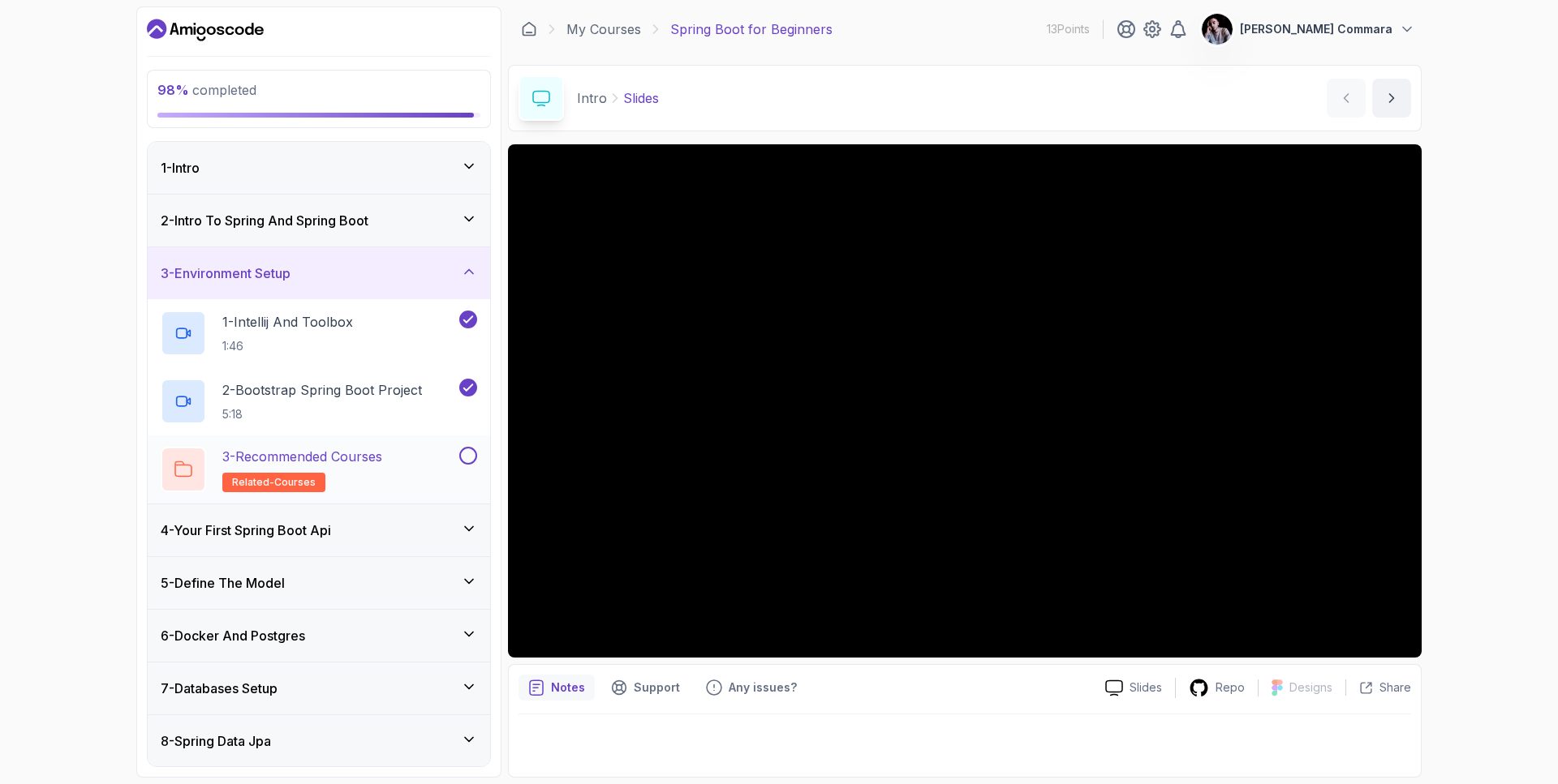
click at [466, 457] on button at bounding box center [468, 456] width 18 height 18
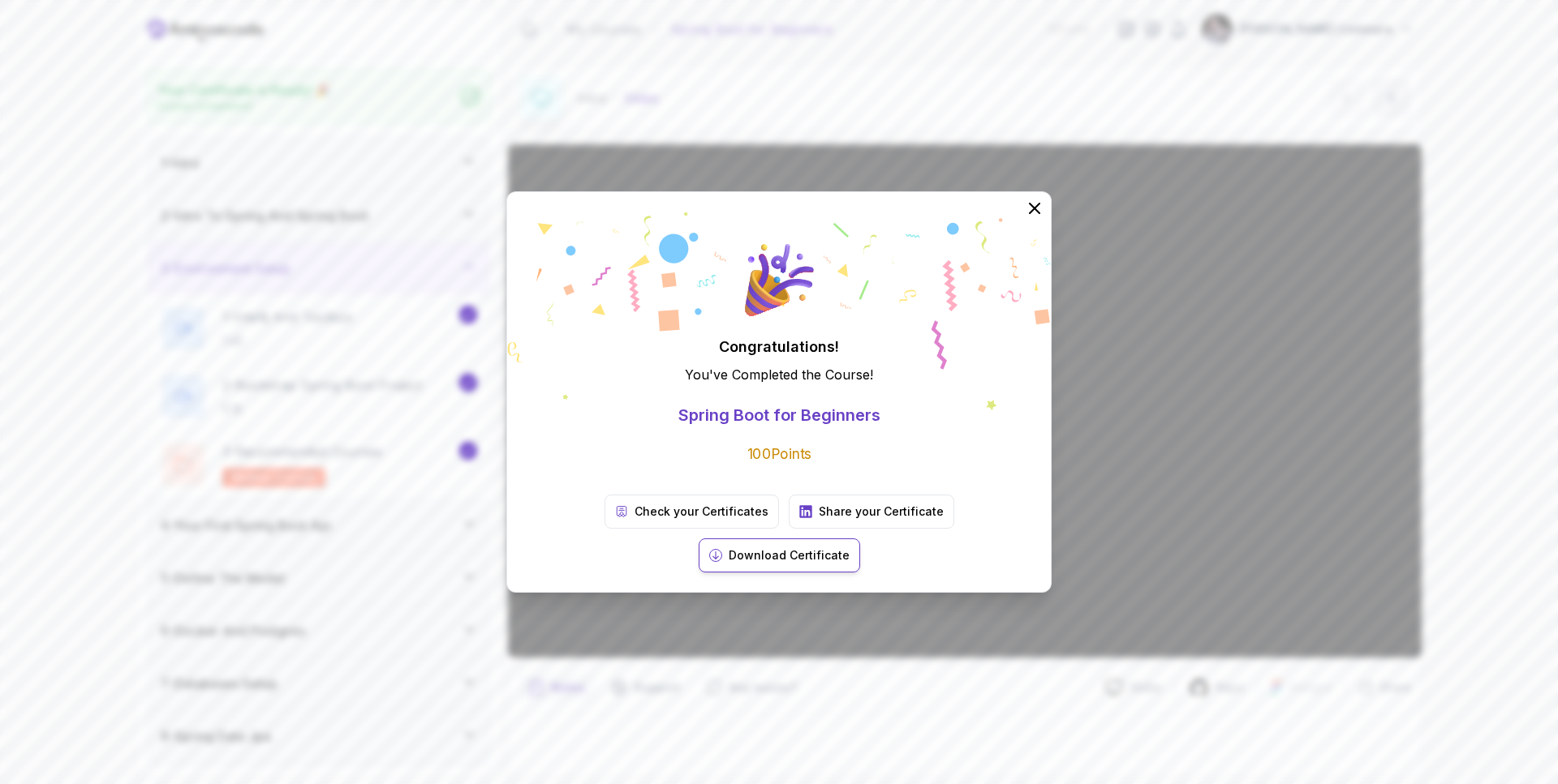
click at [849, 547] on p "Download Certificate" at bounding box center [789, 555] width 120 height 16
